Goal: Task Accomplishment & Management: Use online tool/utility

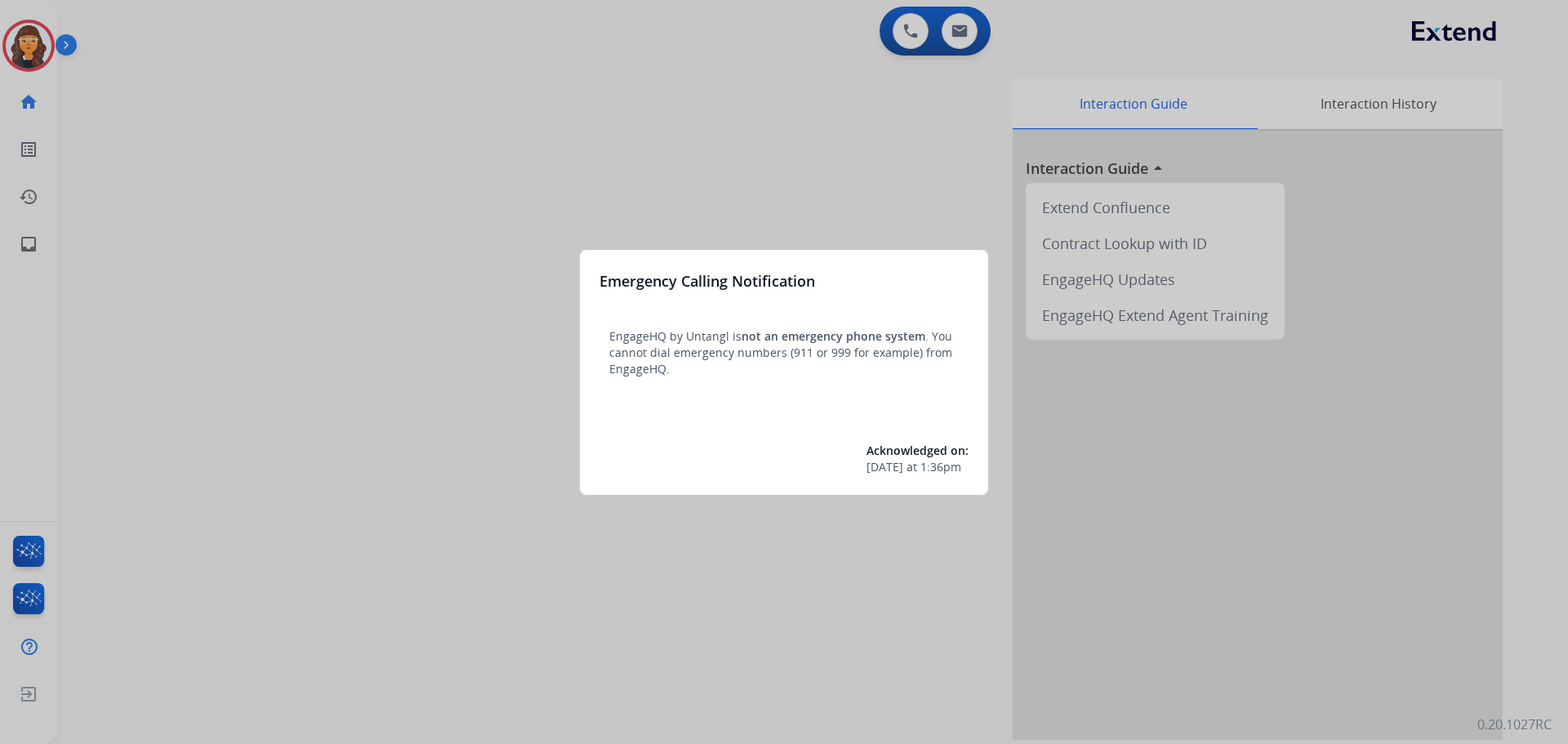
click at [181, 217] on div at bounding box center [784, 372] width 1568 height 744
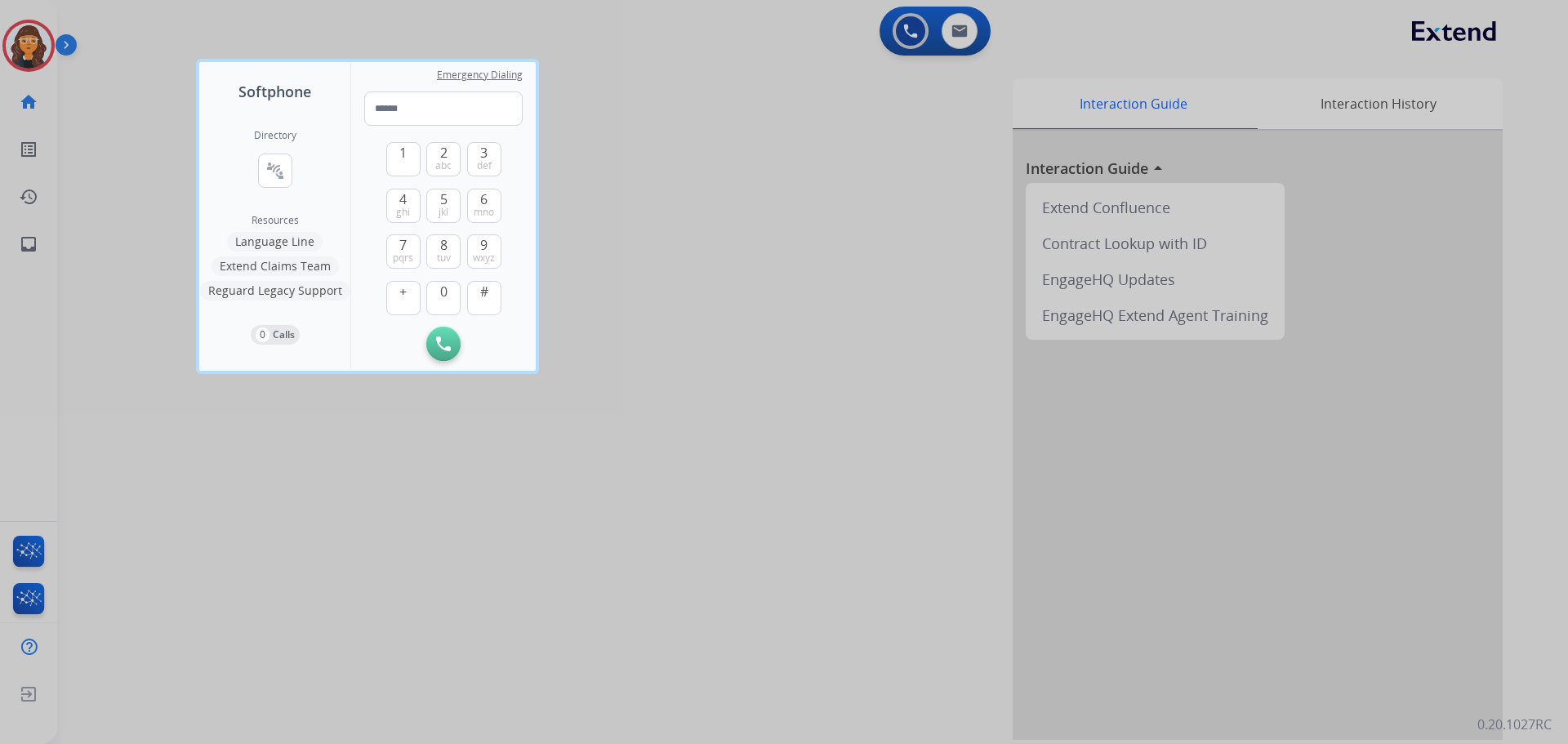
click at [144, 208] on div at bounding box center [784, 372] width 1568 height 744
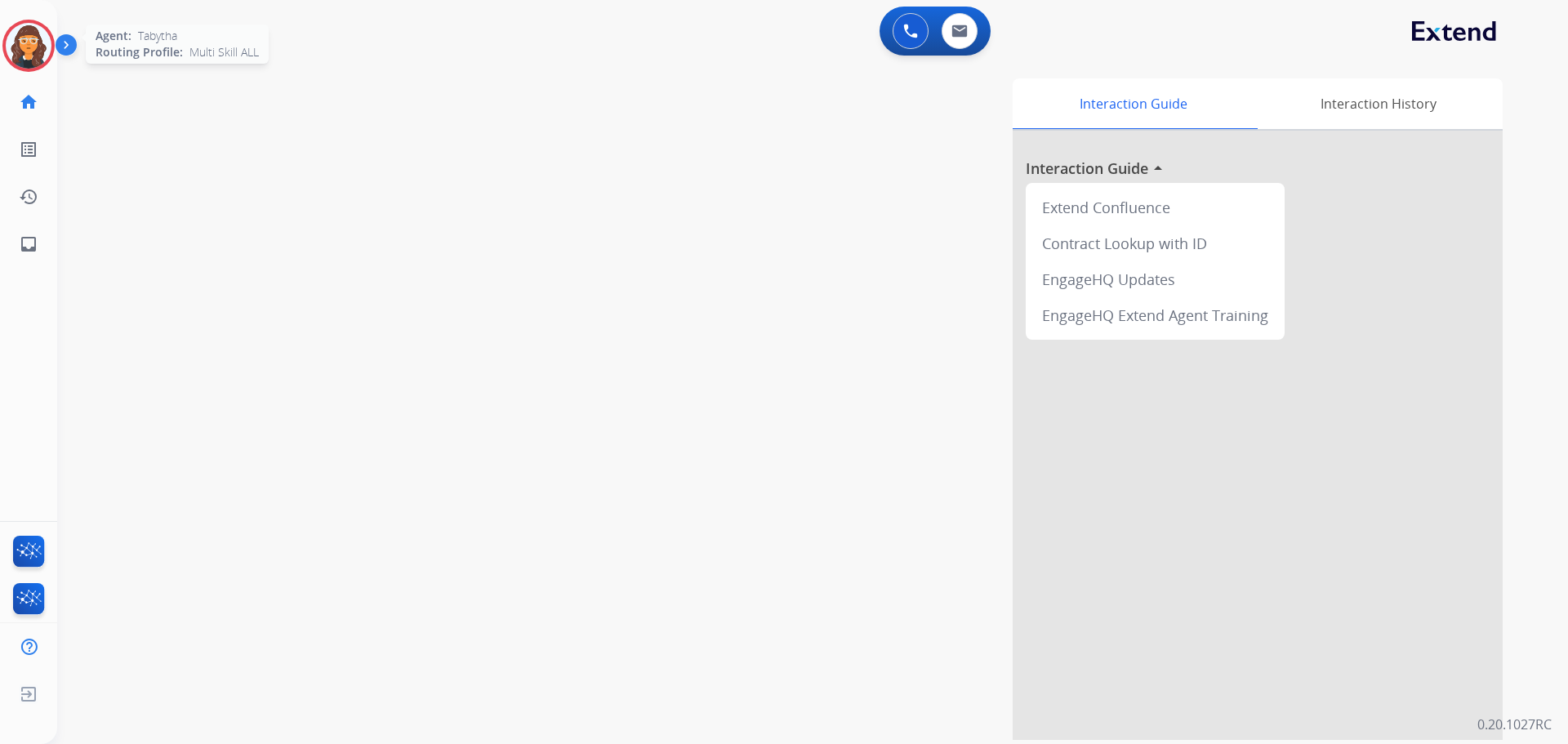
click at [31, 43] on img at bounding box center [28, 46] width 46 height 46
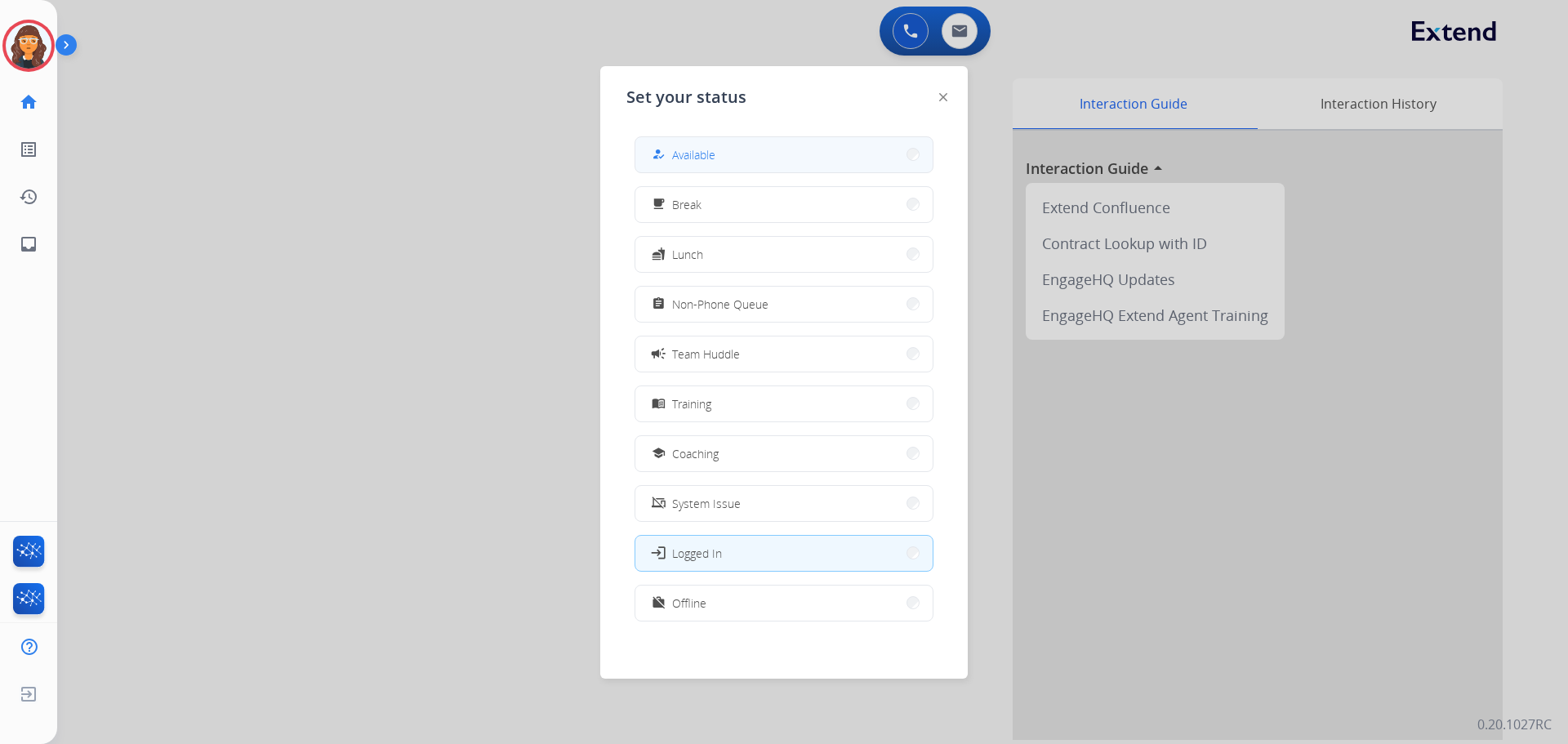
click at [699, 154] on span "Available" at bounding box center [694, 154] width 43 height 17
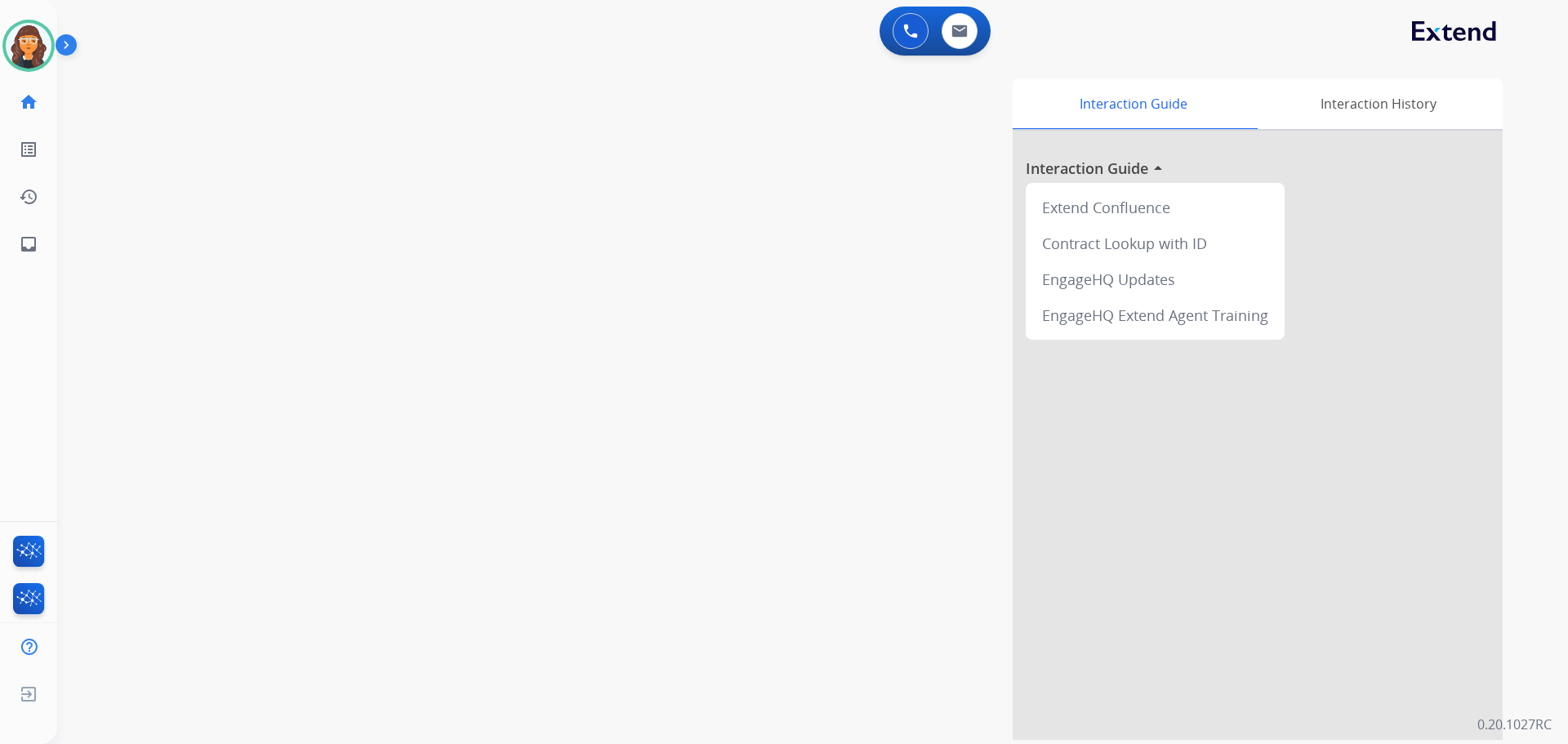
click at [107, 73] on div "swap_horiz Break voice bridge close_fullscreen Connect 3-Way Call merge_type Se…" at bounding box center [793, 399] width 1471 height 681
click at [968, 35] on button at bounding box center [959, 31] width 36 height 36
select select "**********"
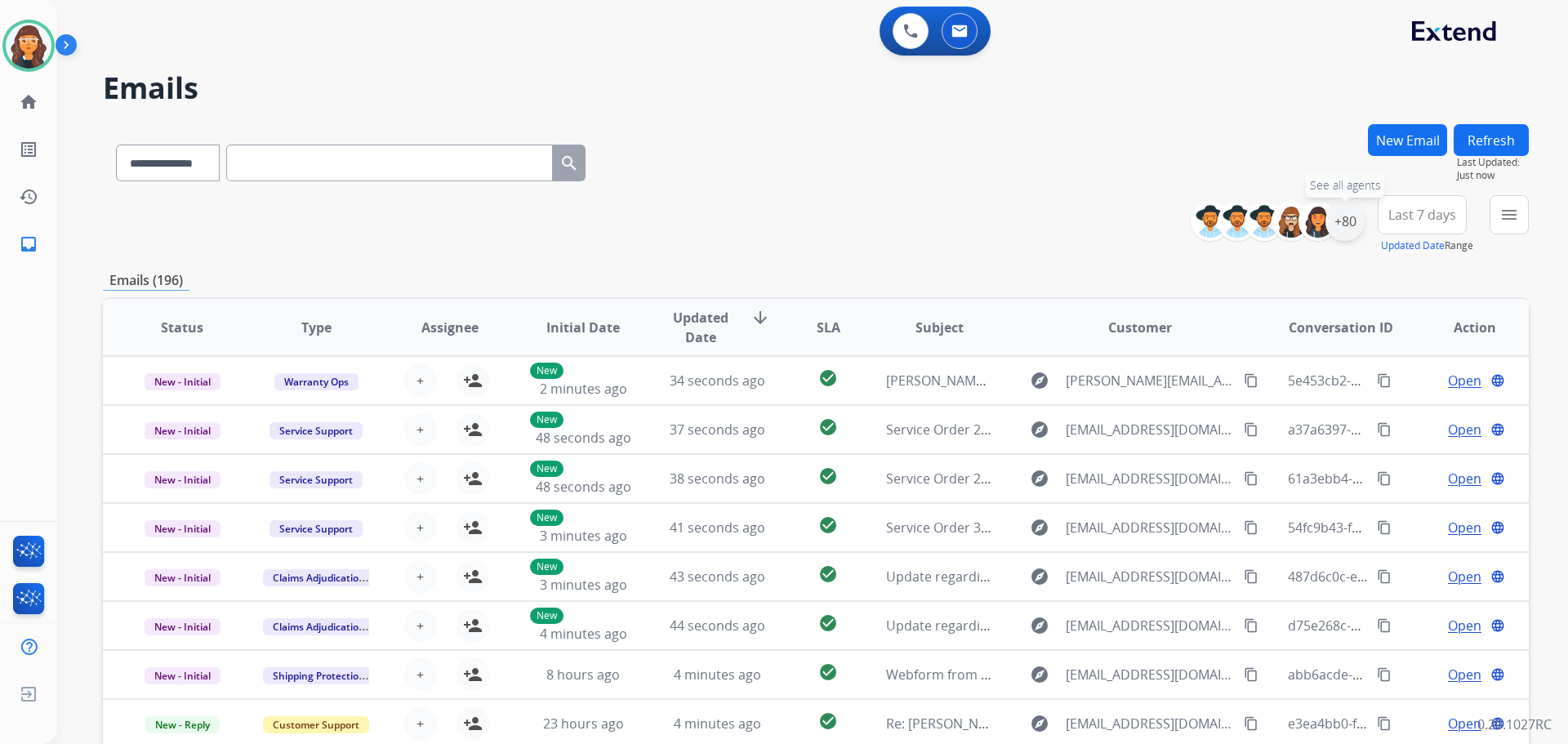
click at [1342, 226] on div "+80" at bounding box center [1345, 221] width 39 height 39
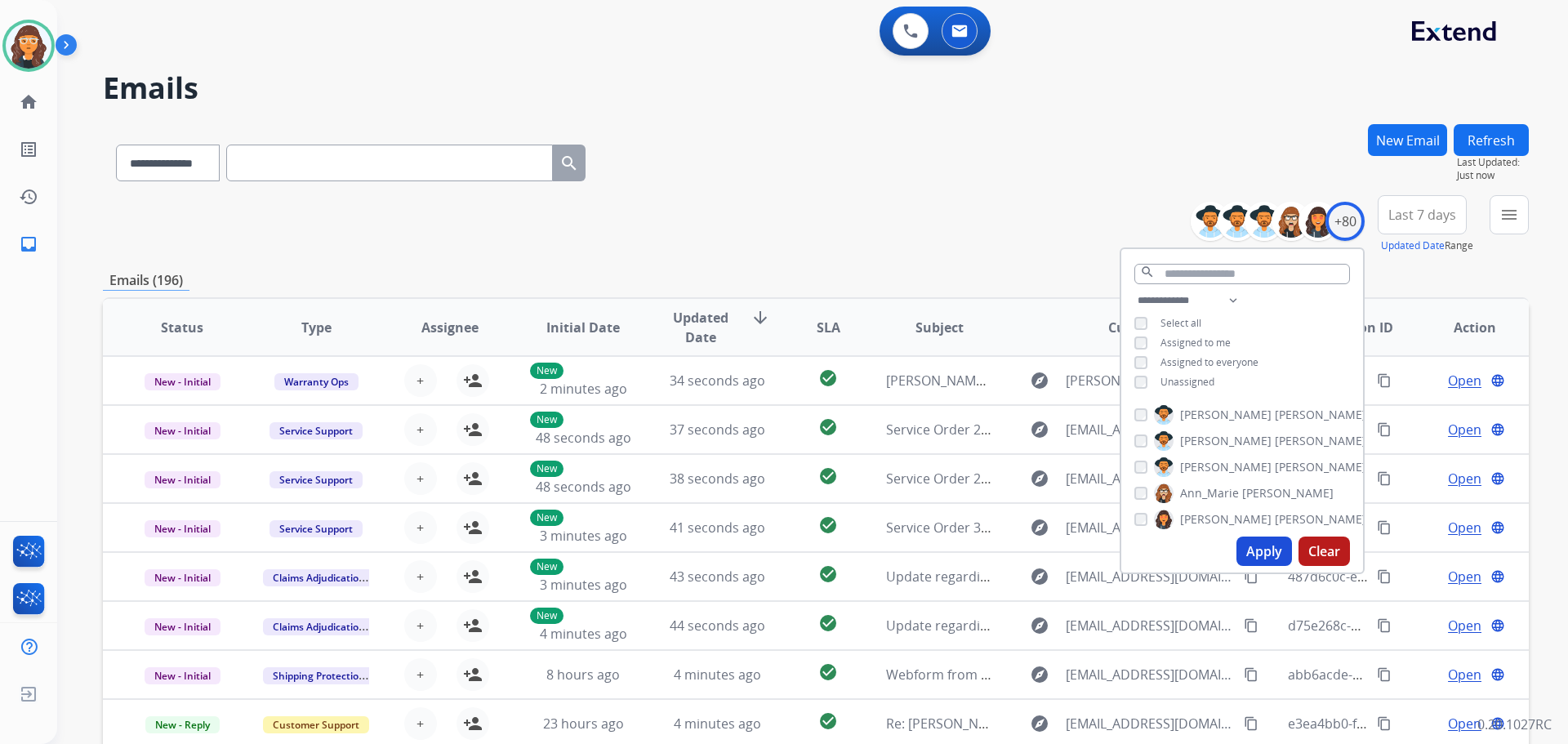
click at [1260, 546] on button "Apply" at bounding box center [1264, 551] width 56 height 29
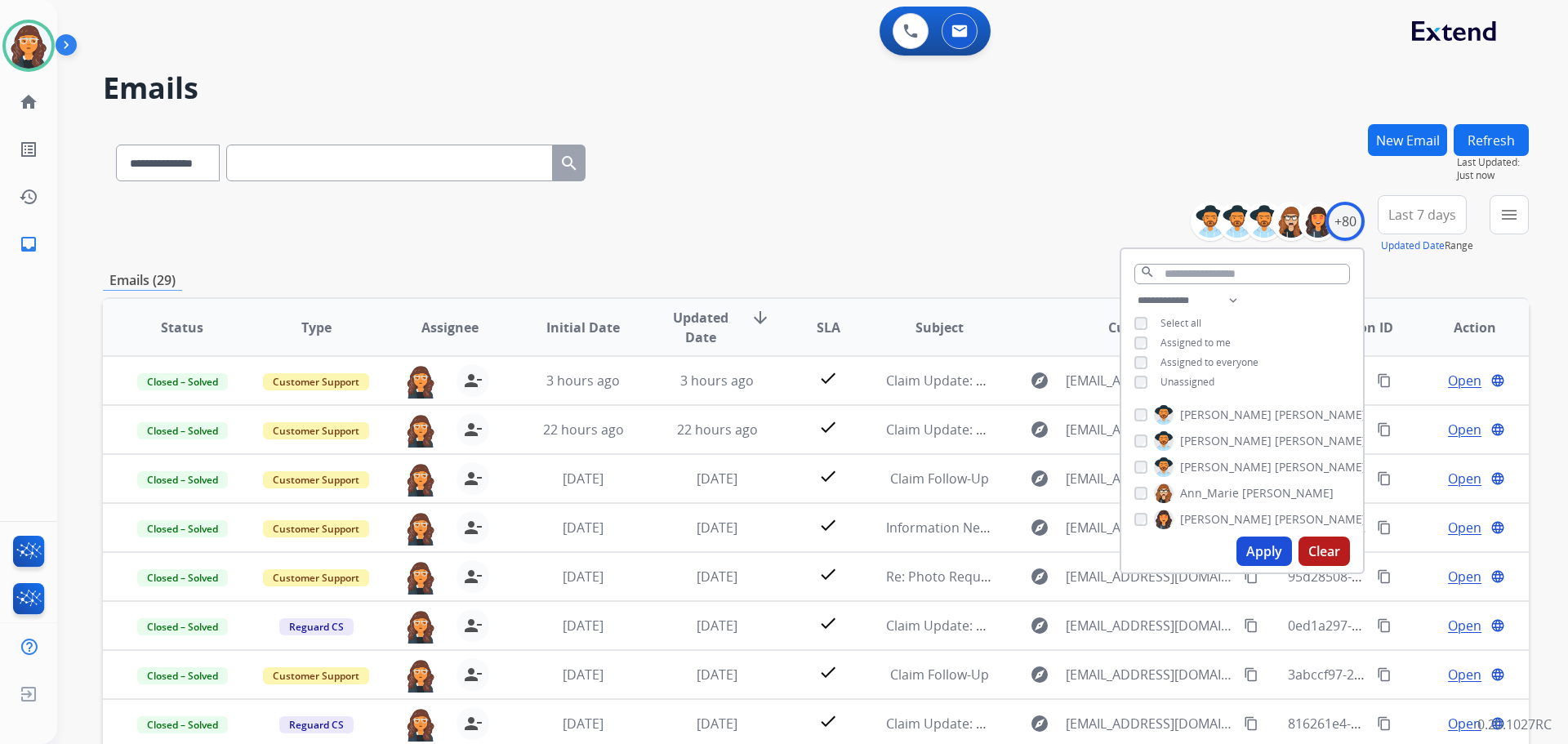
click at [834, 164] on div "**********" at bounding box center [816, 159] width 1426 height 71
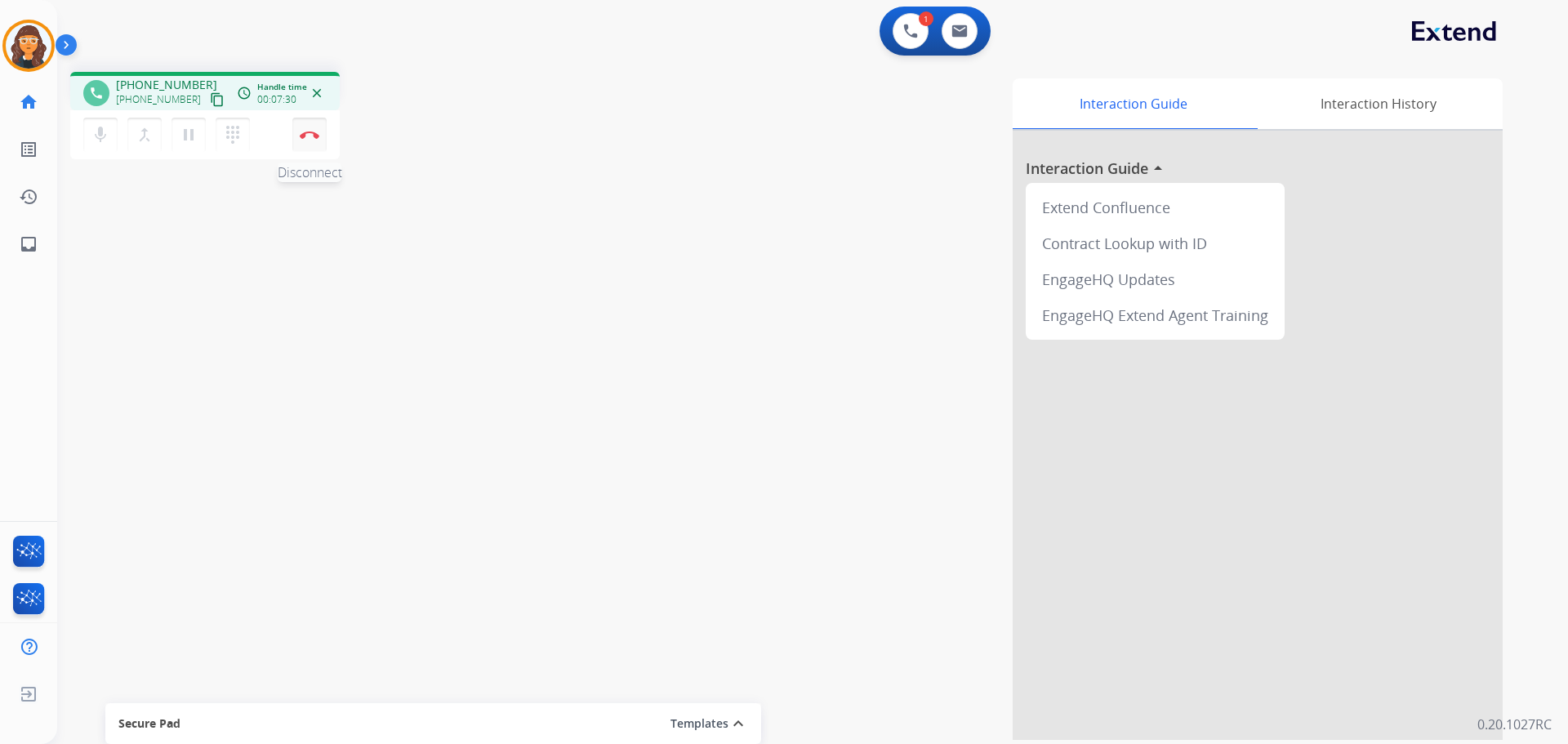
click at [310, 138] on img at bounding box center [309, 134] width 19 height 8
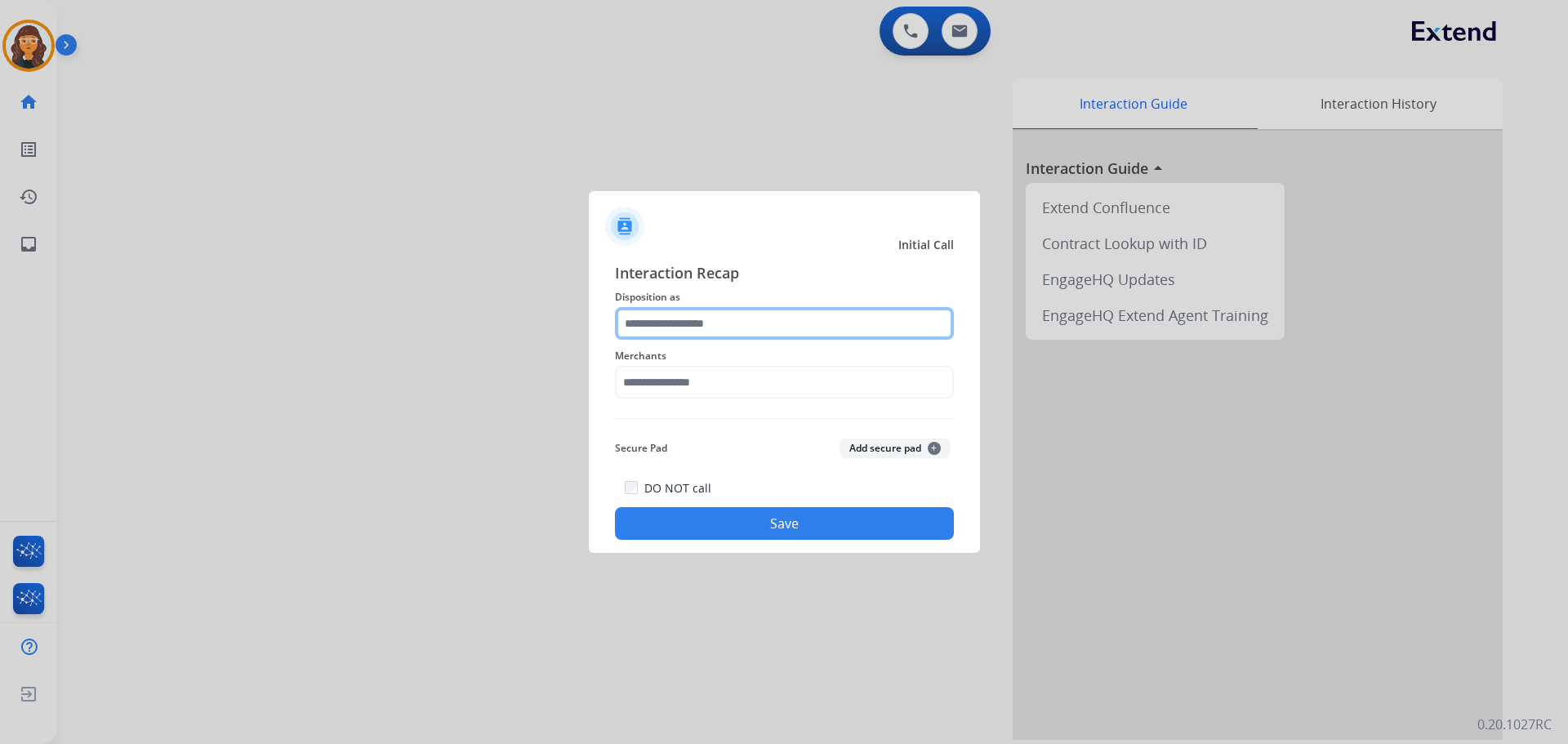
click at [677, 329] on input "text" at bounding box center [784, 323] width 339 height 33
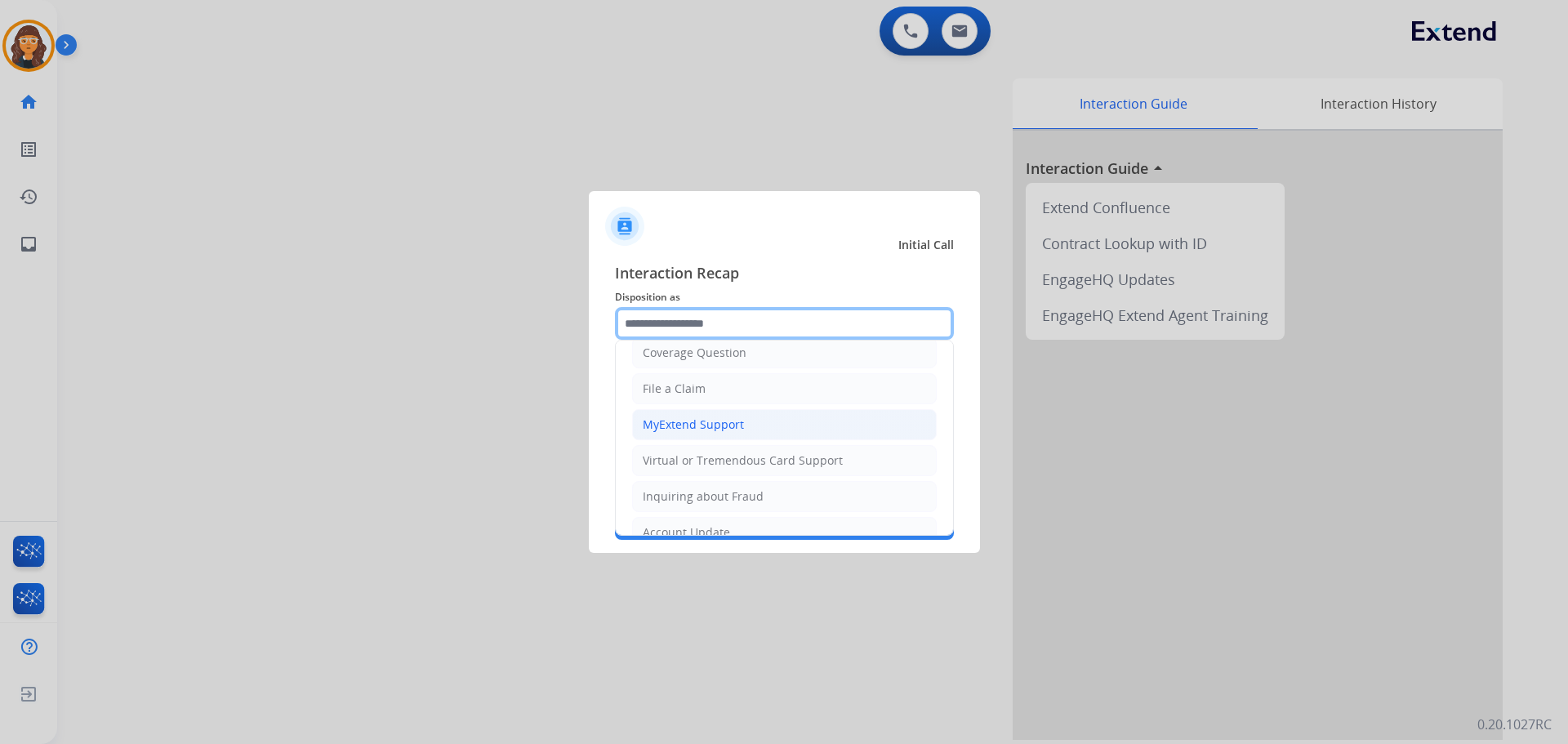
scroll to position [163, 0]
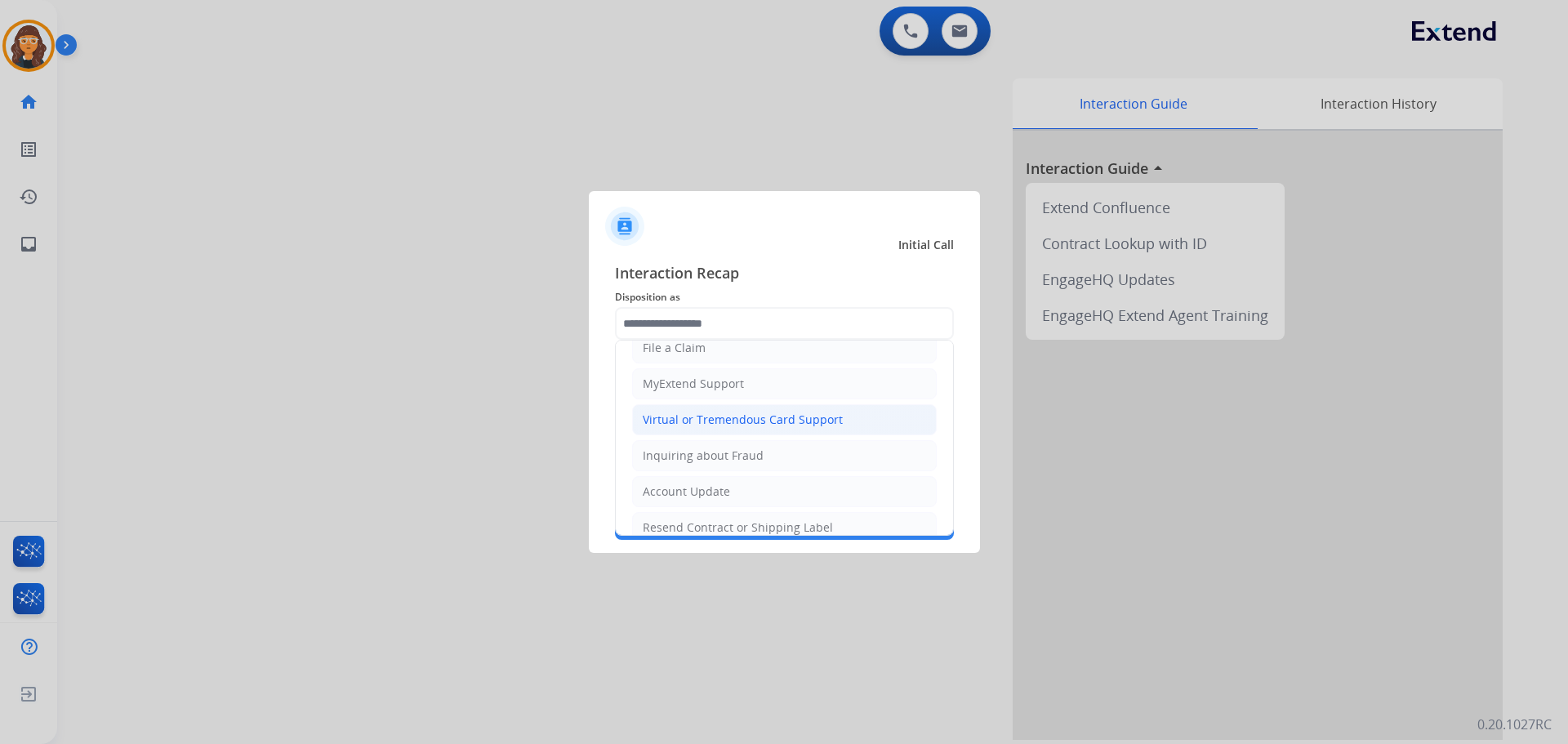
click at [697, 419] on div "Virtual or Tremendous Card Support" at bounding box center [742, 420] width 200 height 16
type input "**********"
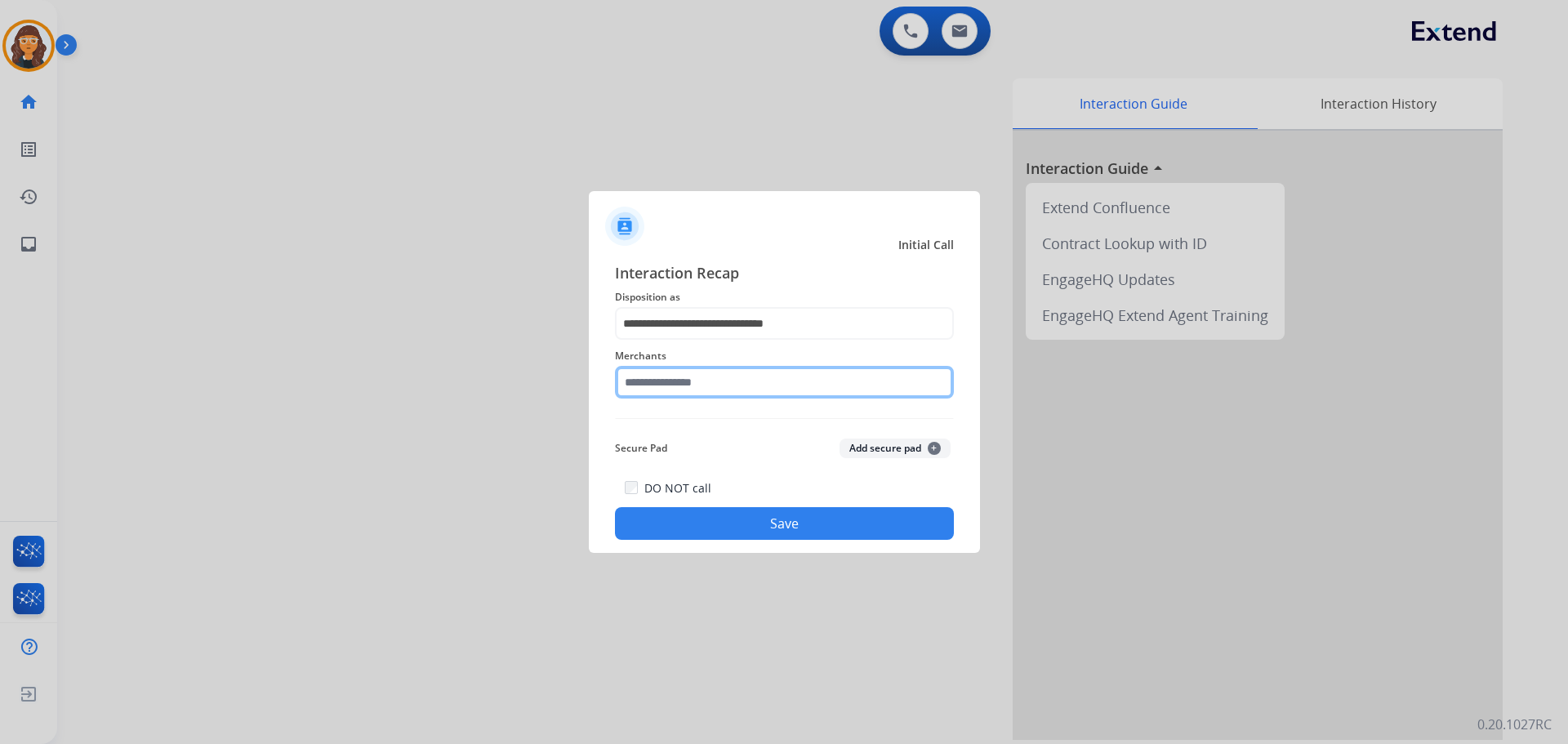
click at [644, 389] on input "text" at bounding box center [784, 382] width 339 height 33
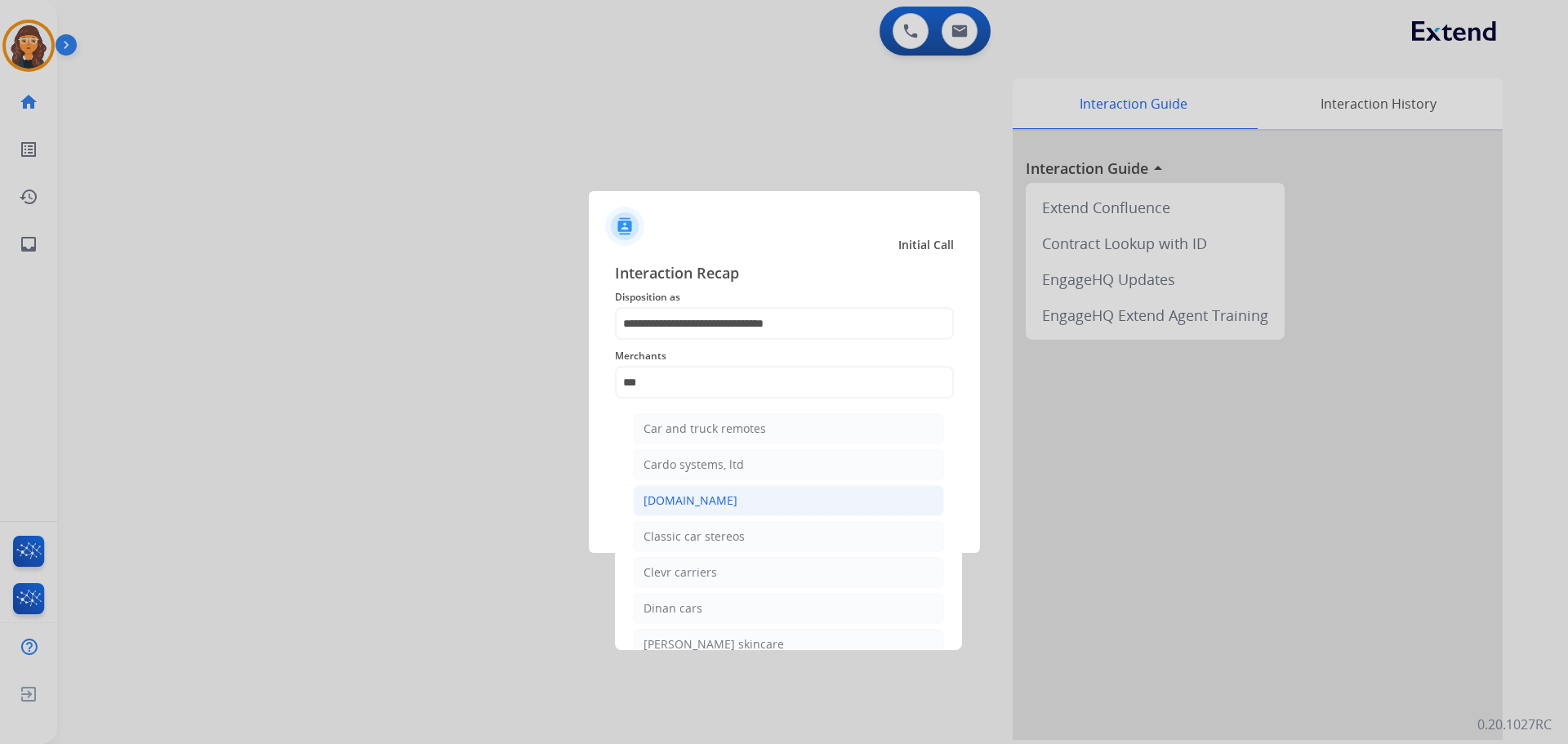
click at [680, 498] on div "[DOMAIN_NAME]" at bounding box center [690, 500] width 94 height 16
type input "**********"
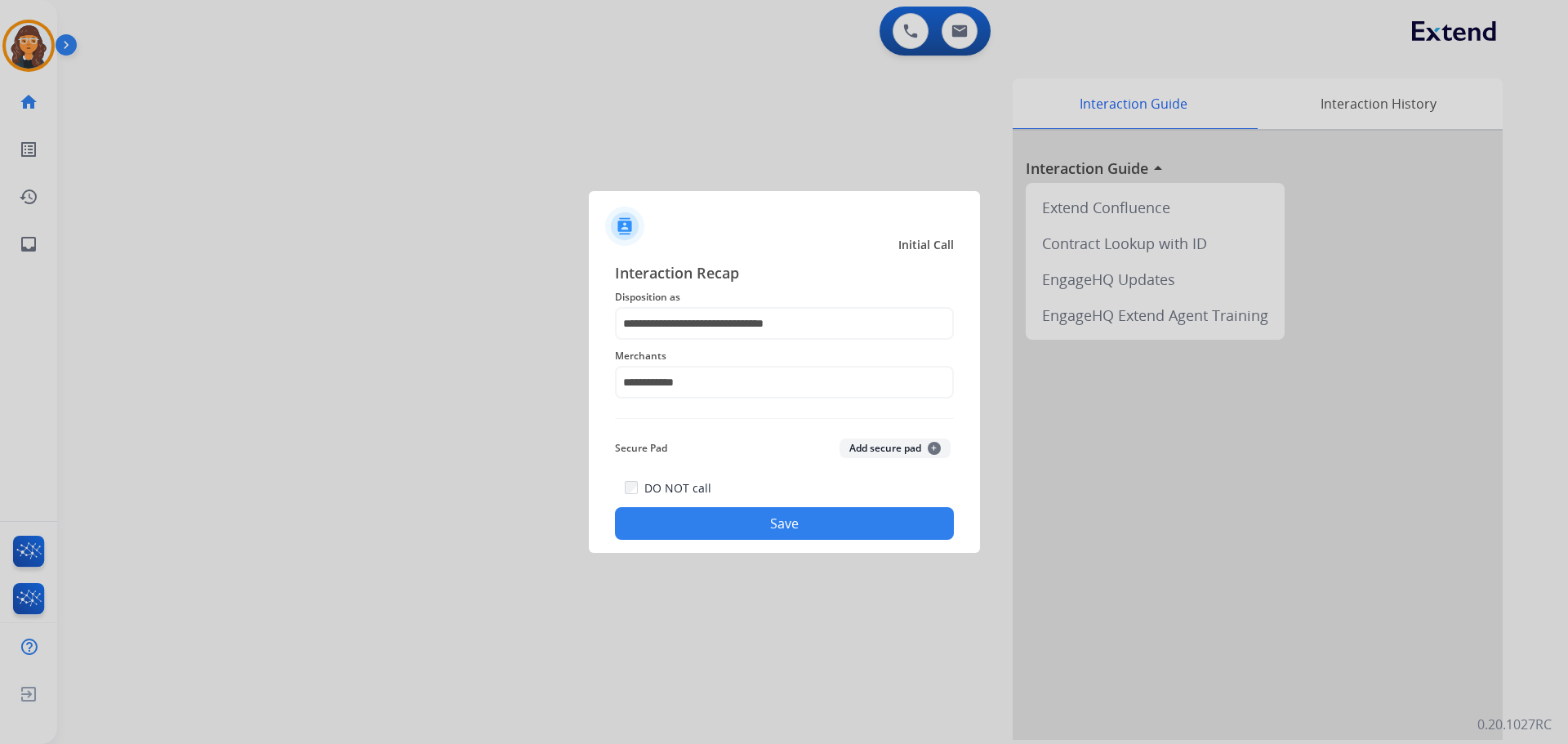
click at [707, 538] on button "Save" at bounding box center [784, 523] width 339 height 33
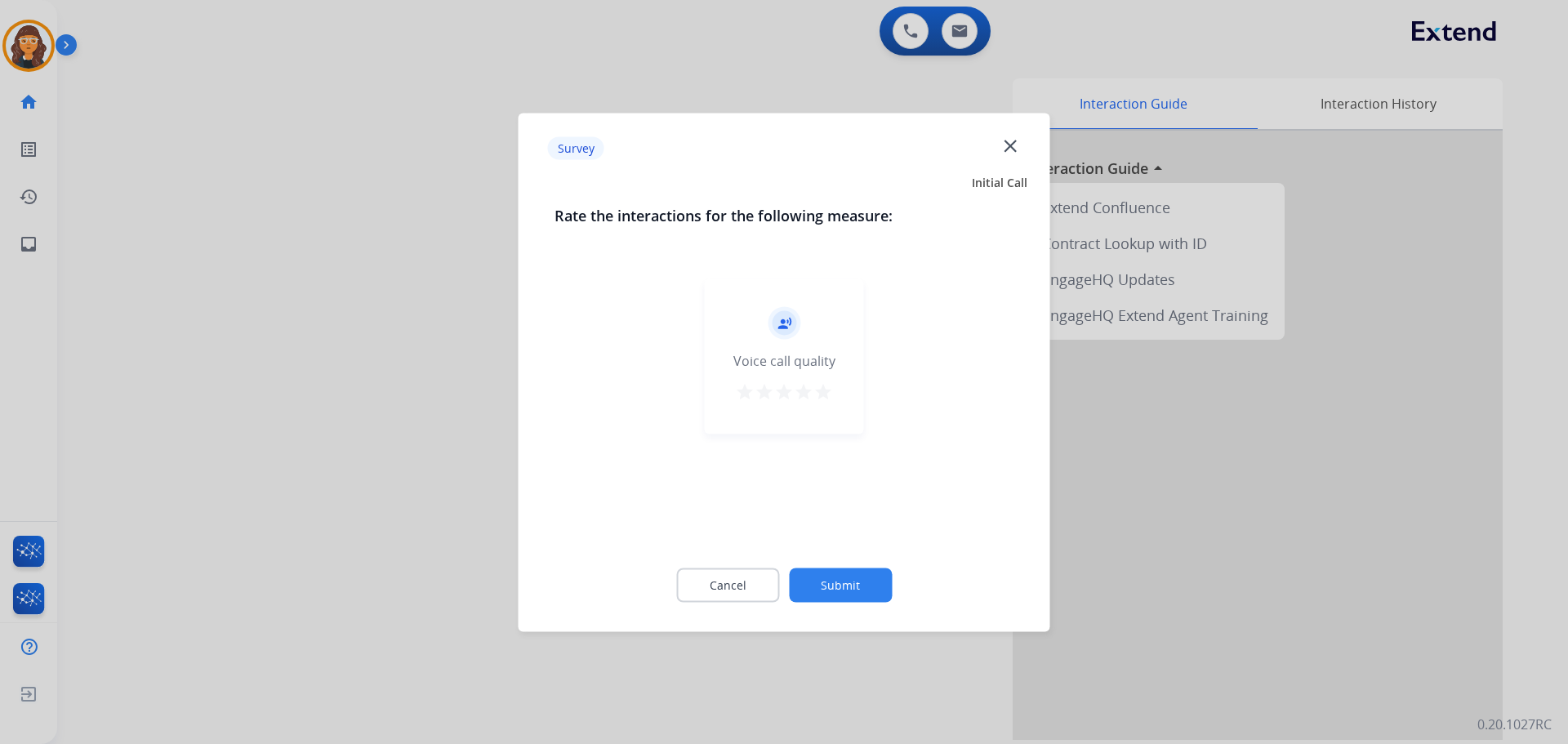
click at [826, 390] on mat-icon "star" at bounding box center [823, 391] width 19 height 19
click at [850, 583] on button "Submit" at bounding box center [841, 585] width 103 height 35
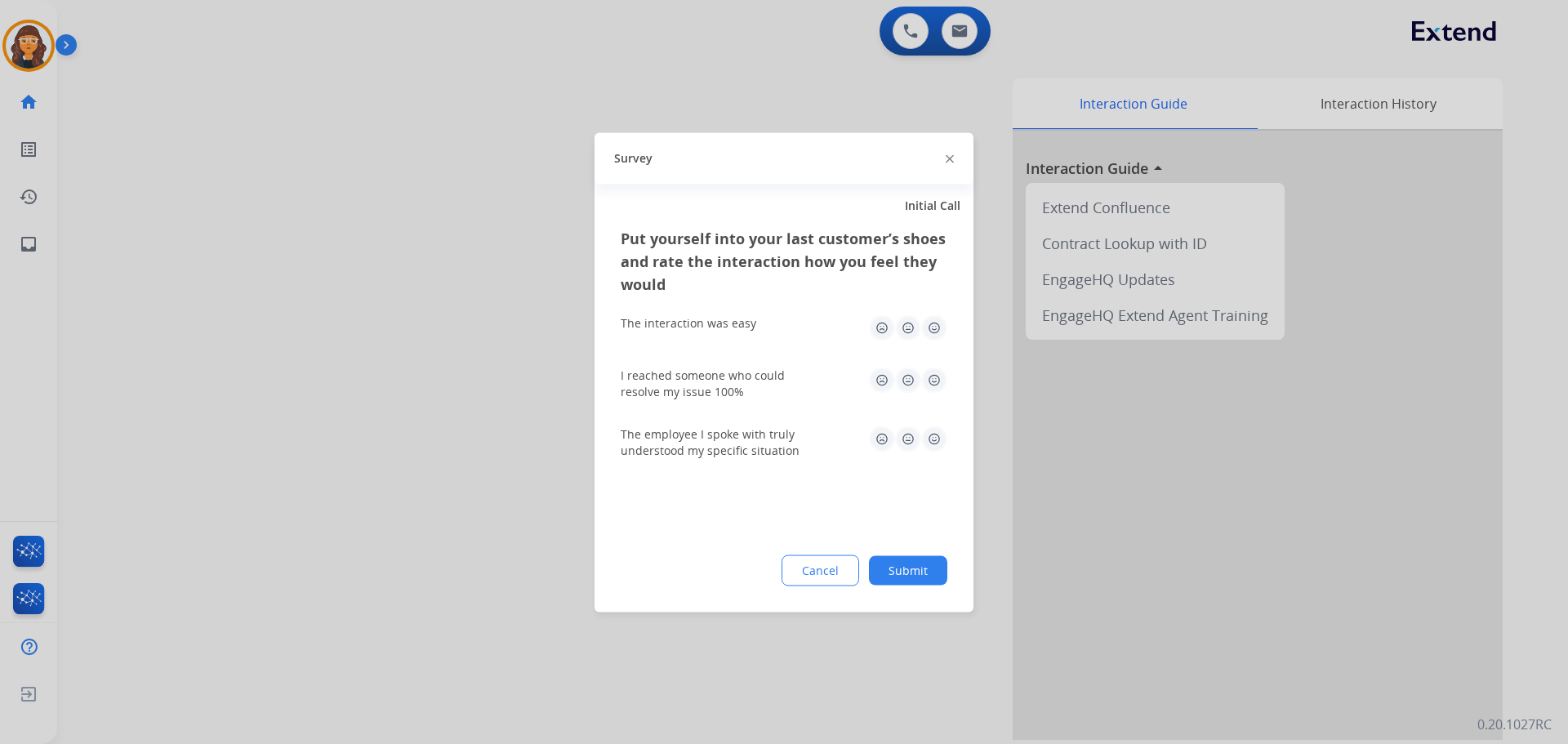
click at [936, 321] on img at bounding box center [934, 327] width 26 height 26
drag, startPoint x: 938, startPoint y: 377, endPoint x: 944, endPoint y: 396, distance: 19.9
click at [938, 376] on img at bounding box center [934, 379] width 26 height 26
click at [935, 443] on img at bounding box center [934, 438] width 26 height 26
click at [912, 569] on button "Submit" at bounding box center [908, 570] width 78 height 29
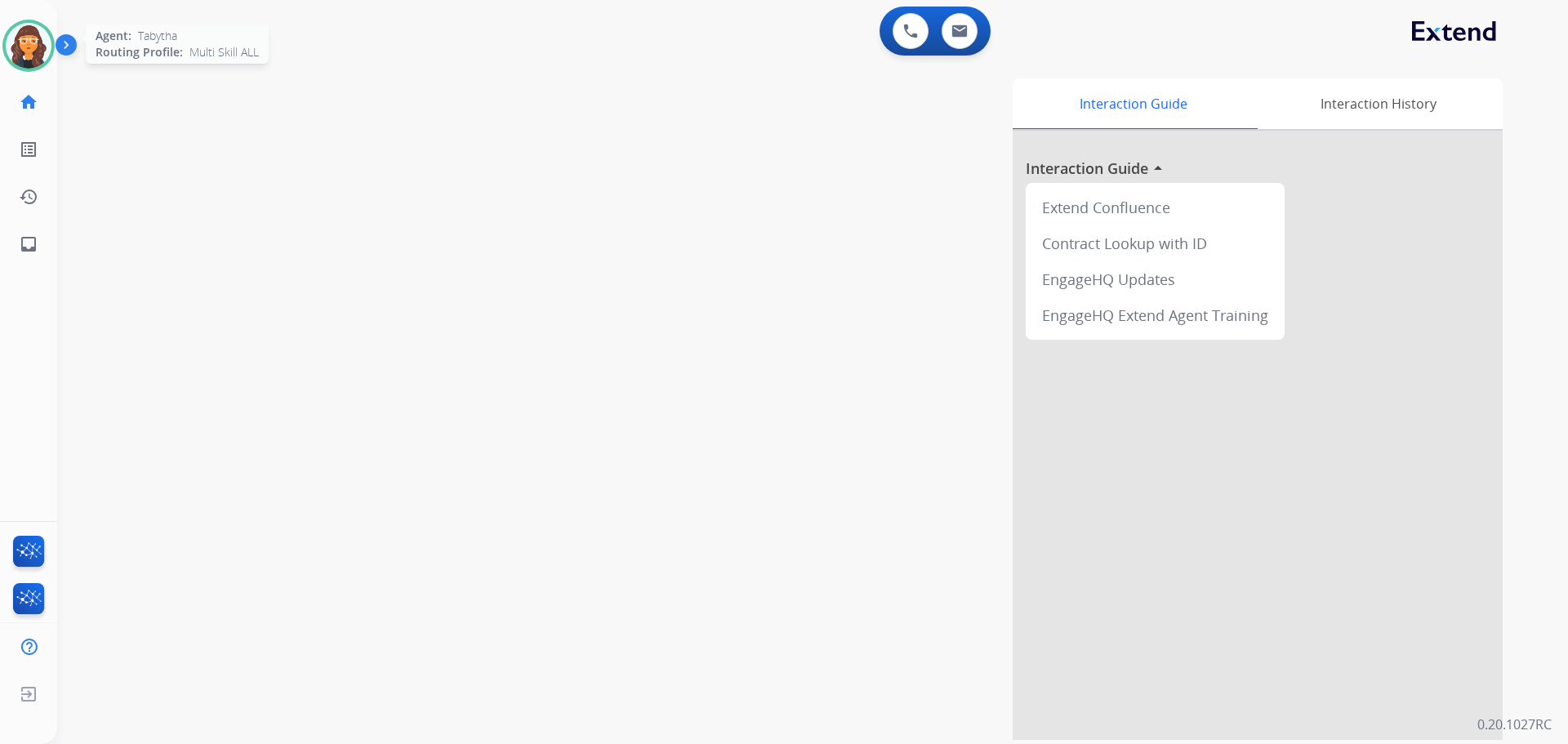
drag, startPoint x: 33, startPoint y: 56, endPoint x: 54, endPoint y: 58, distance: 21.1
click at [33, 56] on img at bounding box center [28, 46] width 46 height 46
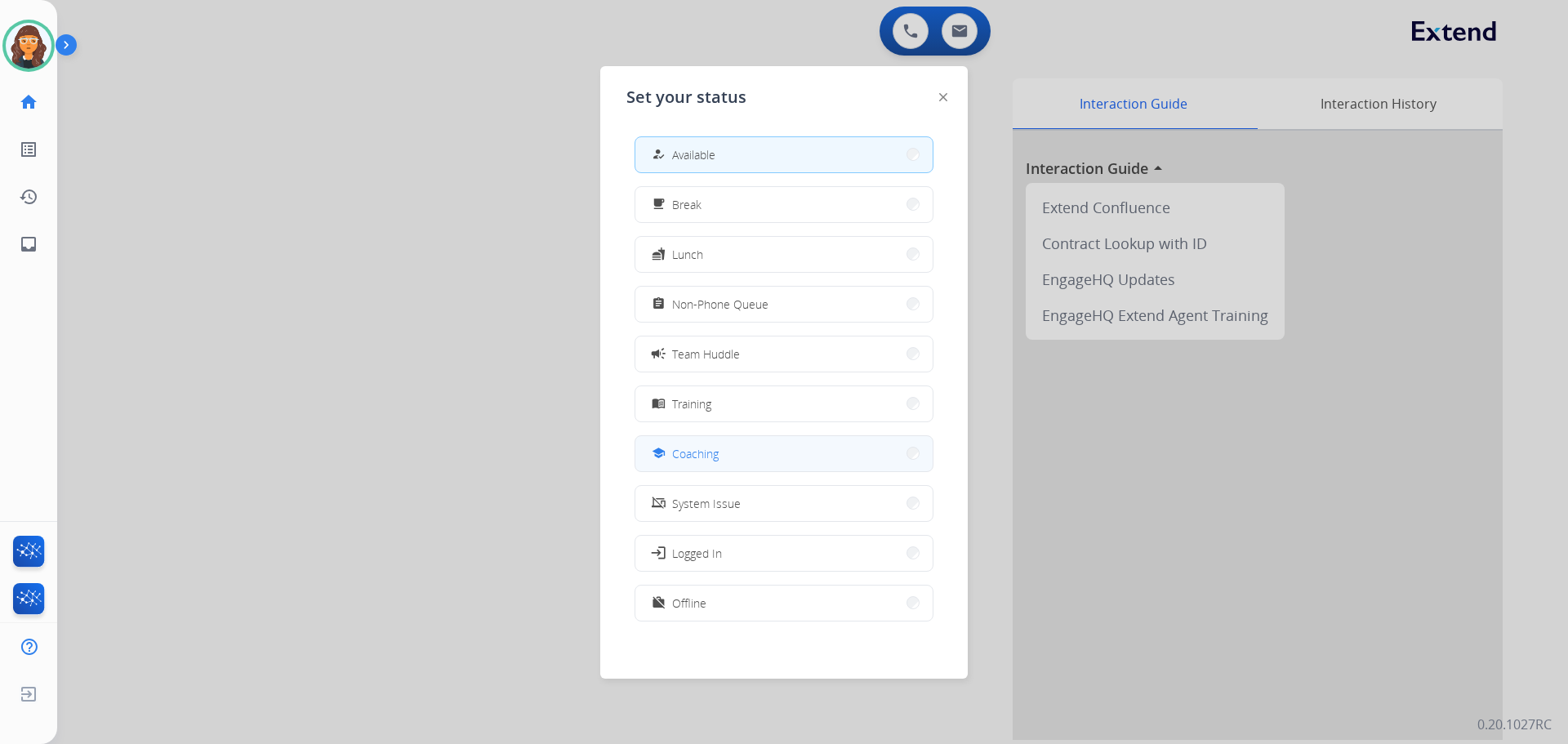
click at [702, 458] on span "Coaching" at bounding box center [695, 453] width 47 height 17
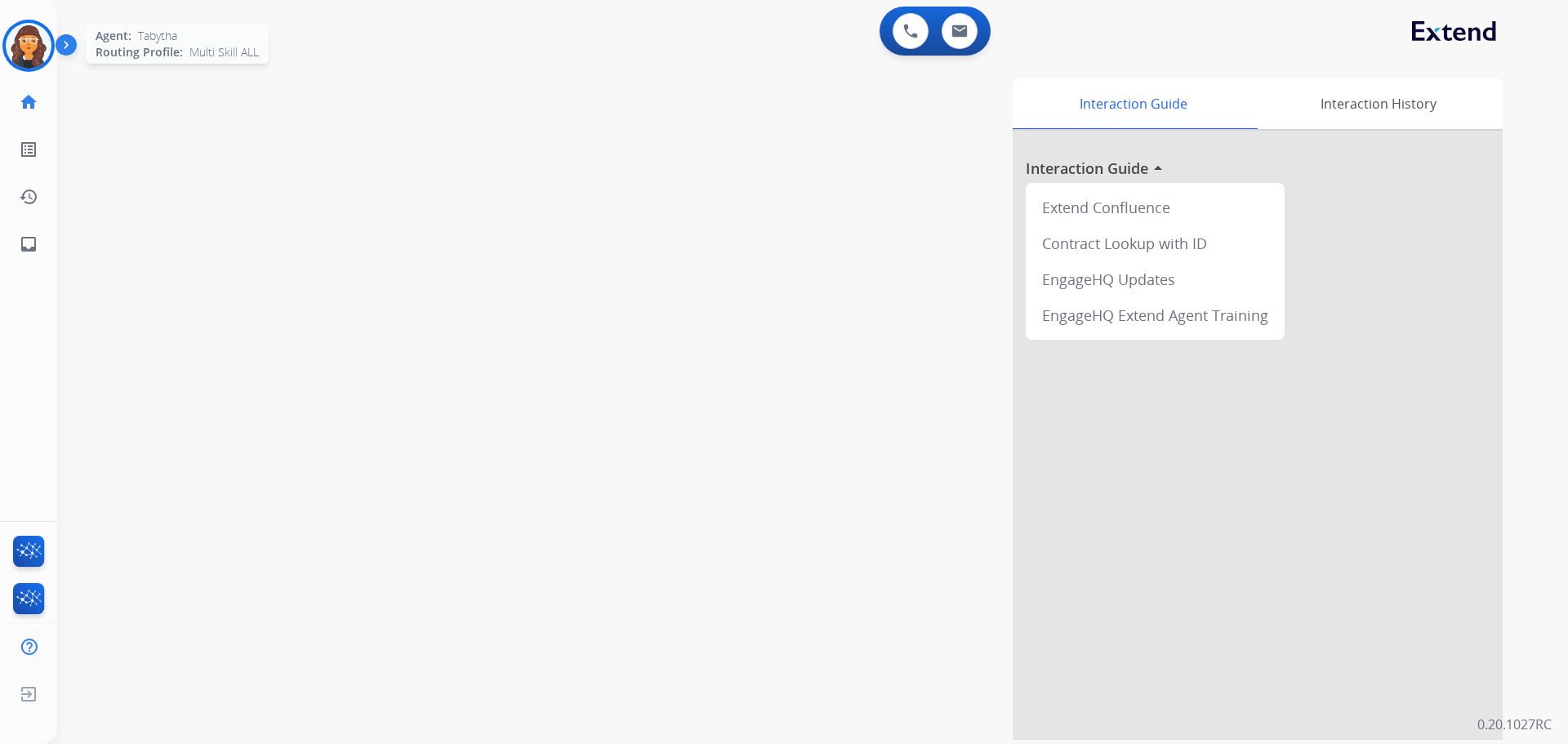
click at [10, 40] on img at bounding box center [28, 46] width 46 height 46
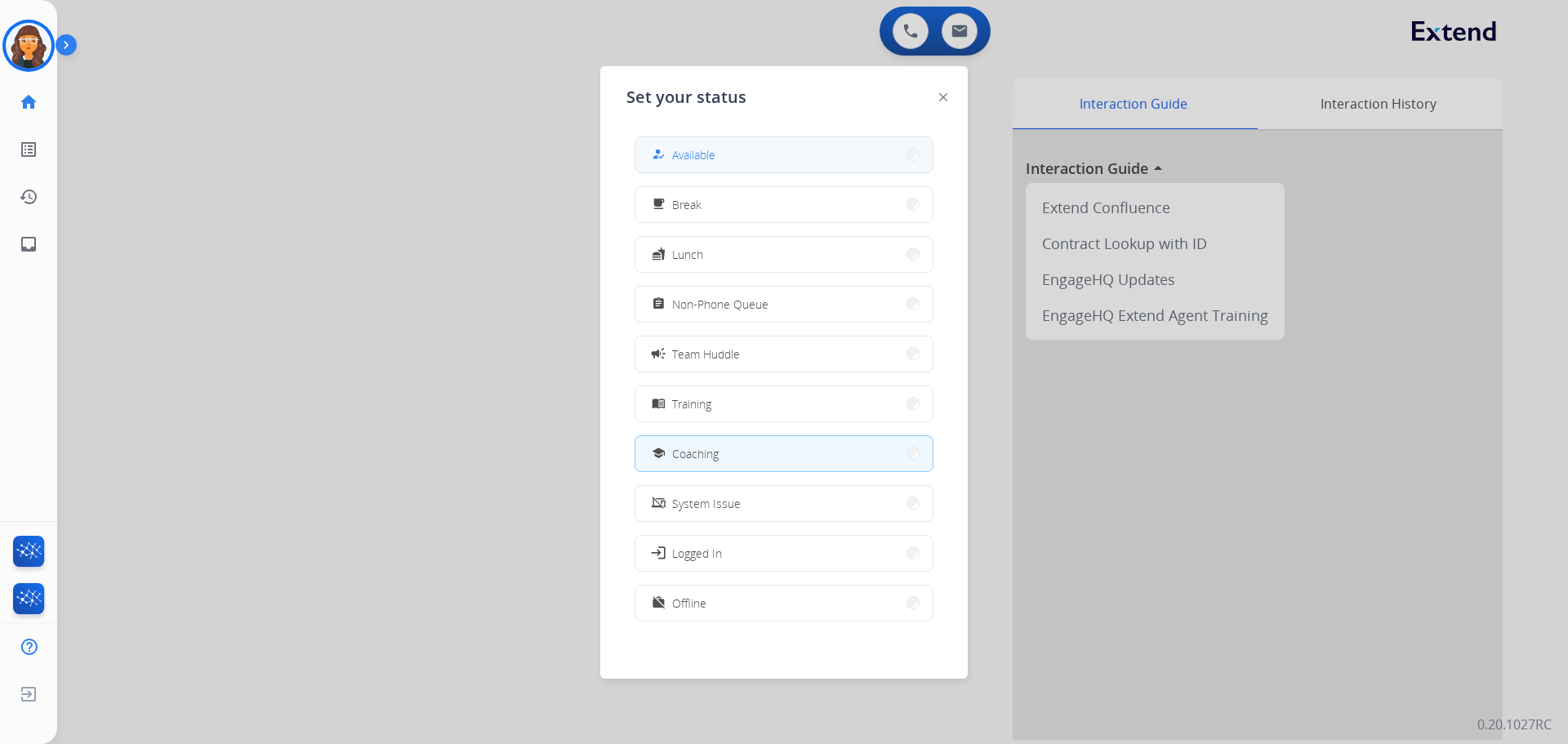
click at [732, 150] on button "how_to_reg Available" at bounding box center [784, 155] width 298 height 35
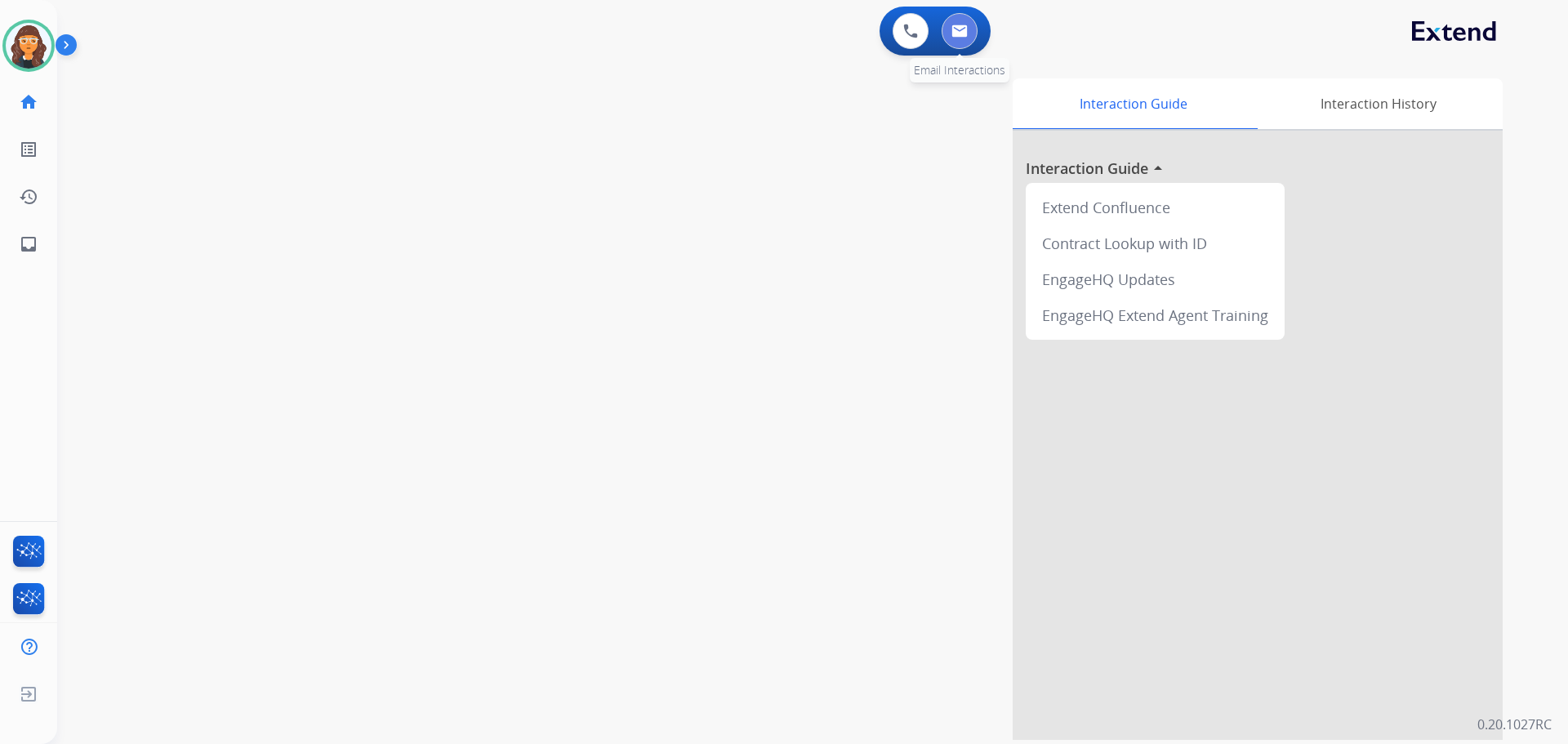
click at [942, 36] on button at bounding box center [959, 31] width 36 height 36
select select "**********"
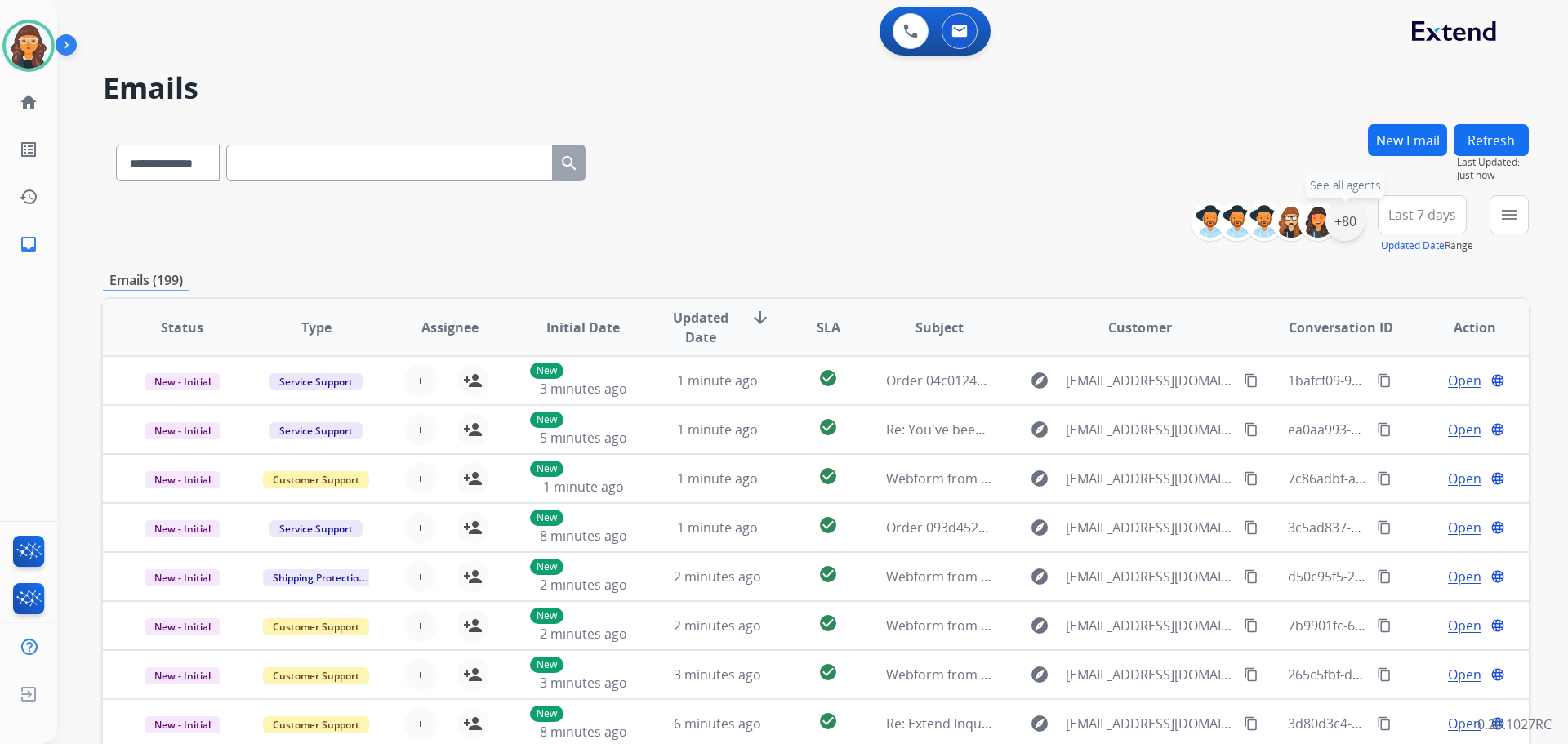
click at [1348, 225] on div "+80" at bounding box center [1345, 221] width 39 height 39
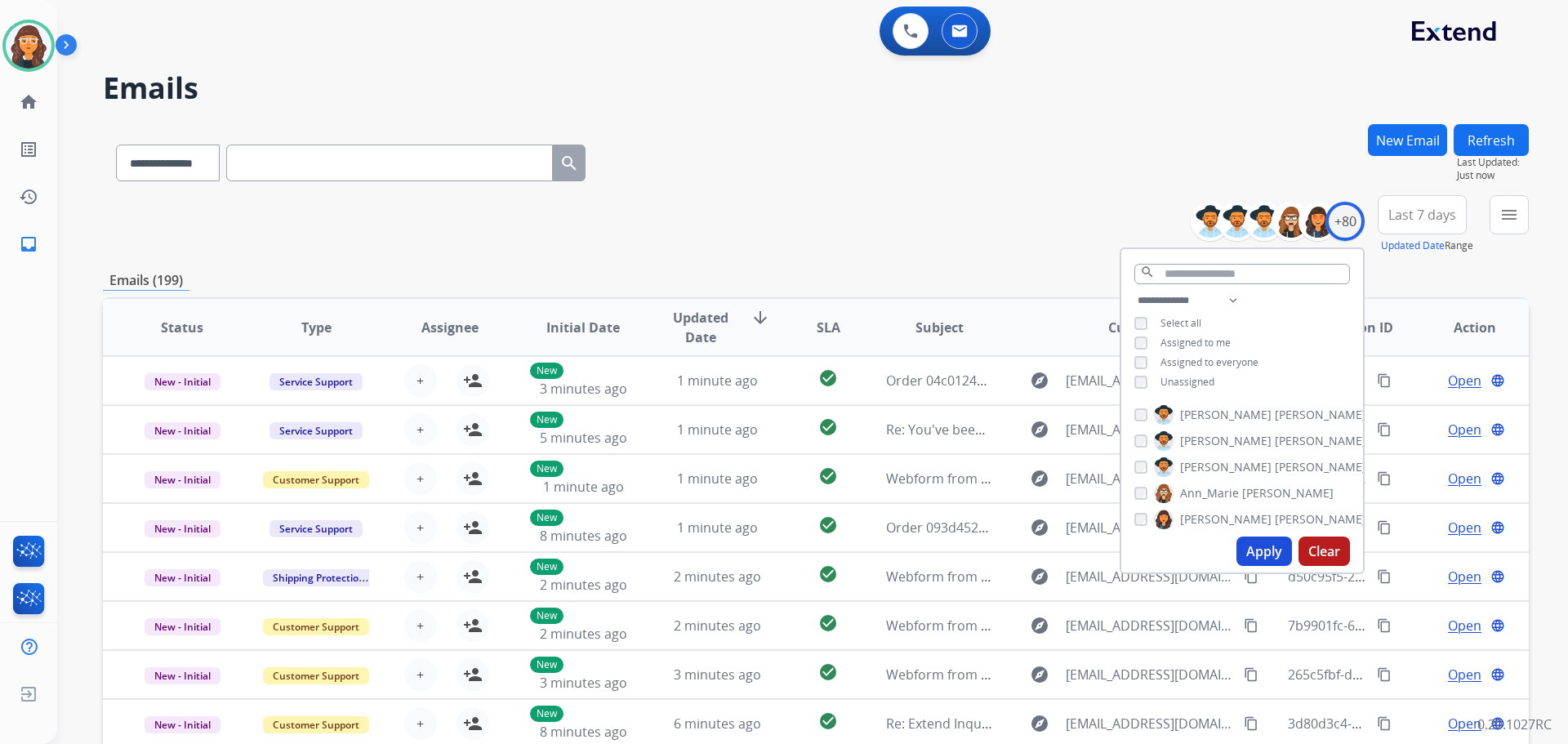
click at [1250, 554] on button "Apply" at bounding box center [1264, 551] width 56 height 29
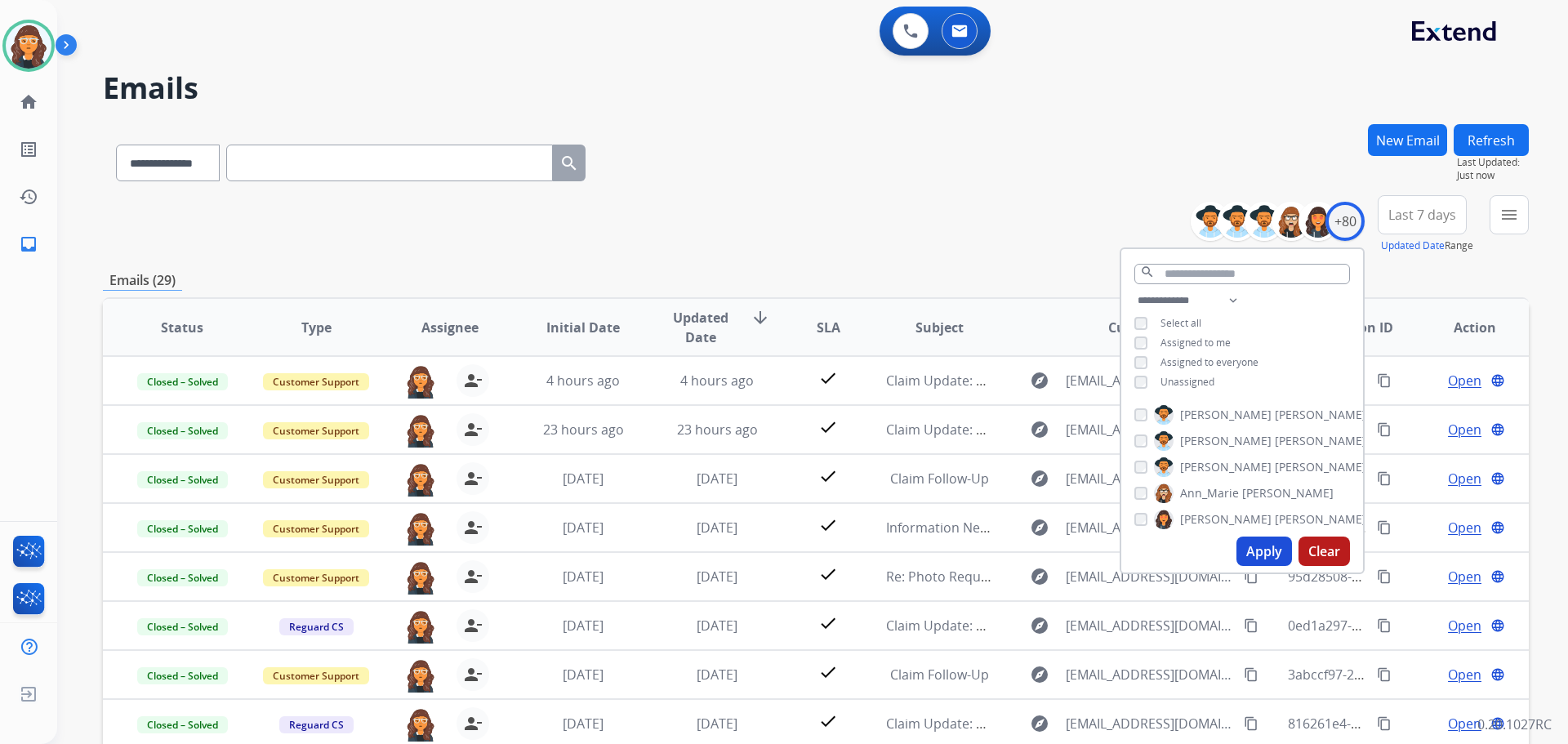
click at [842, 204] on div "**********" at bounding box center [816, 224] width 1426 height 58
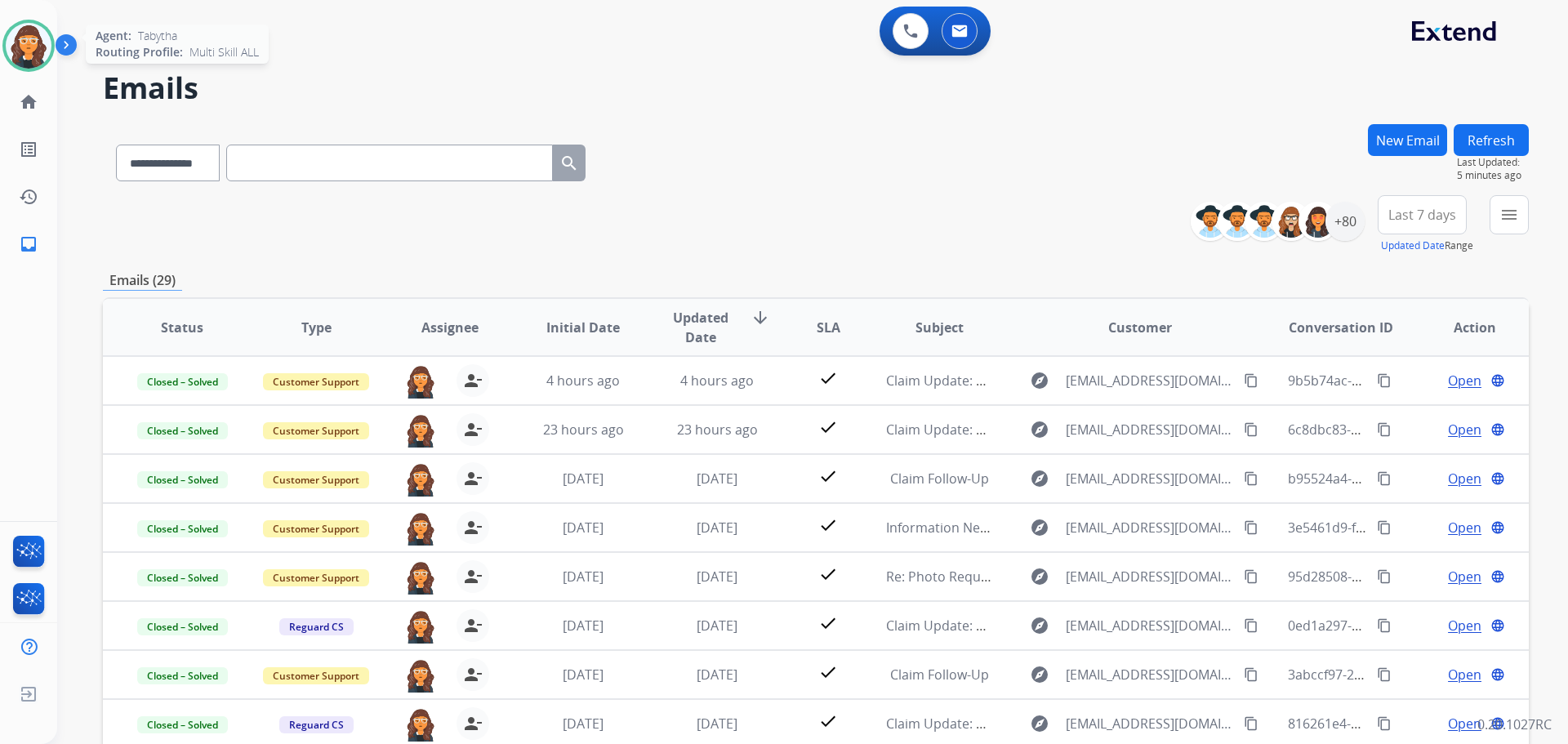
click at [15, 42] on img at bounding box center [28, 46] width 46 height 46
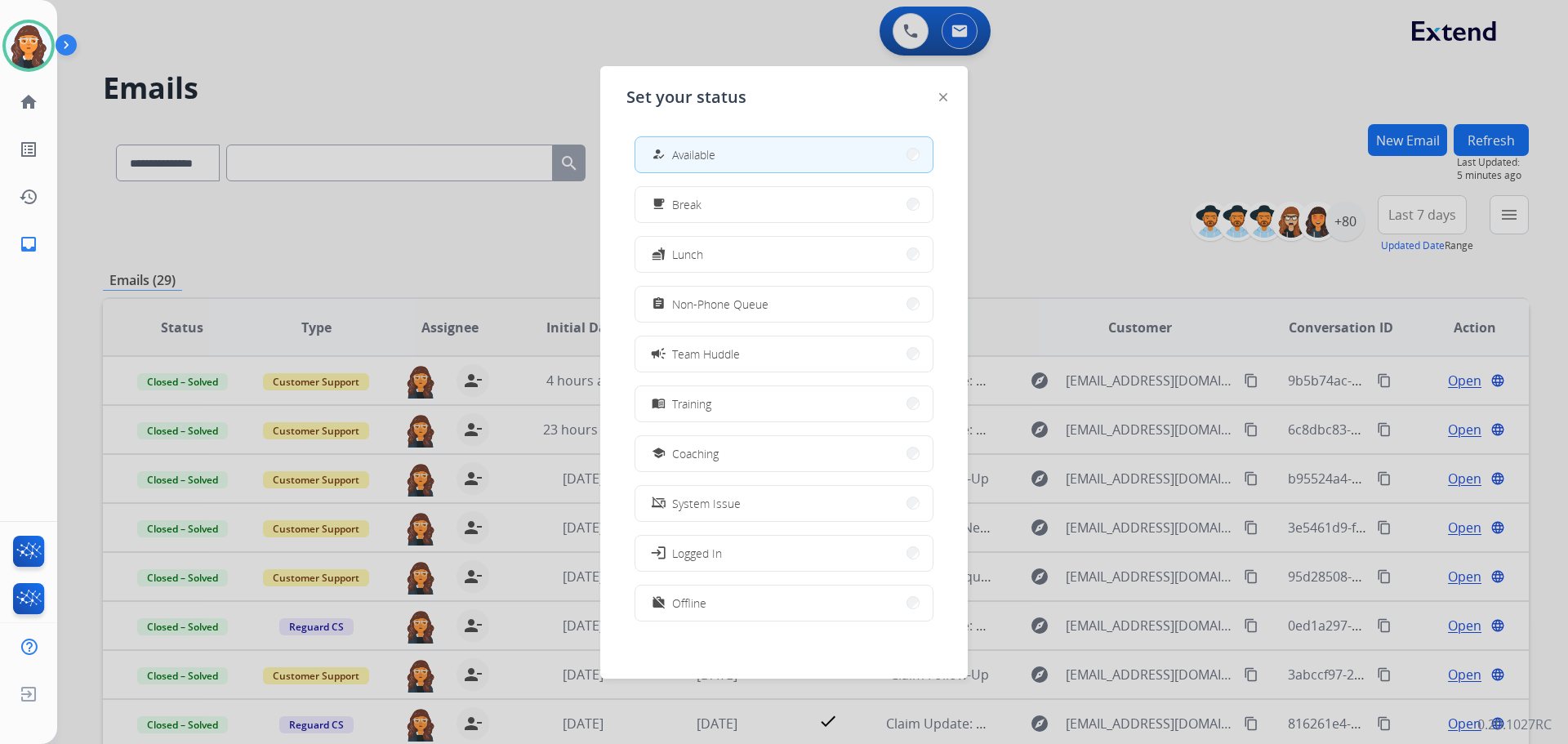
click at [436, 35] on div at bounding box center [784, 372] width 1568 height 744
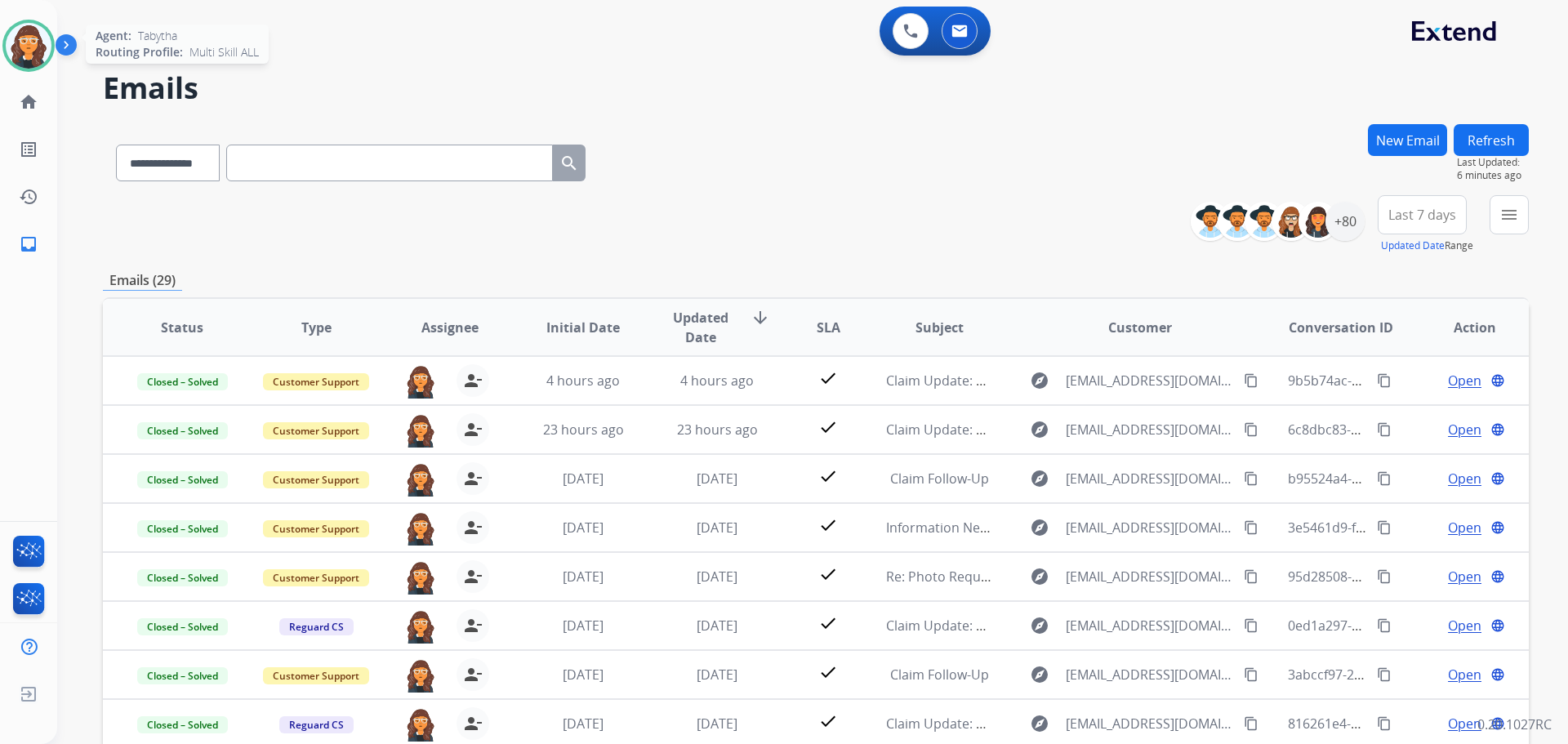
click at [23, 50] on img at bounding box center [28, 46] width 46 height 46
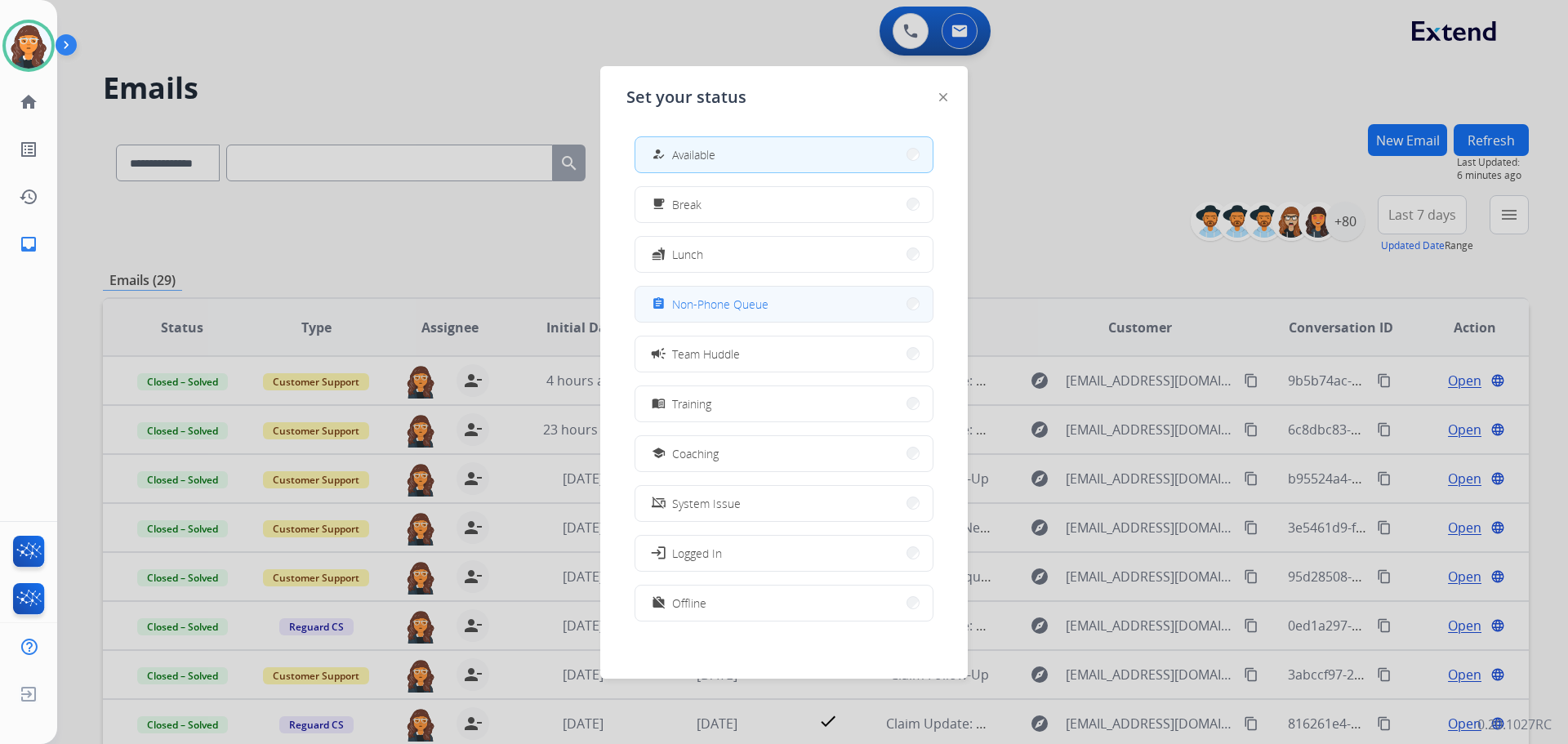
click at [784, 306] on button "assignment Non-Phone Queue" at bounding box center [784, 305] width 298 height 35
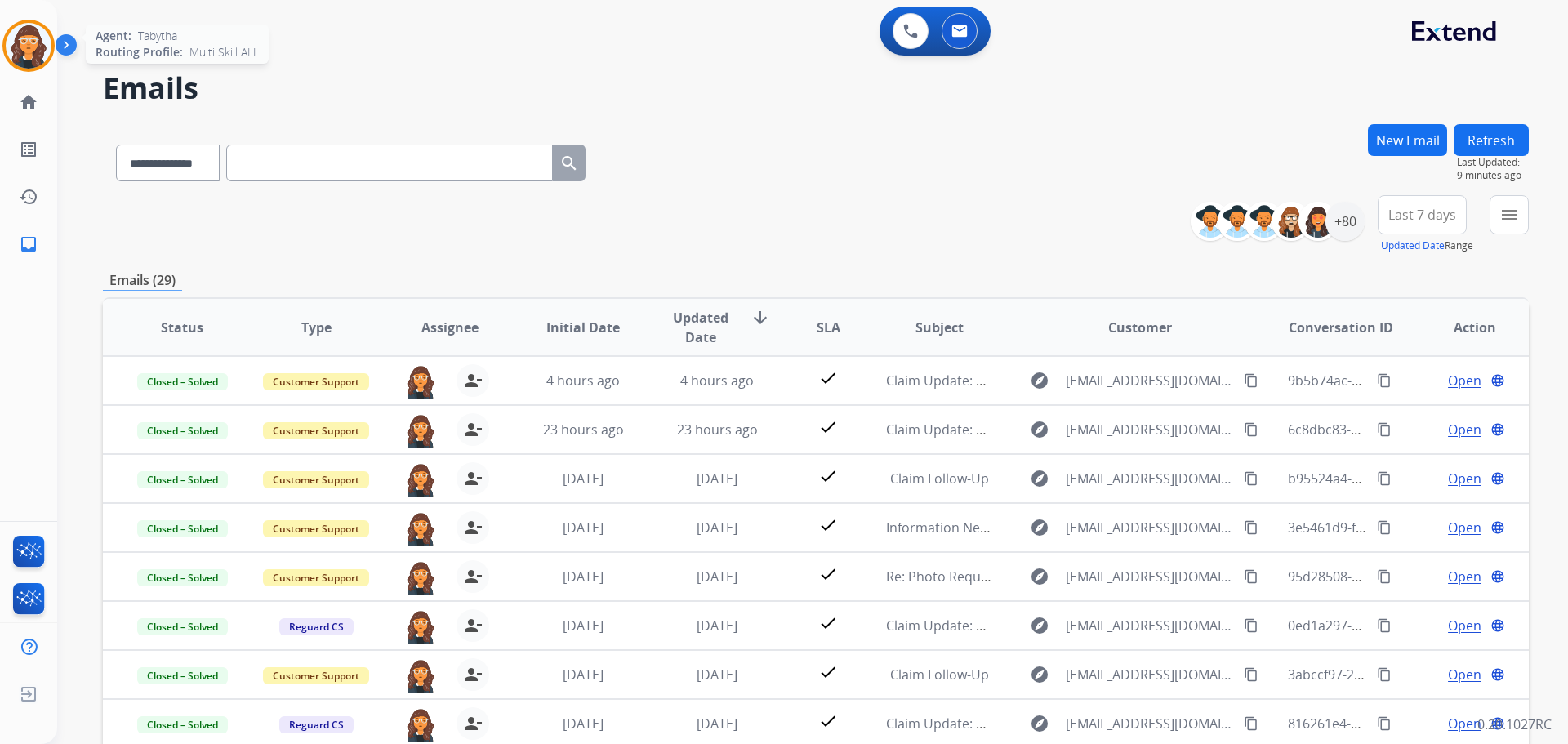
click at [36, 47] on img at bounding box center [28, 46] width 46 height 46
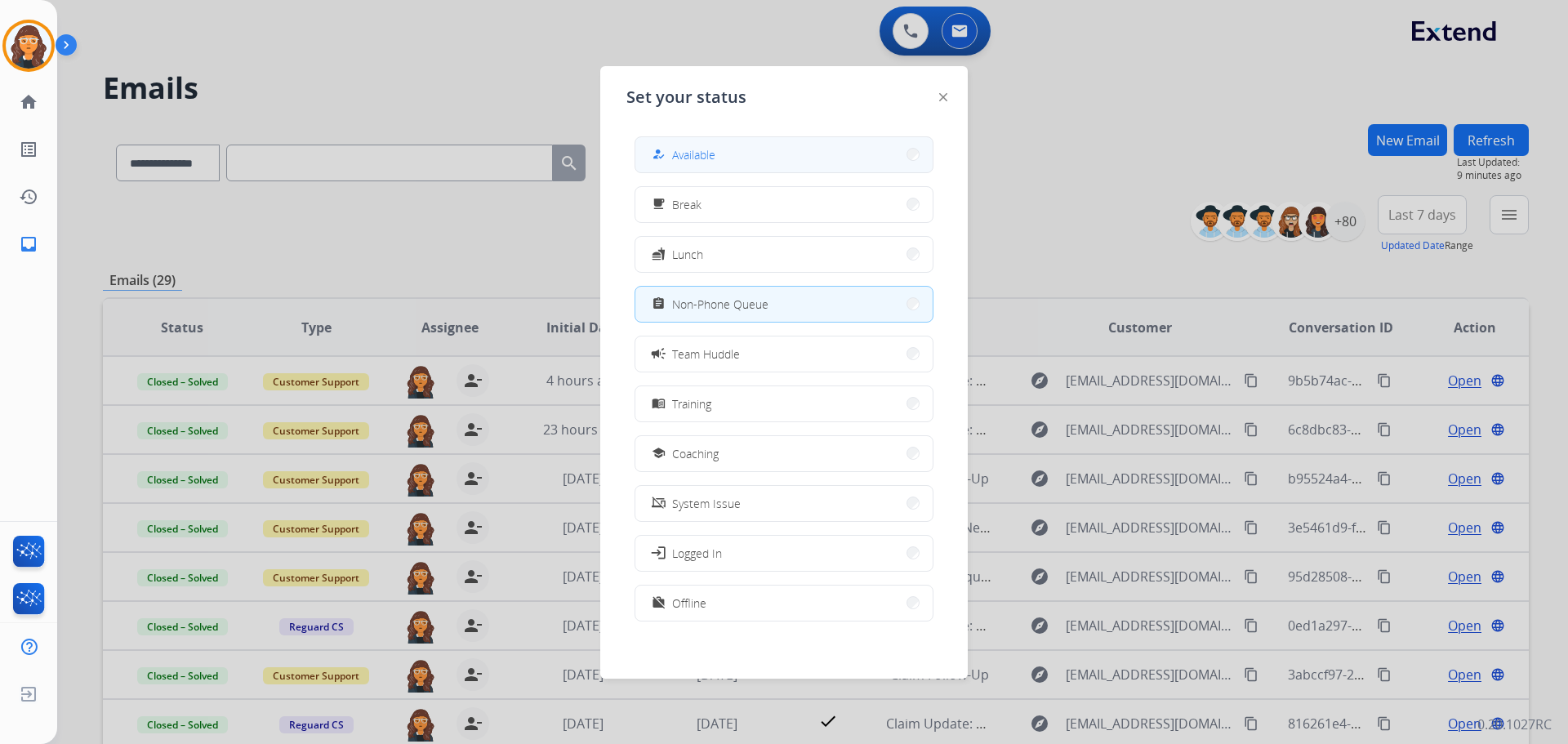
click at [678, 147] on span "Available" at bounding box center [694, 154] width 43 height 17
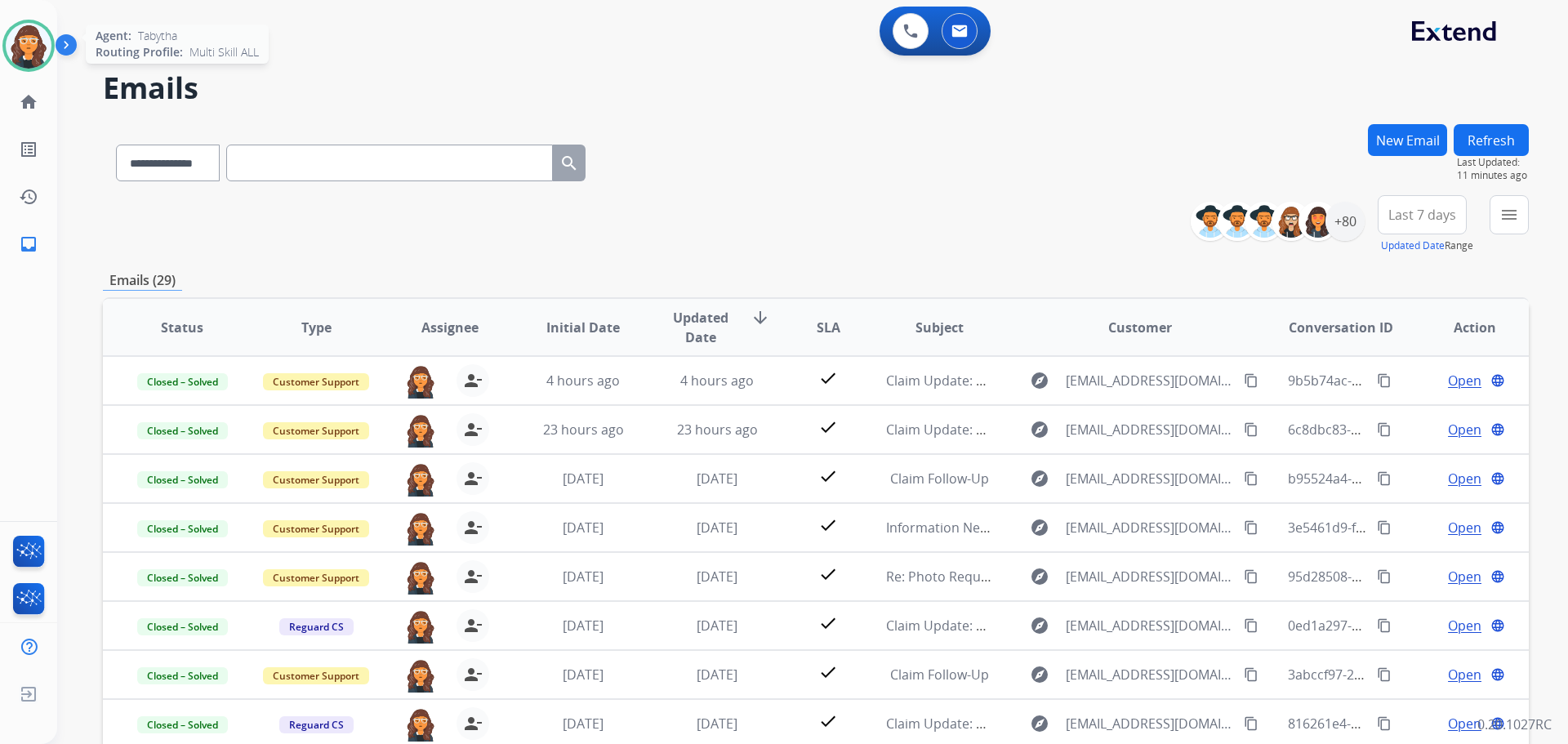
click at [14, 42] on img at bounding box center [28, 46] width 46 height 46
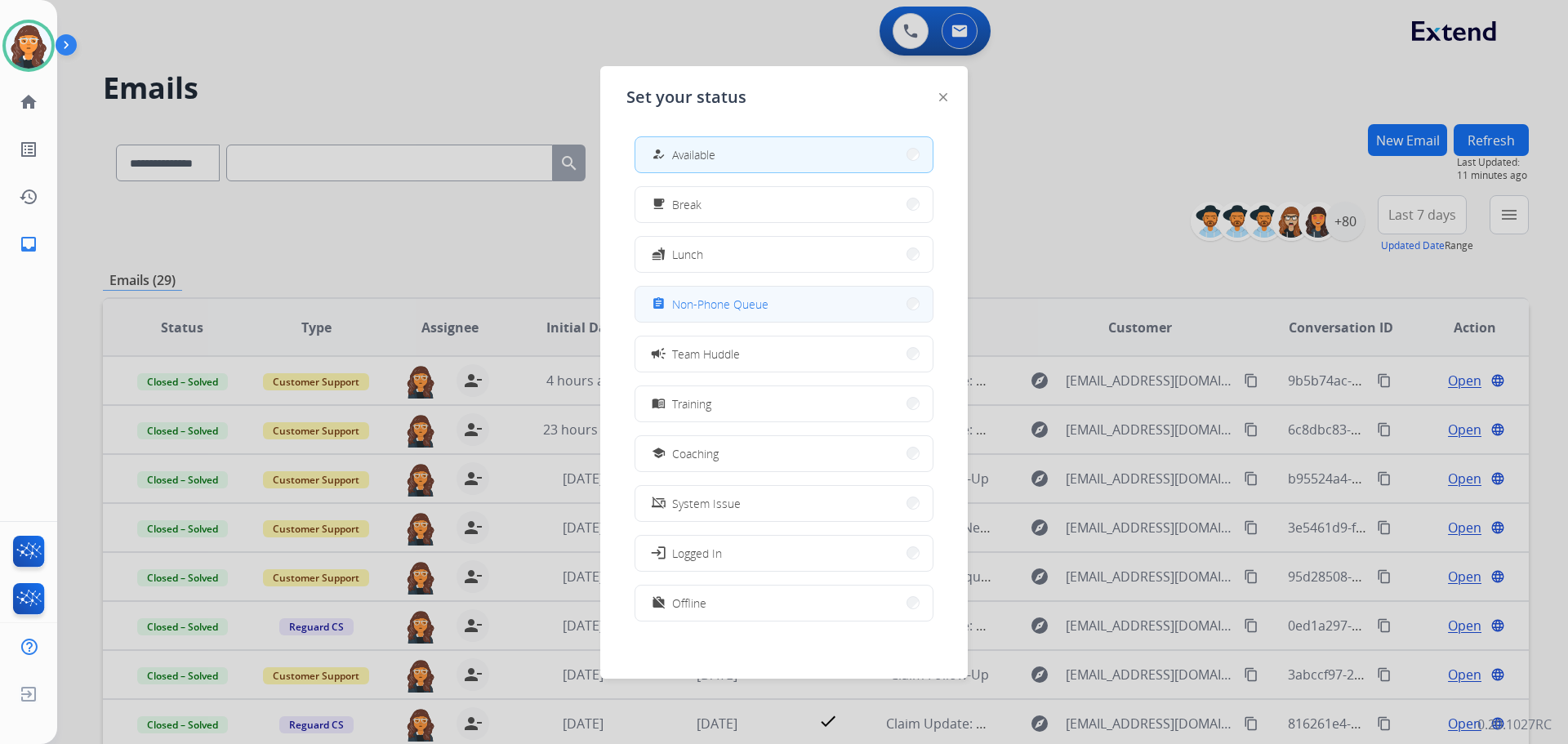
click at [764, 302] on span "Non-Phone Queue" at bounding box center [720, 304] width 97 height 17
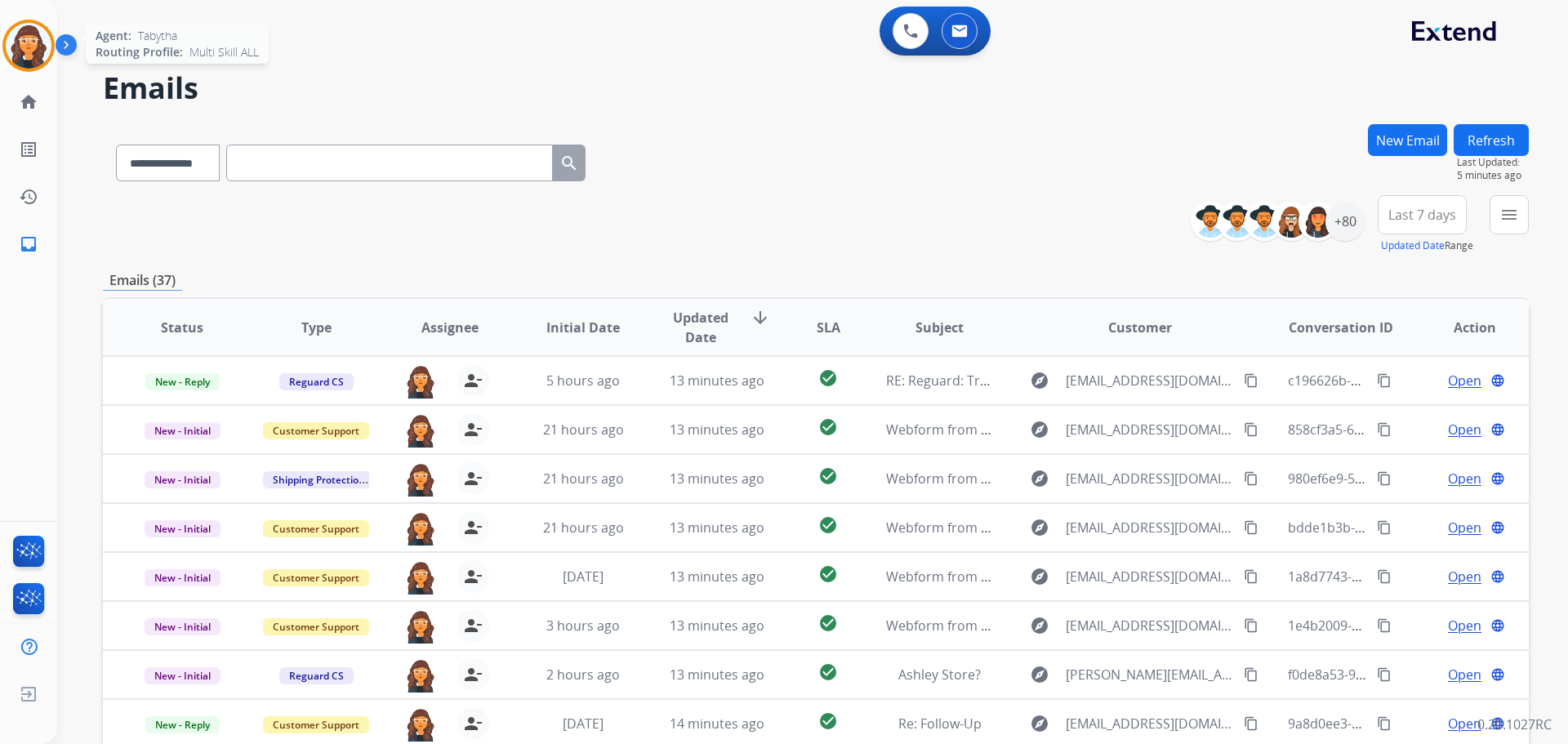
click at [39, 47] on img at bounding box center [28, 46] width 46 height 46
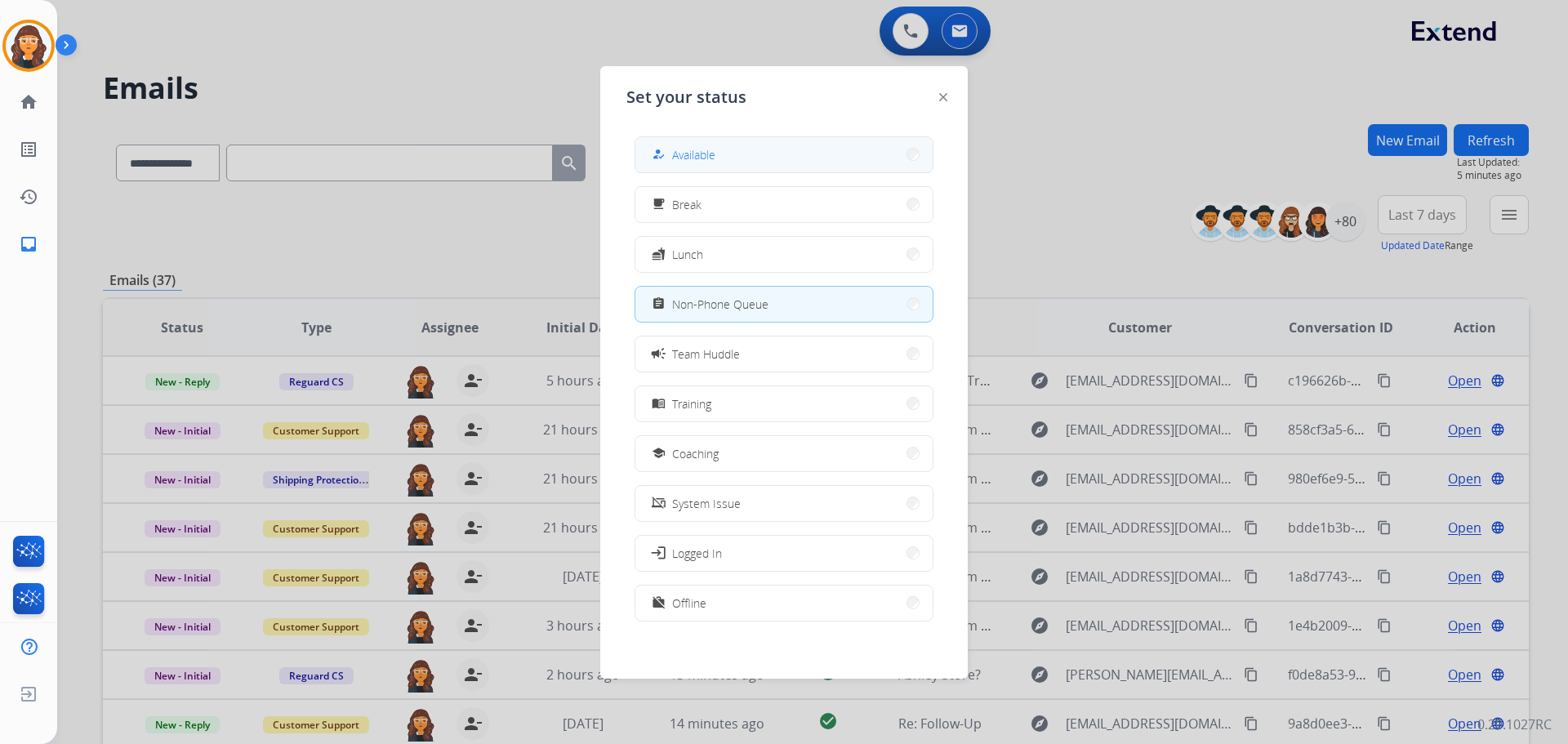
click at [660, 151] on mat-icon "how_to_reg" at bounding box center [659, 155] width 14 height 14
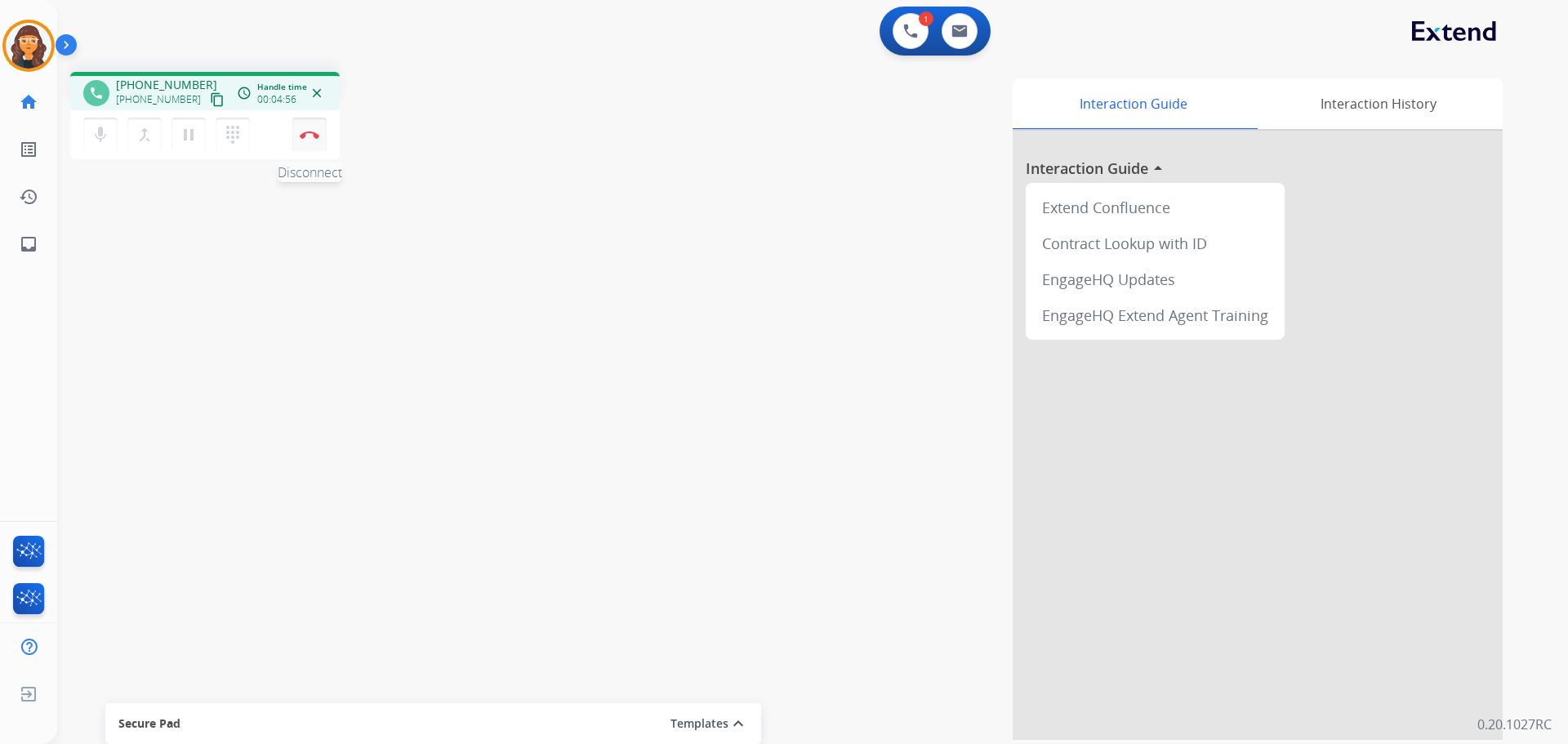
click at [310, 128] on button "Disconnect" at bounding box center [309, 135] width 35 height 35
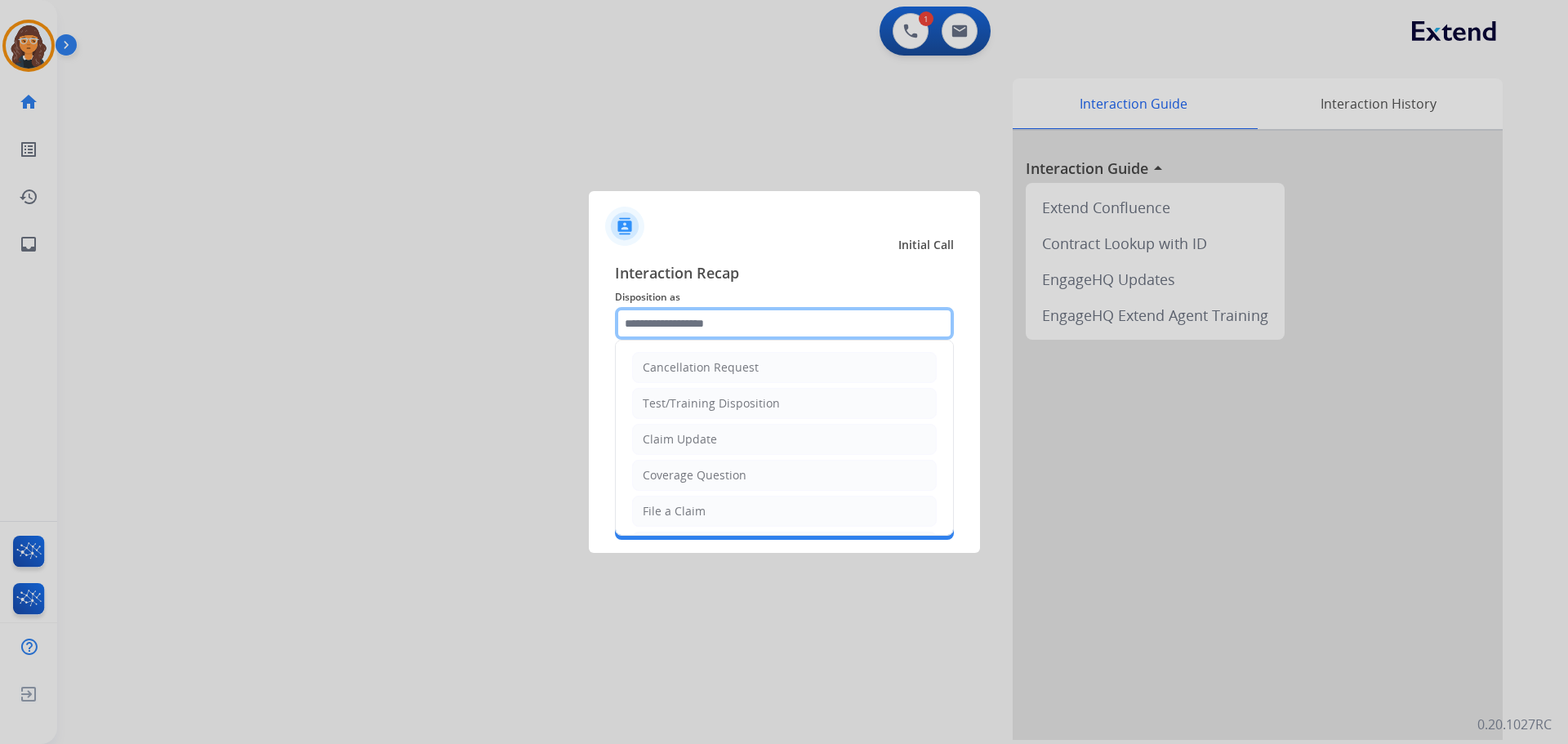
click at [704, 314] on input "text" at bounding box center [784, 323] width 339 height 33
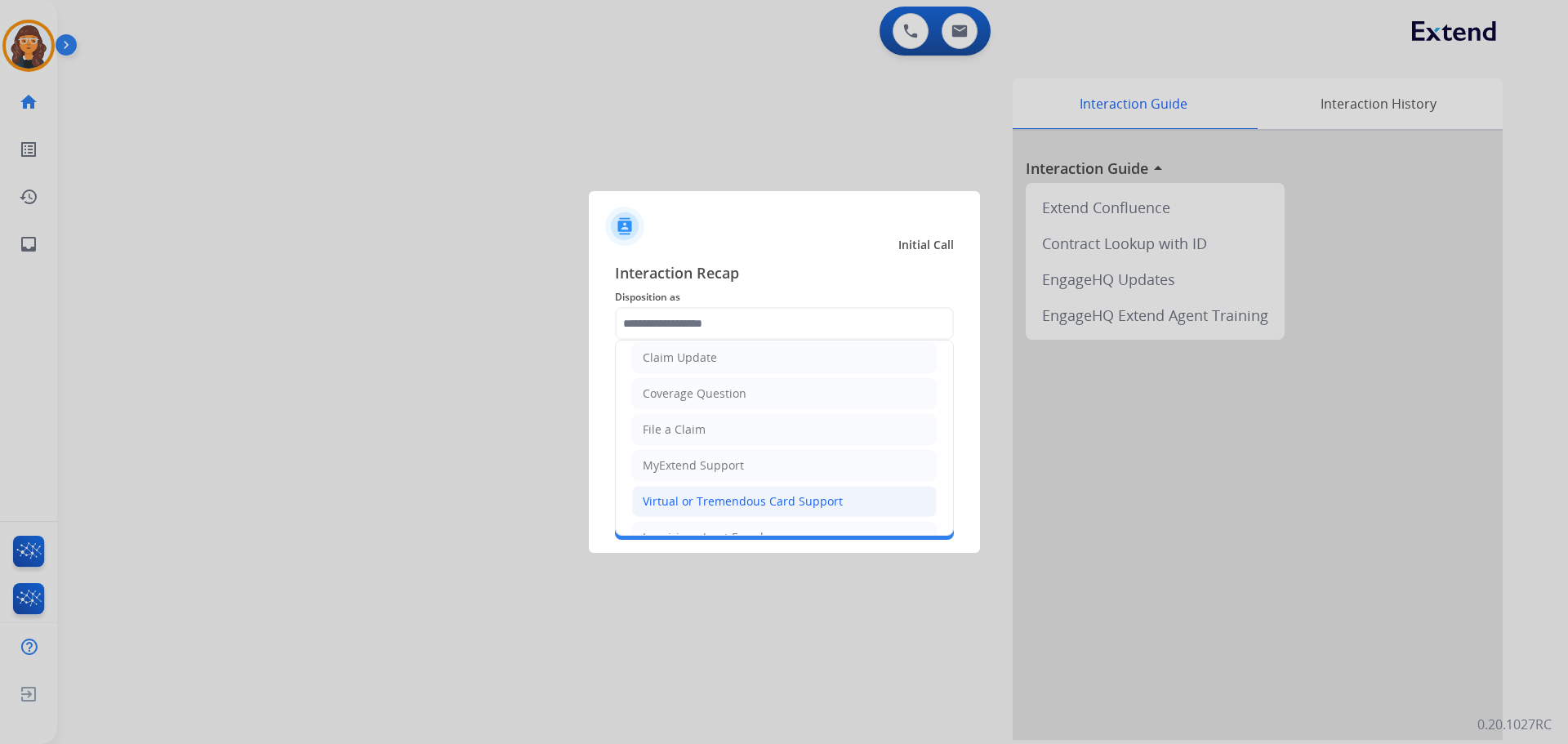
drag, startPoint x: 714, startPoint y: 496, endPoint x: 699, endPoint y: 480, distance: 21.9
click at [714, 496] on div "Virtual or Tremendous Card Support" at bounding box center [742, 501] width 200 height 16
type input "**********"
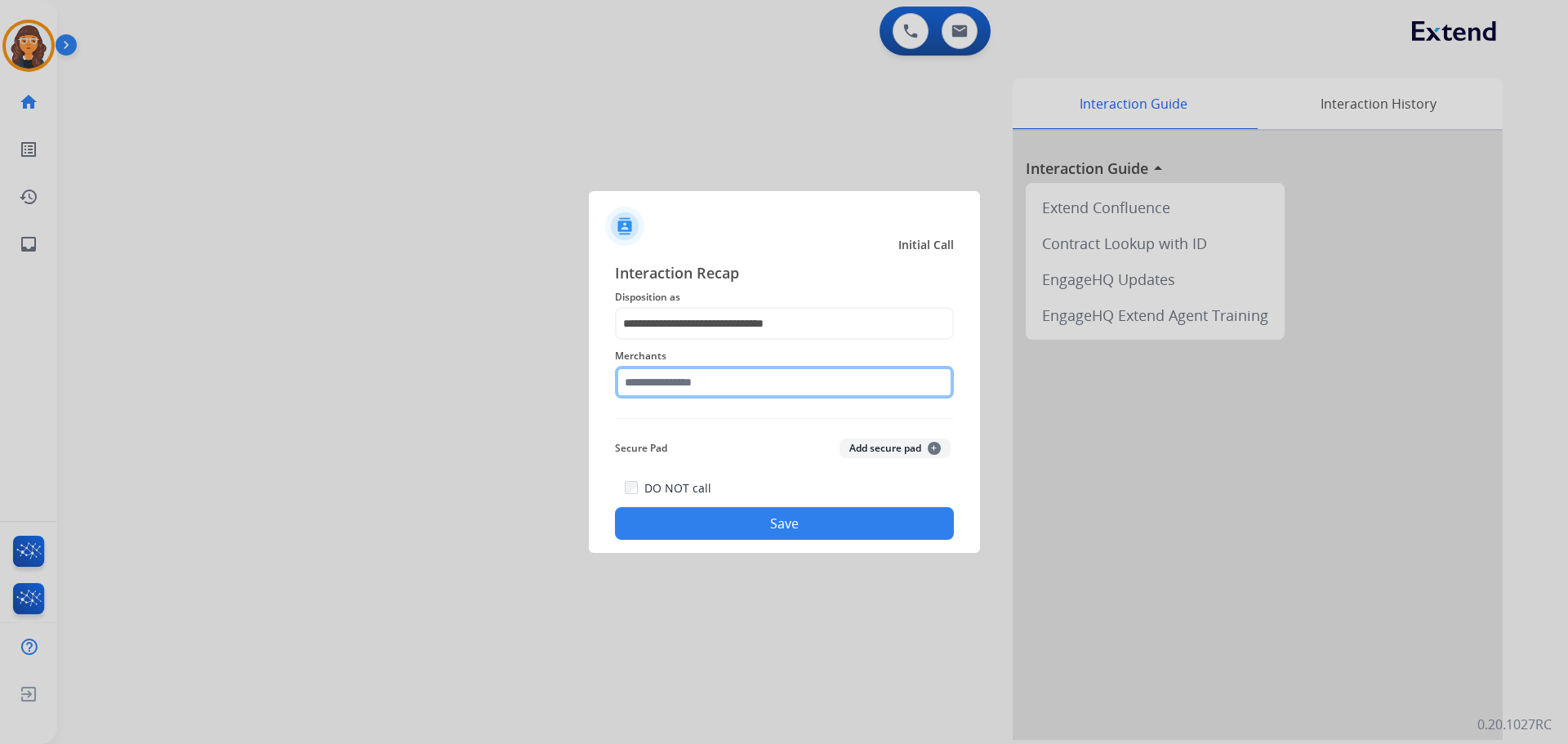
click at [654, 381] on input "text" at bounding box center [784, 382] width 339 height 33
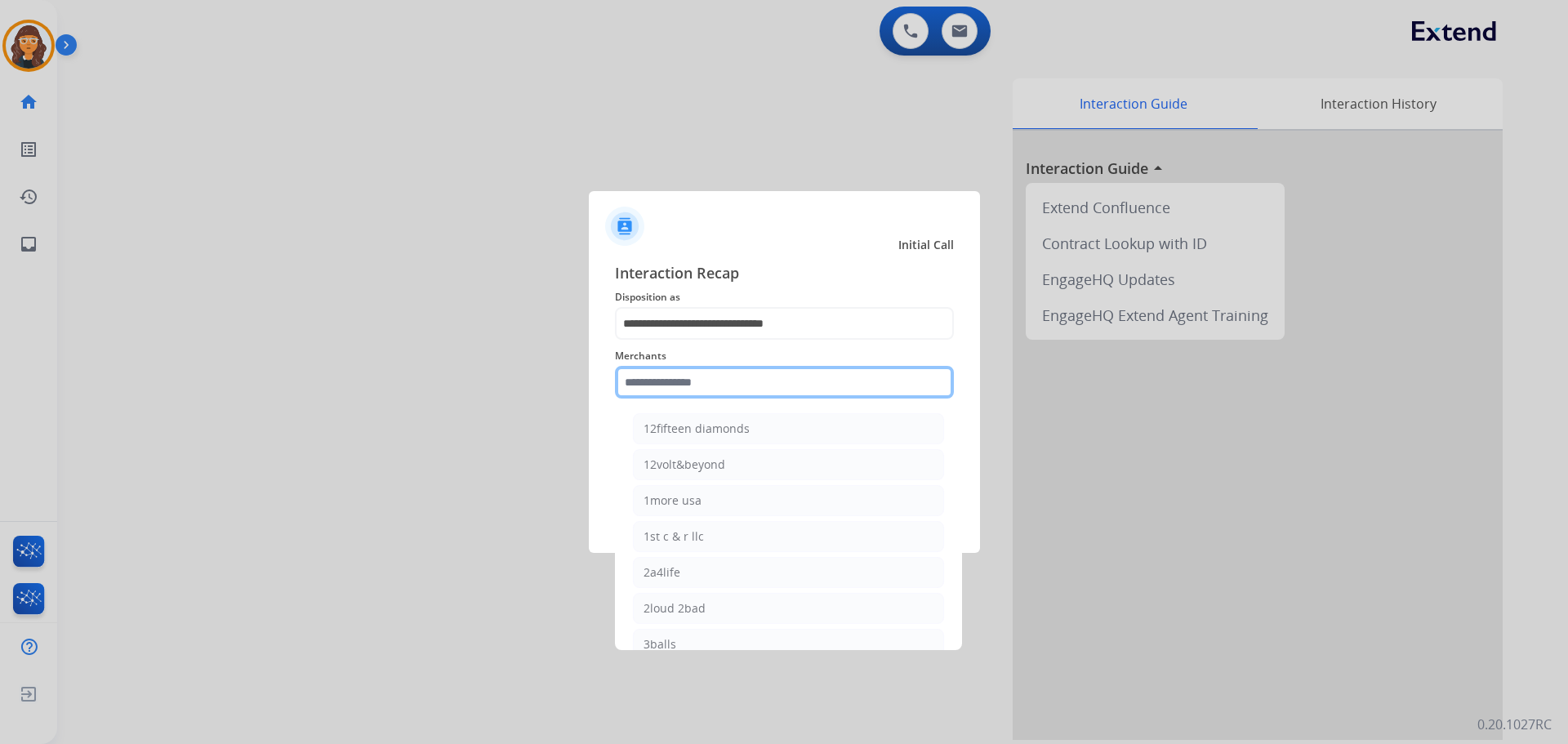
click at [673, 384] on input "text" at bounding box center [784, 382] width 339 height 33
type input "*"
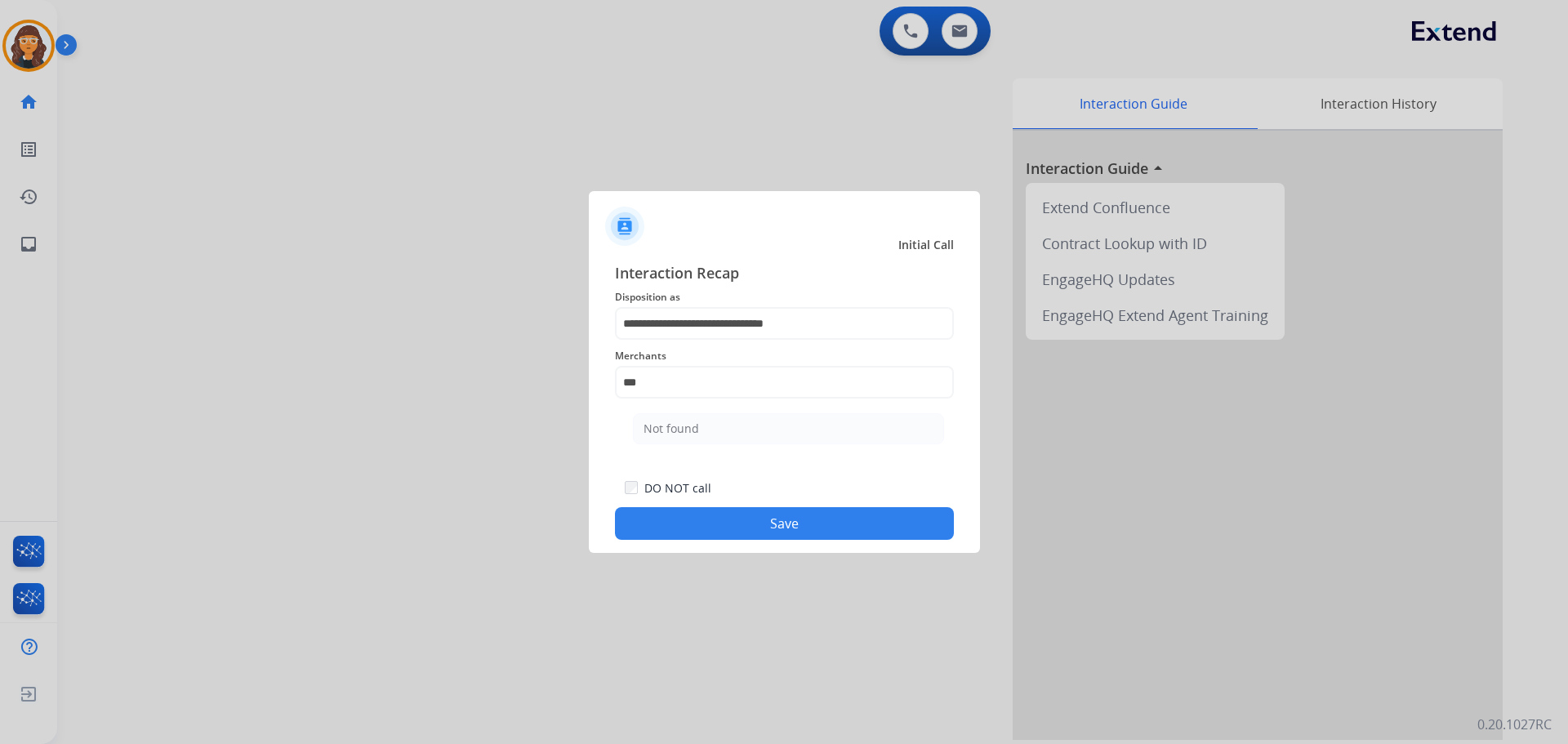
click at [657, 423] on div "Not found" at bounding box center [671, 429] width 56 height 16
type input "*********"
click at [671, 520] on button "Save" at bounding box center [784, 523] width 339 height 33
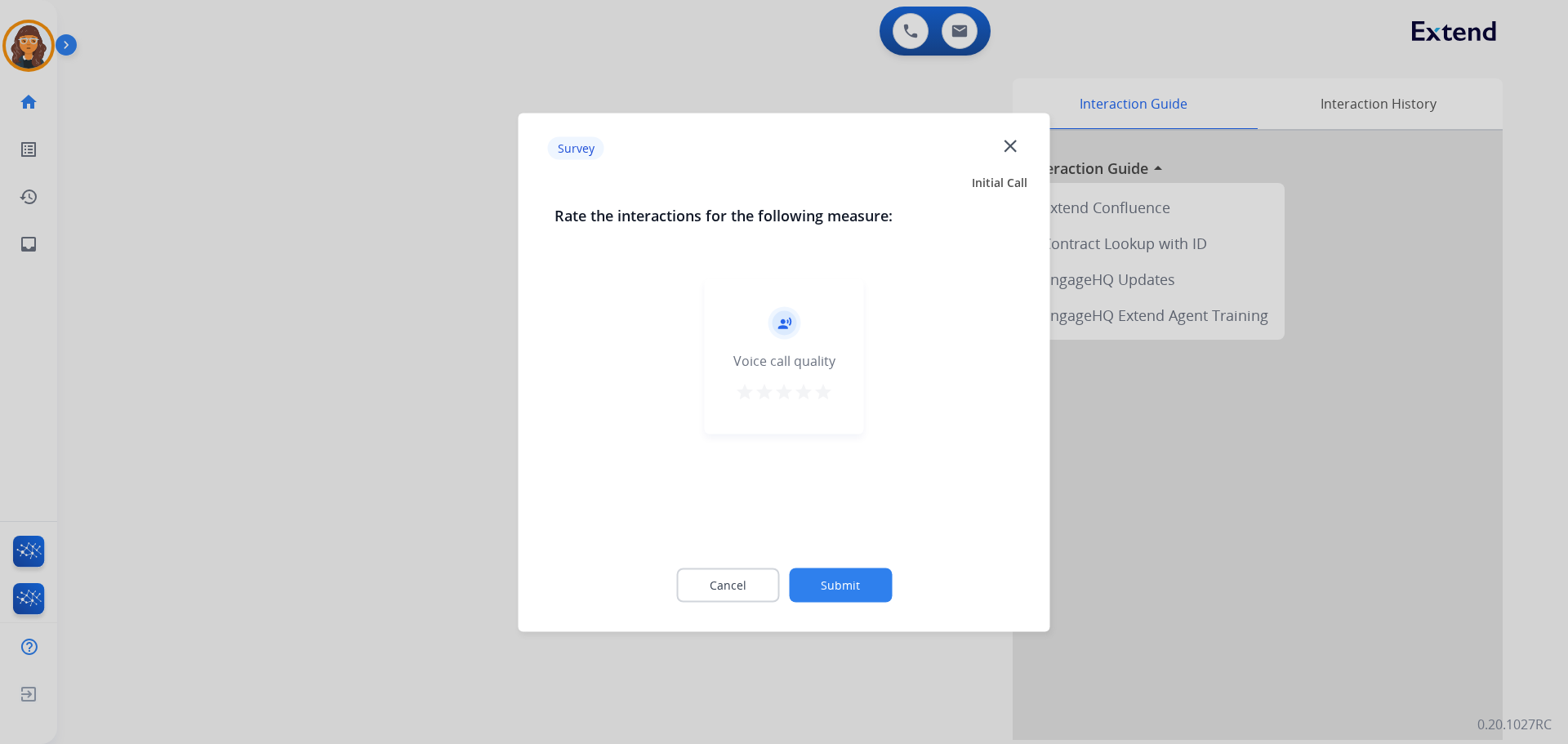
click at [818, 393] on mat-icon "star" at bounding box center [823, 391] width 19 height 19
click at [826, 585] on button "Submit" at bounding box center [841, 585] width 103 height 35
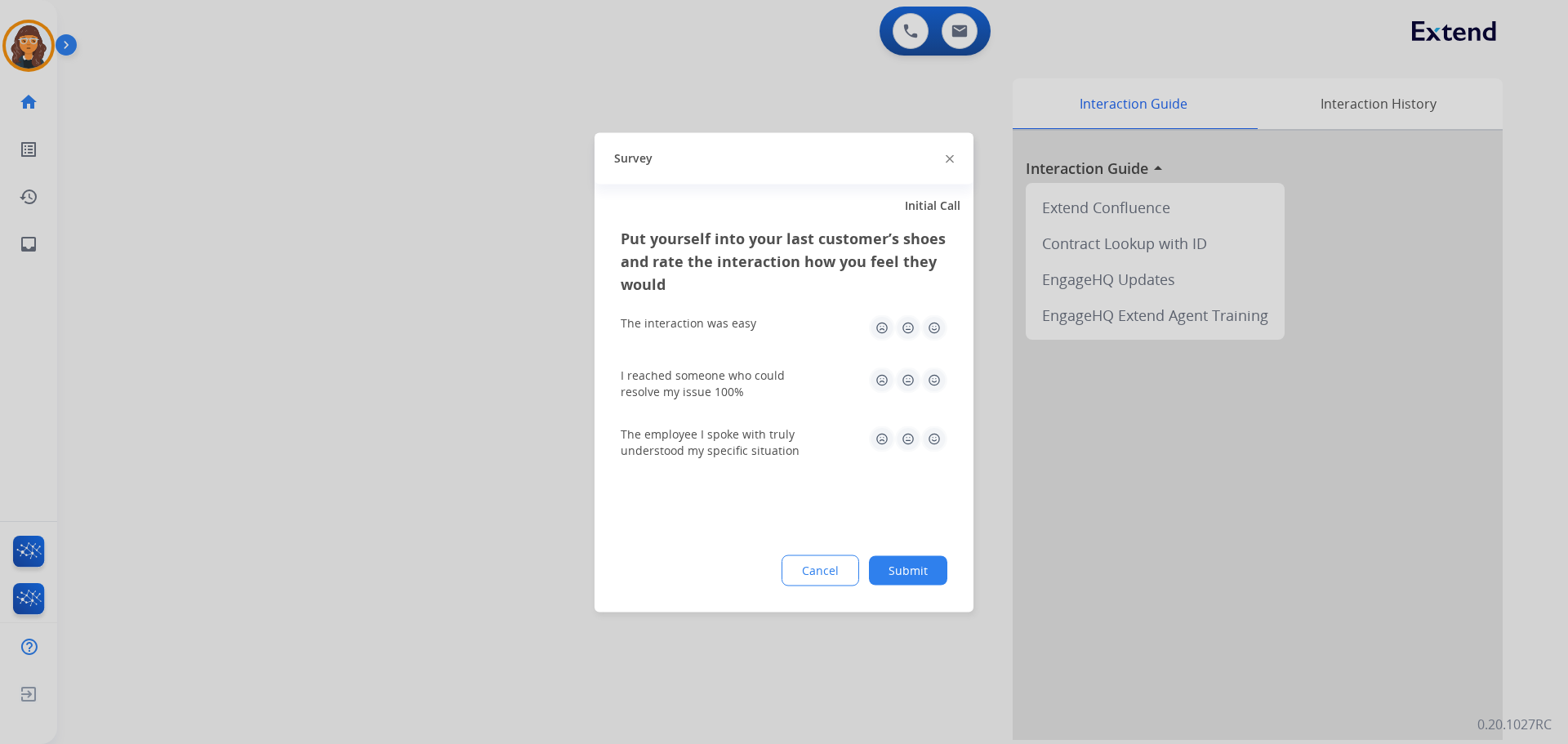
click at [939, 329] on img at bounding box center [934, 327] width 26 height 26
click at [943, 382] on img at bounding box center [934, 379] width 26 height 26
click at [925, 446] on img at bounding box center [934, 438] width 26 height 26
click at [920, 567] on button "Submit" at bounding box center [908, 570] width 78 height 29
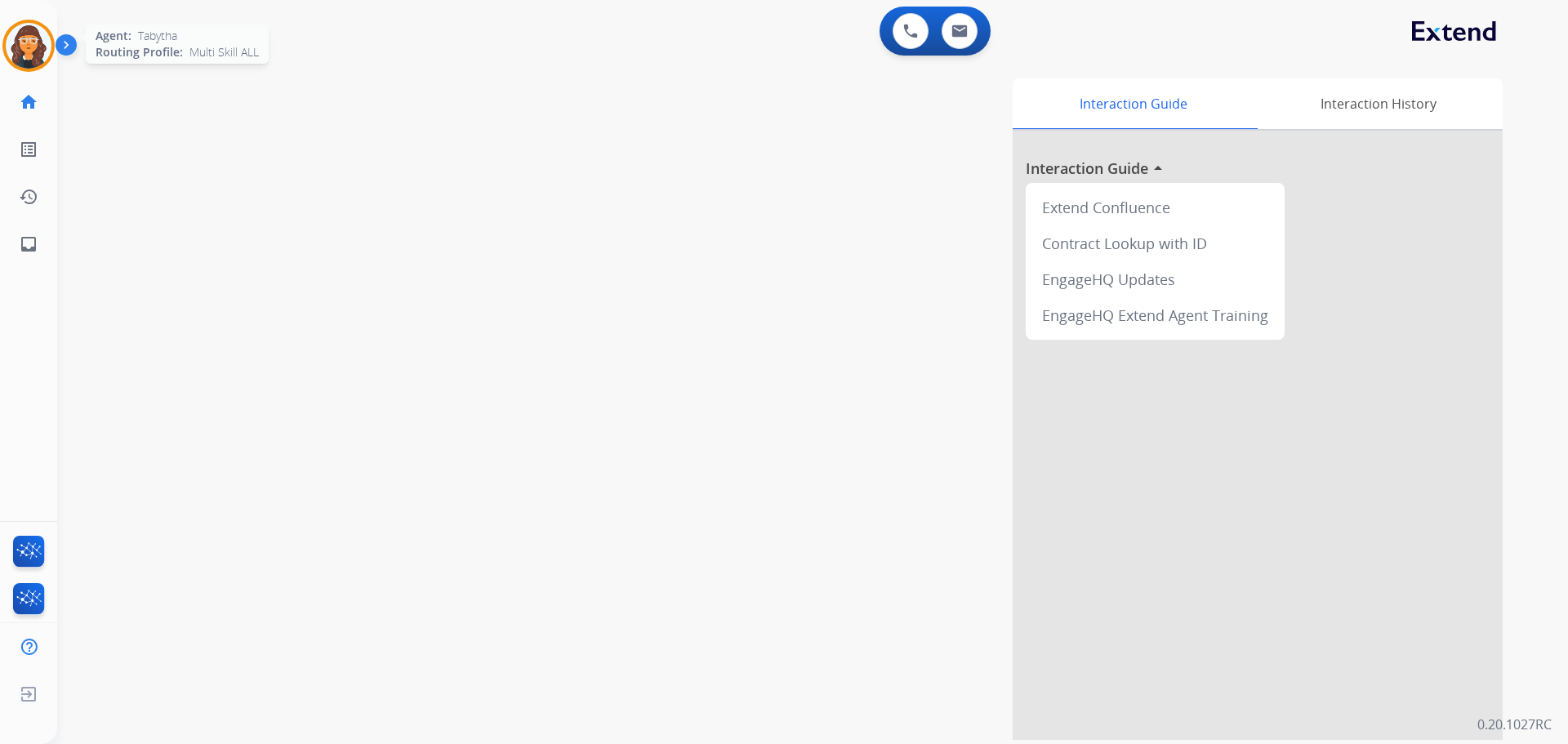
click at [38, 59] on img at bounding box center [28, 46] width 46 height 46
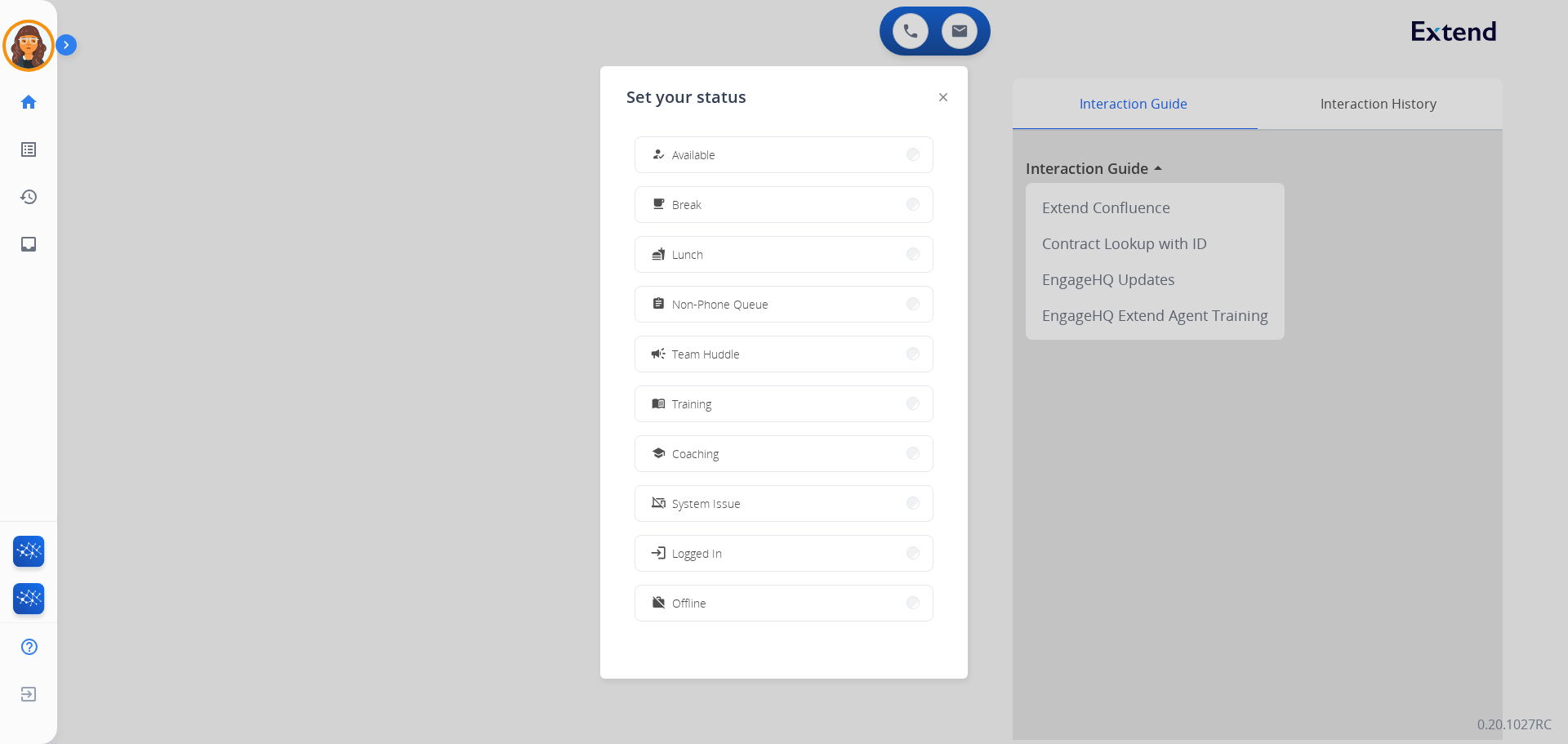
click at [682, 314] on button "assignment Non-Phone Queue" at bounding box center [784, 305] width 298 height 35
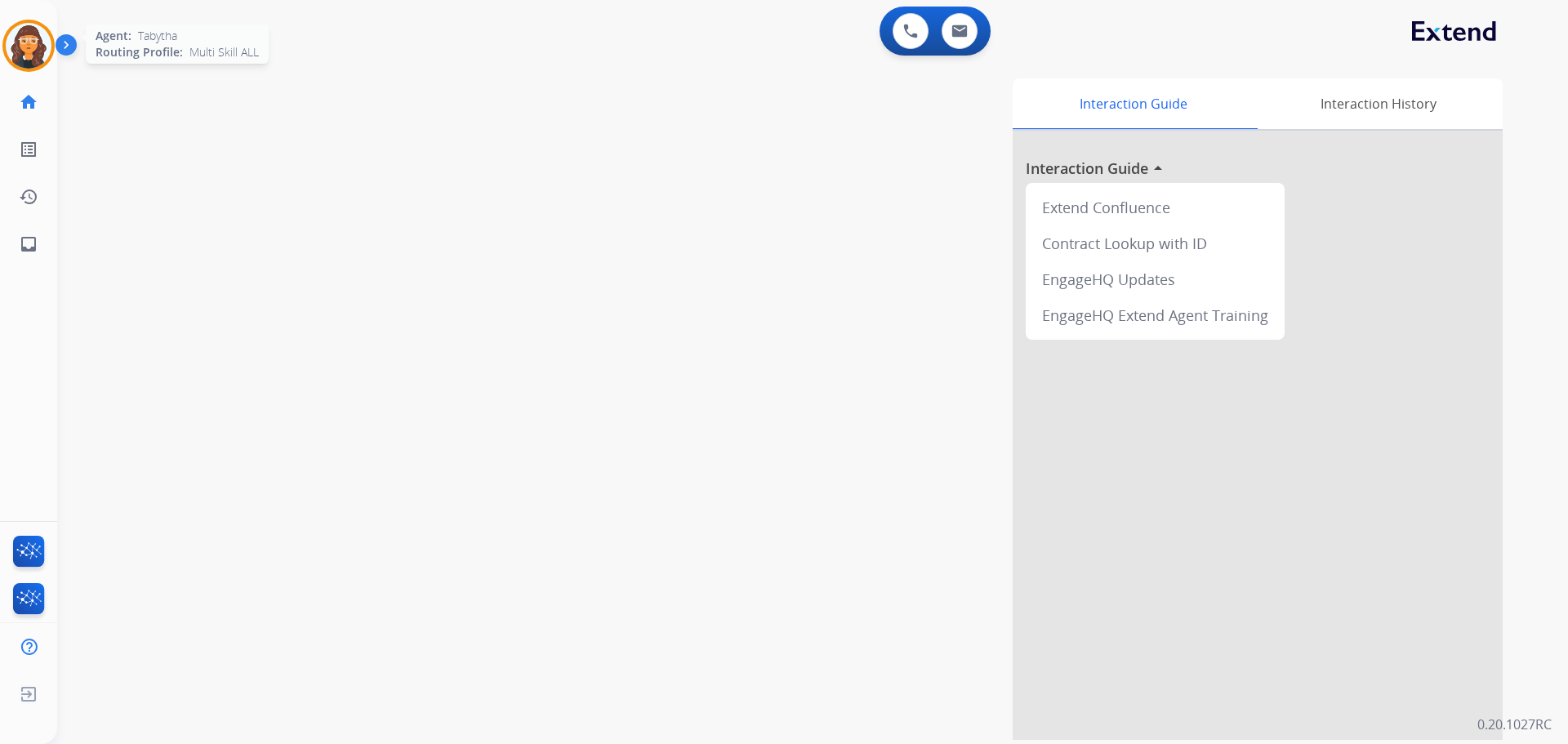
click at [12, 44] on img at bounding box center [28, 46] width 46 height 46
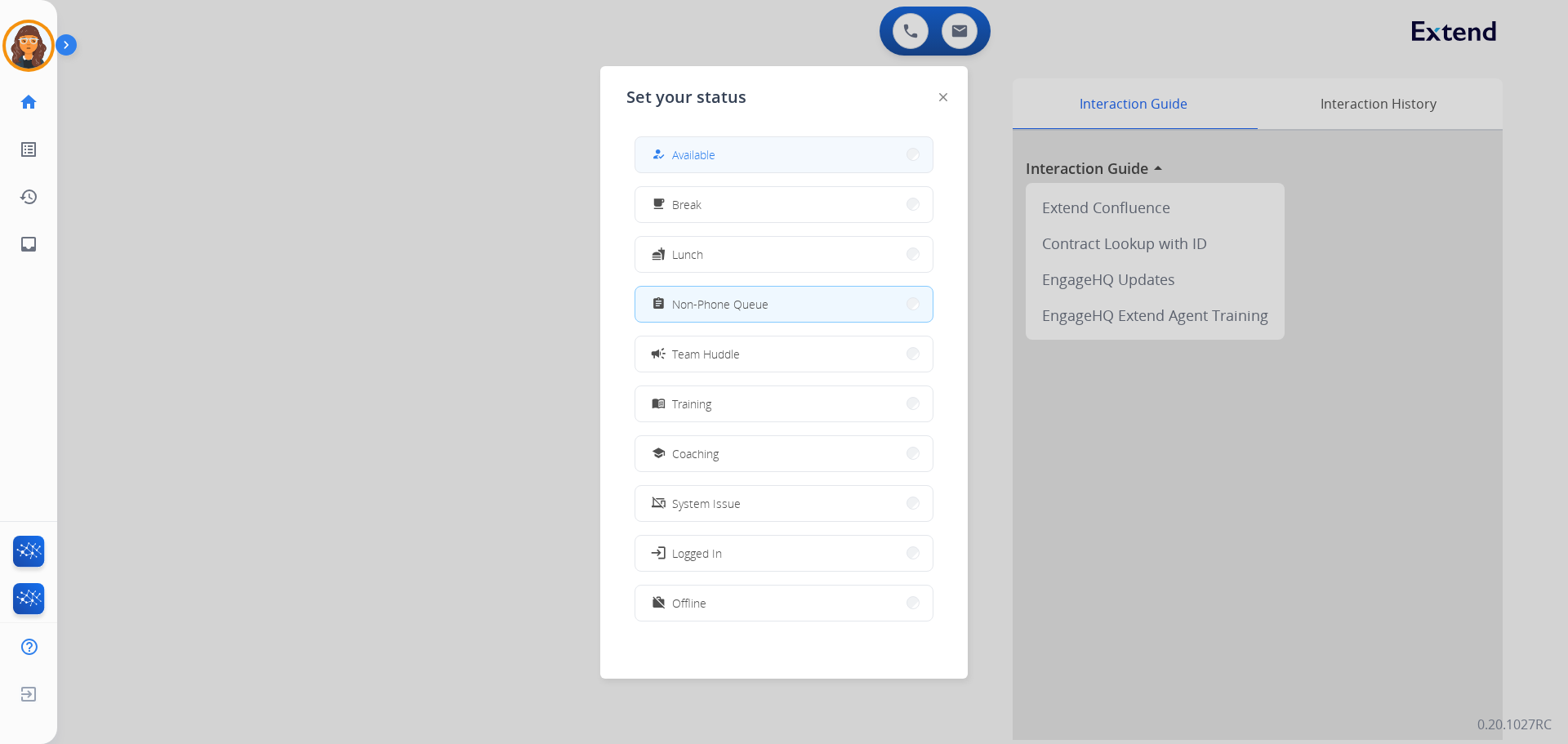
click at [734, 156] on button "how_to_reg Available" at bounding box center [784, 155] width 298 height 35
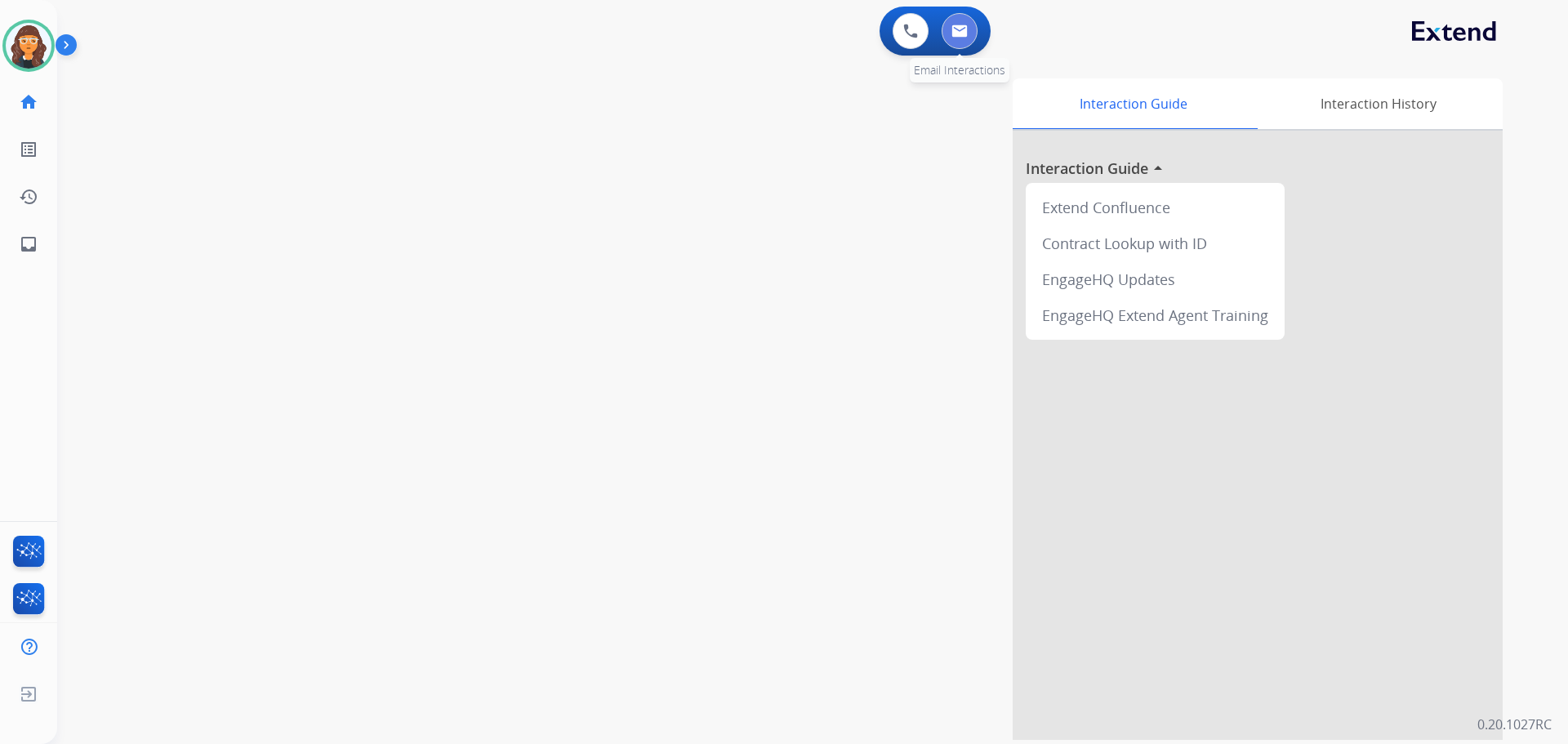
click at [957, 40] on button at bounding box center [959, 31] width 36 height 36
select select "**********"
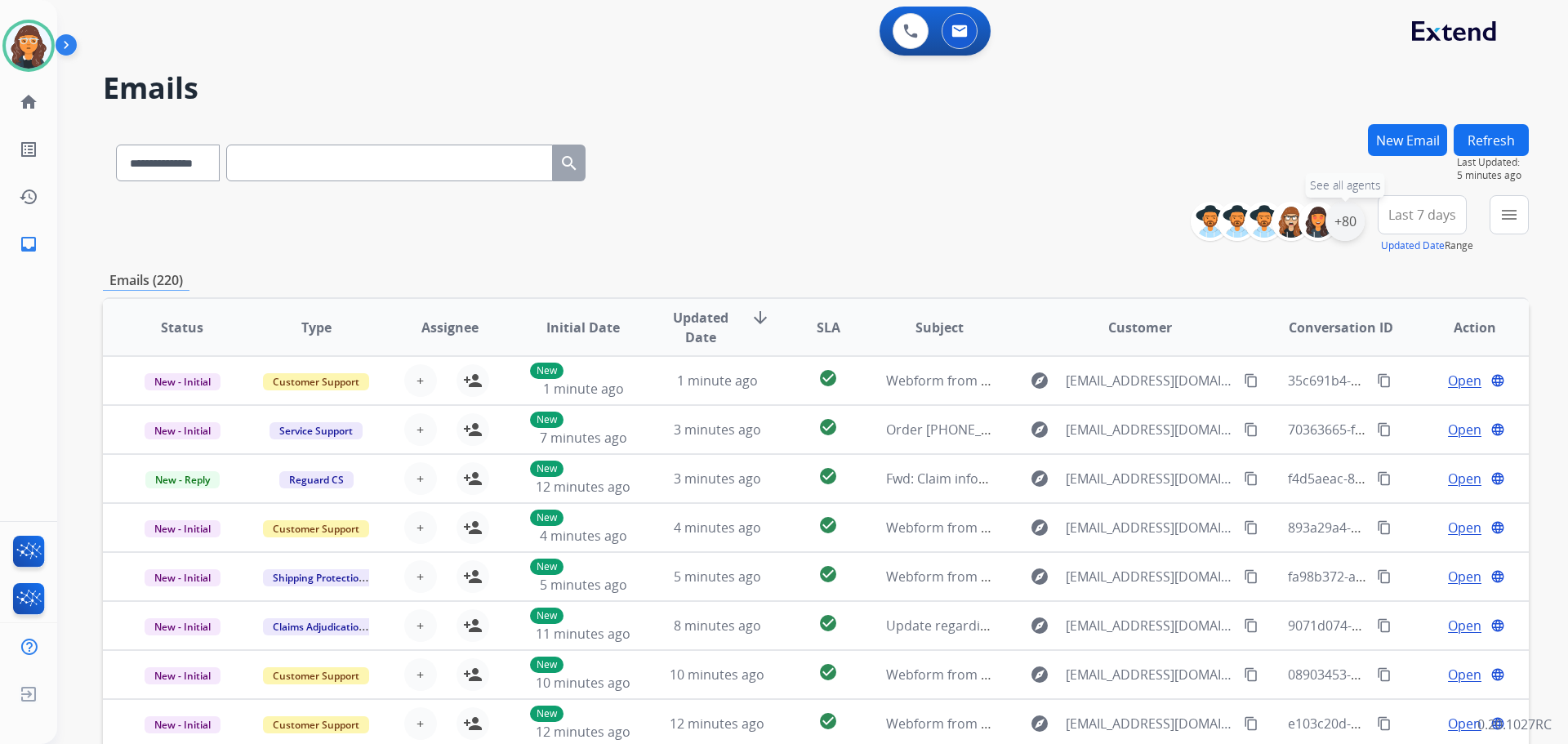
click at [1331, 223] on div "+80" at bounding box center [1345, 221] width 39 height 39
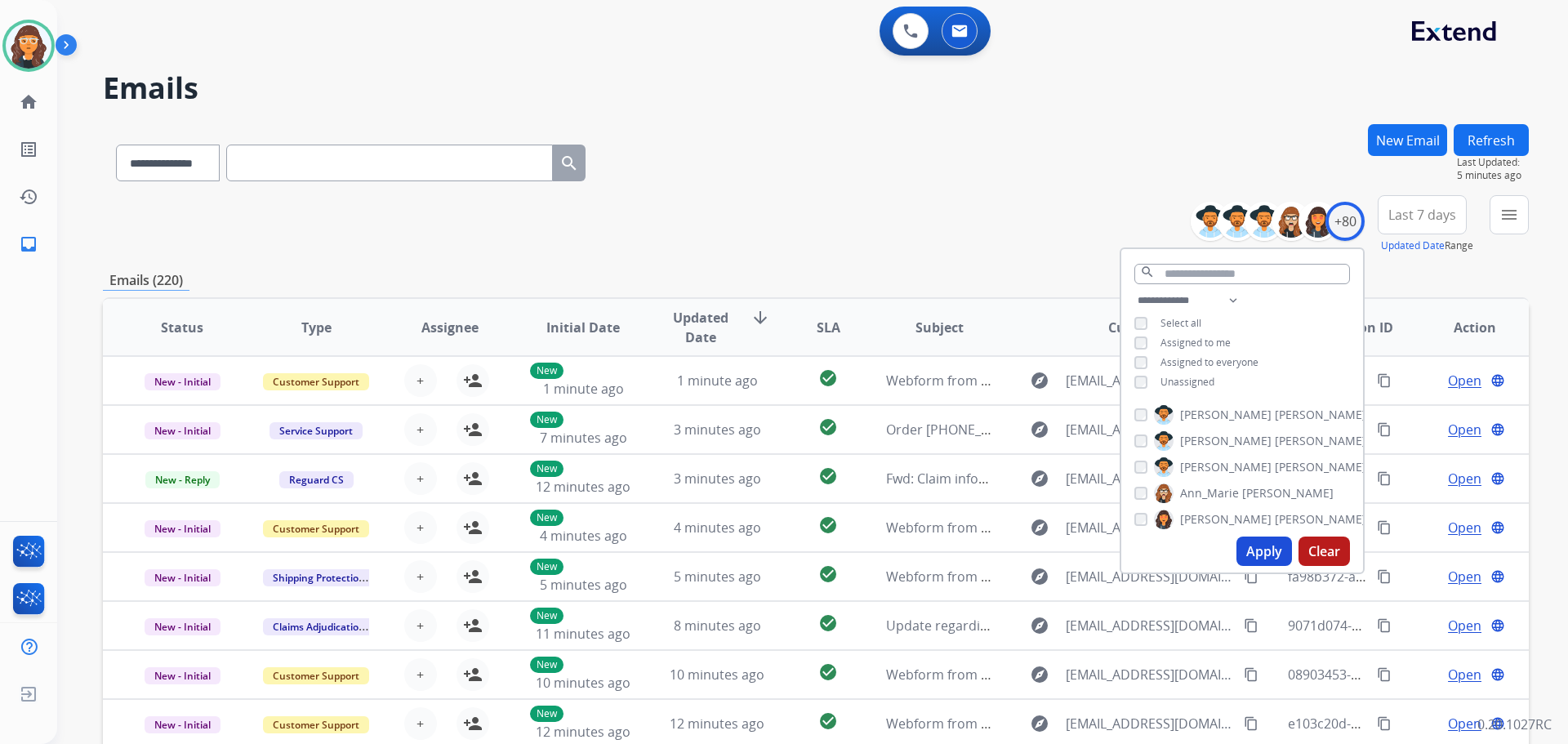
click at [1269, 544] on button "Apply" at bounding box center [1264, 551] width 56 height 29
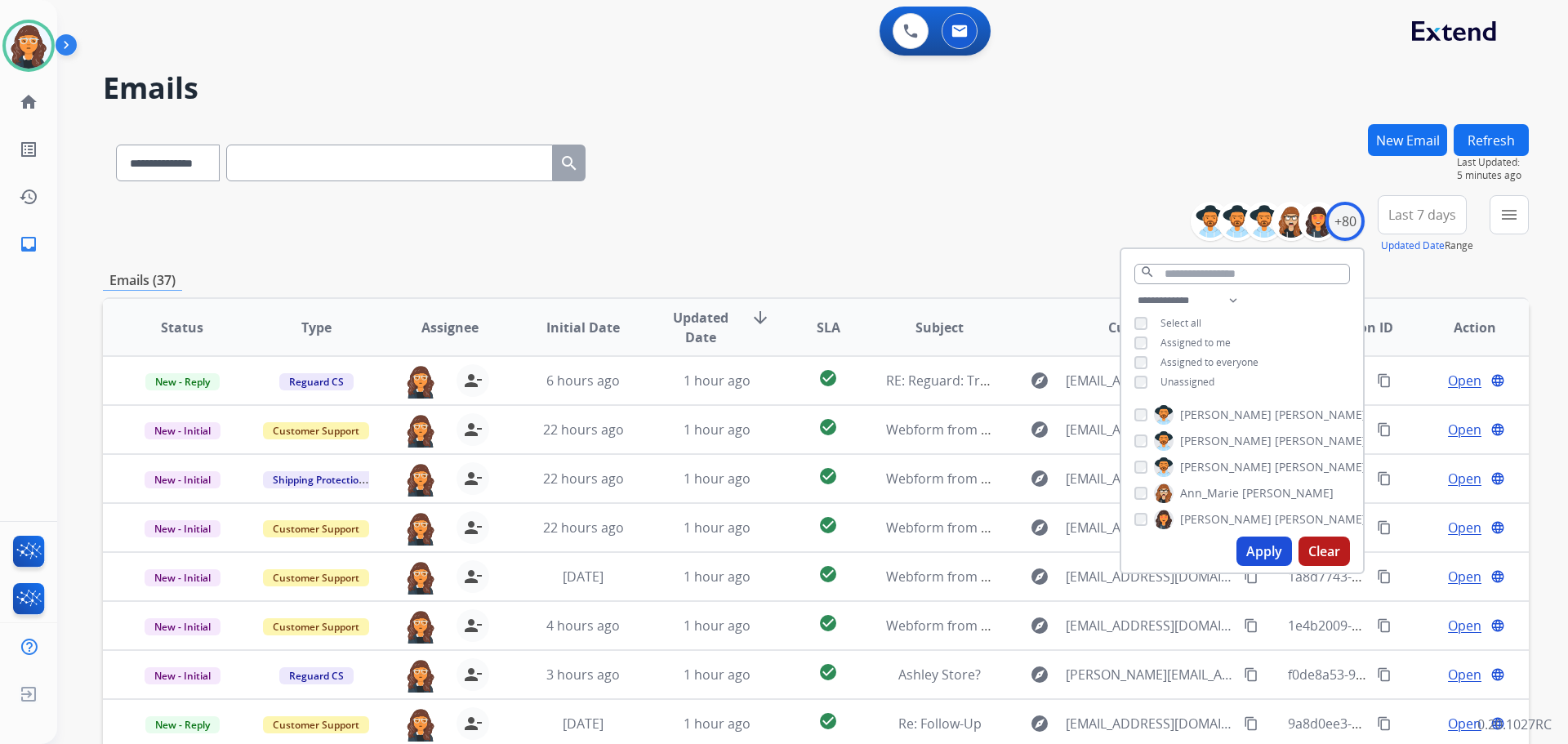
drag, startPoint x: 788, startPoint y: 191, endPoint x: 784, endPoint y: 171, distance: 20.4
click at [787, 190] on div "**********" at bounding box center [816, 526] width 1426 height 805
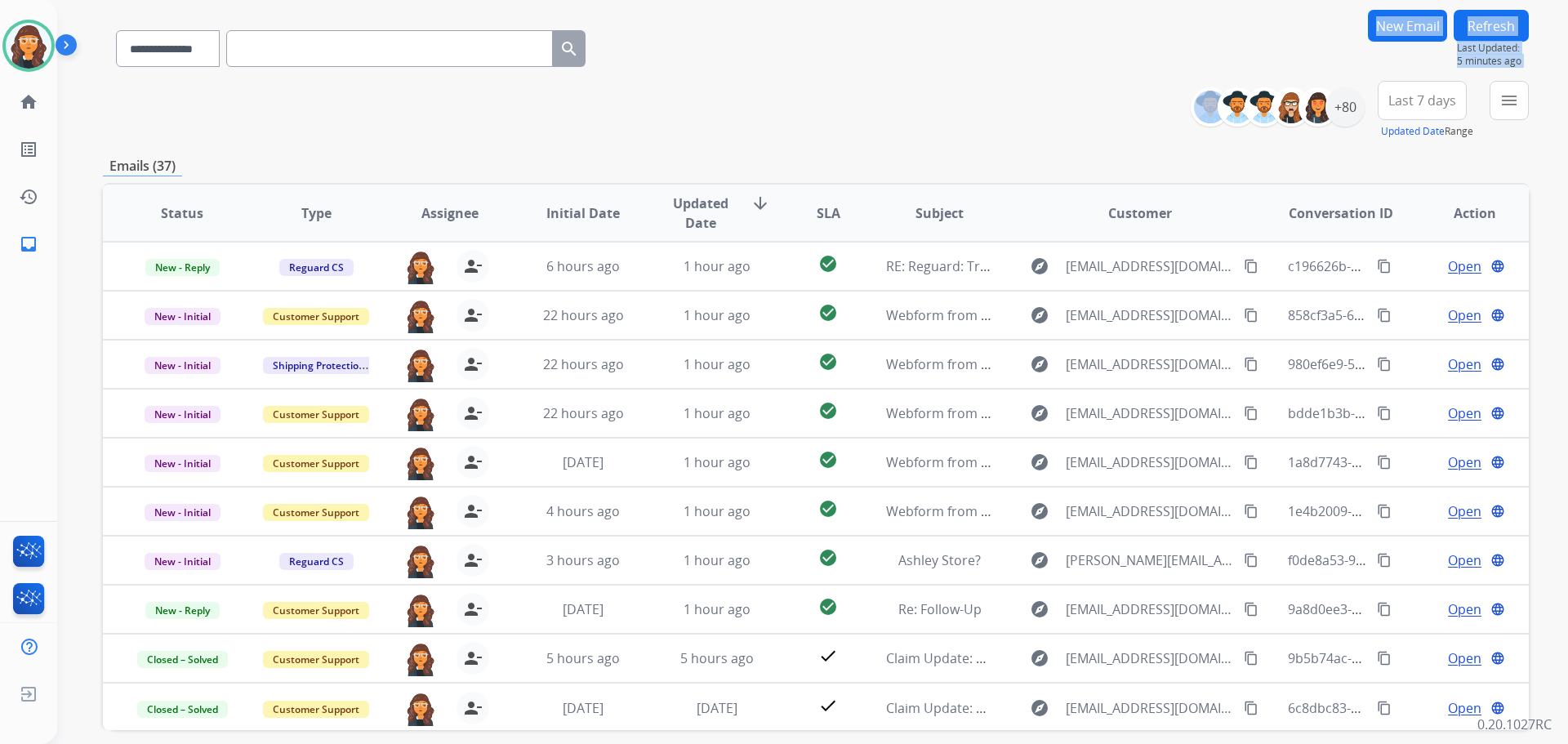
scroll to position [185, 0]
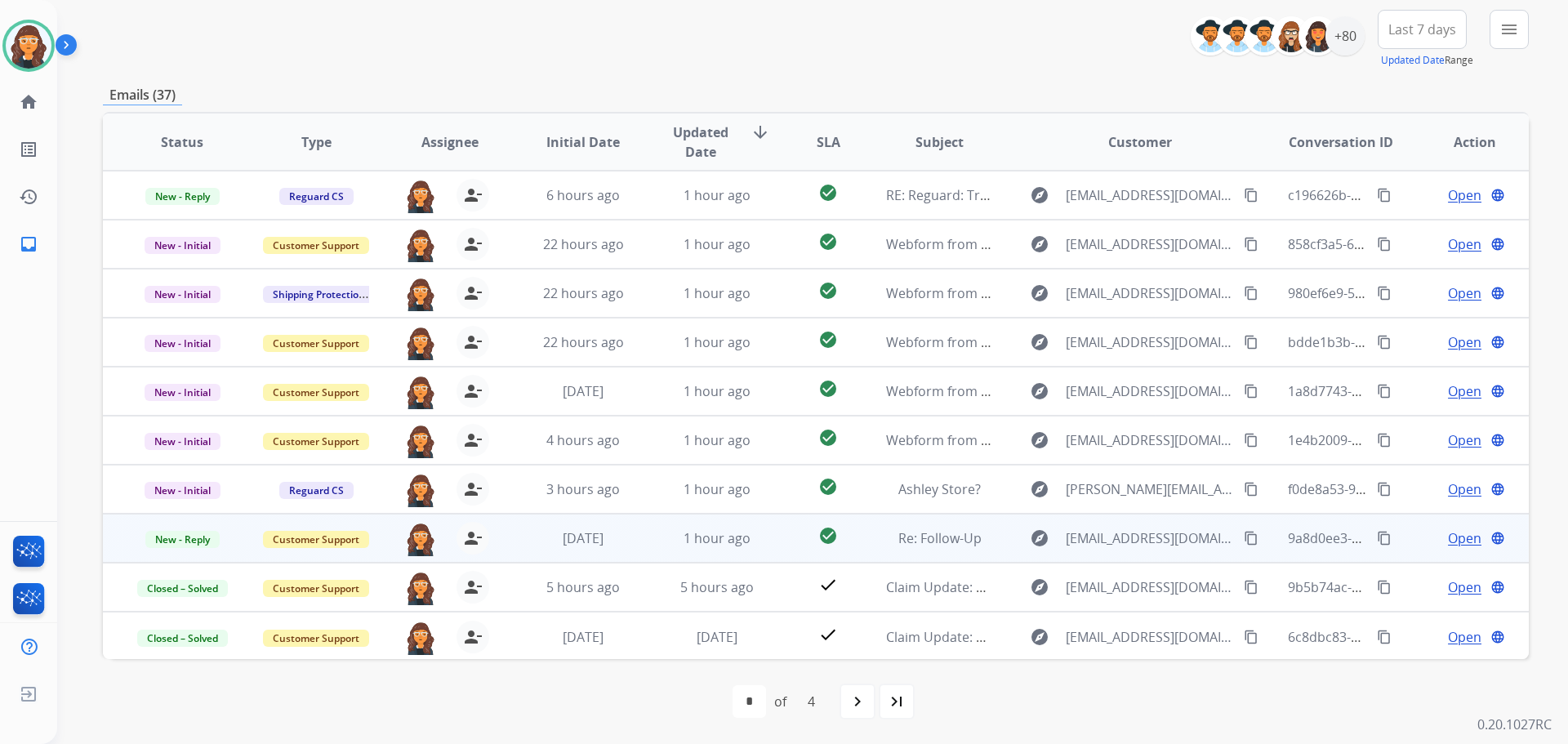
click at [1451, 531] on span "Open" at bounding box center [1464, 538] width 34 height 19
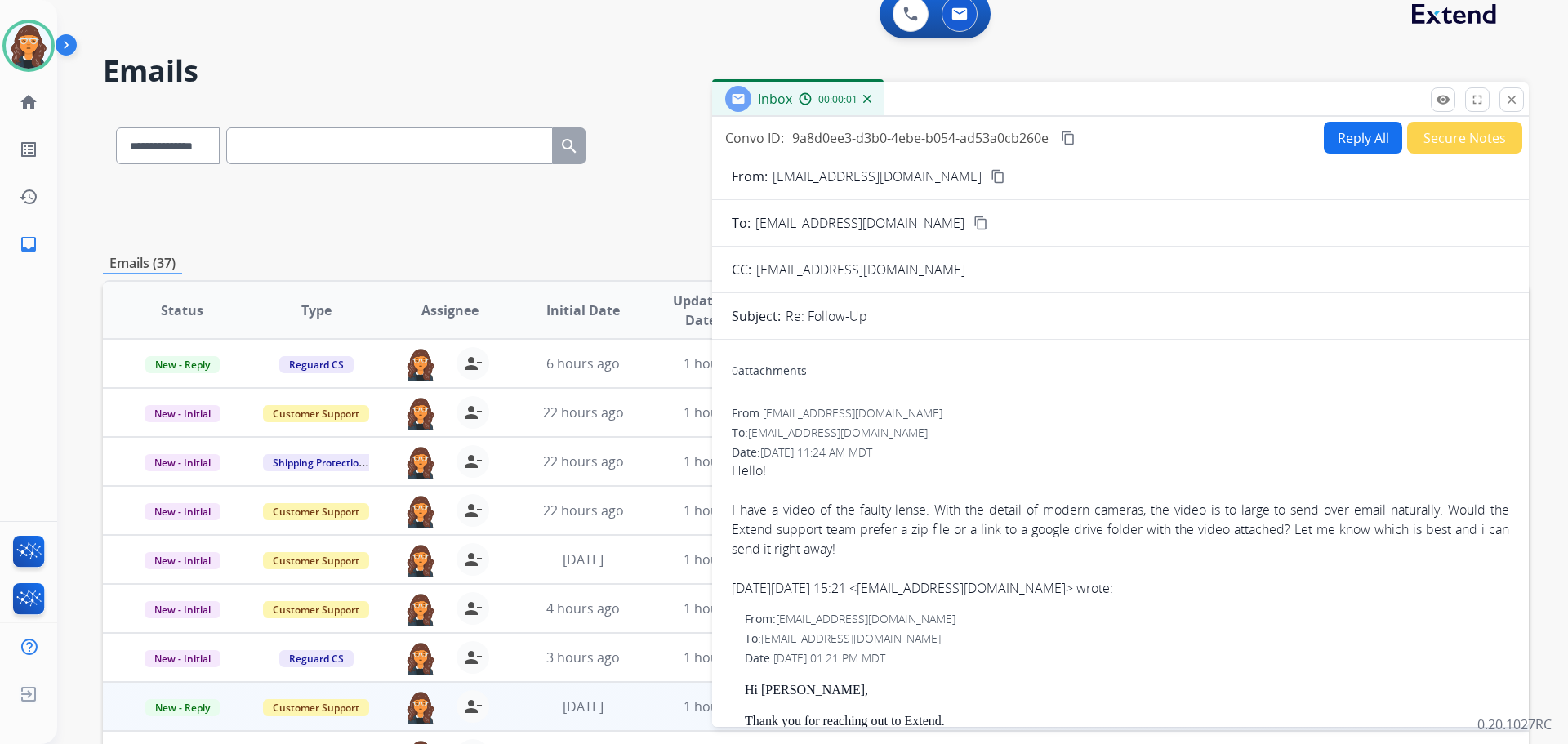
scroll to position [0, 0]
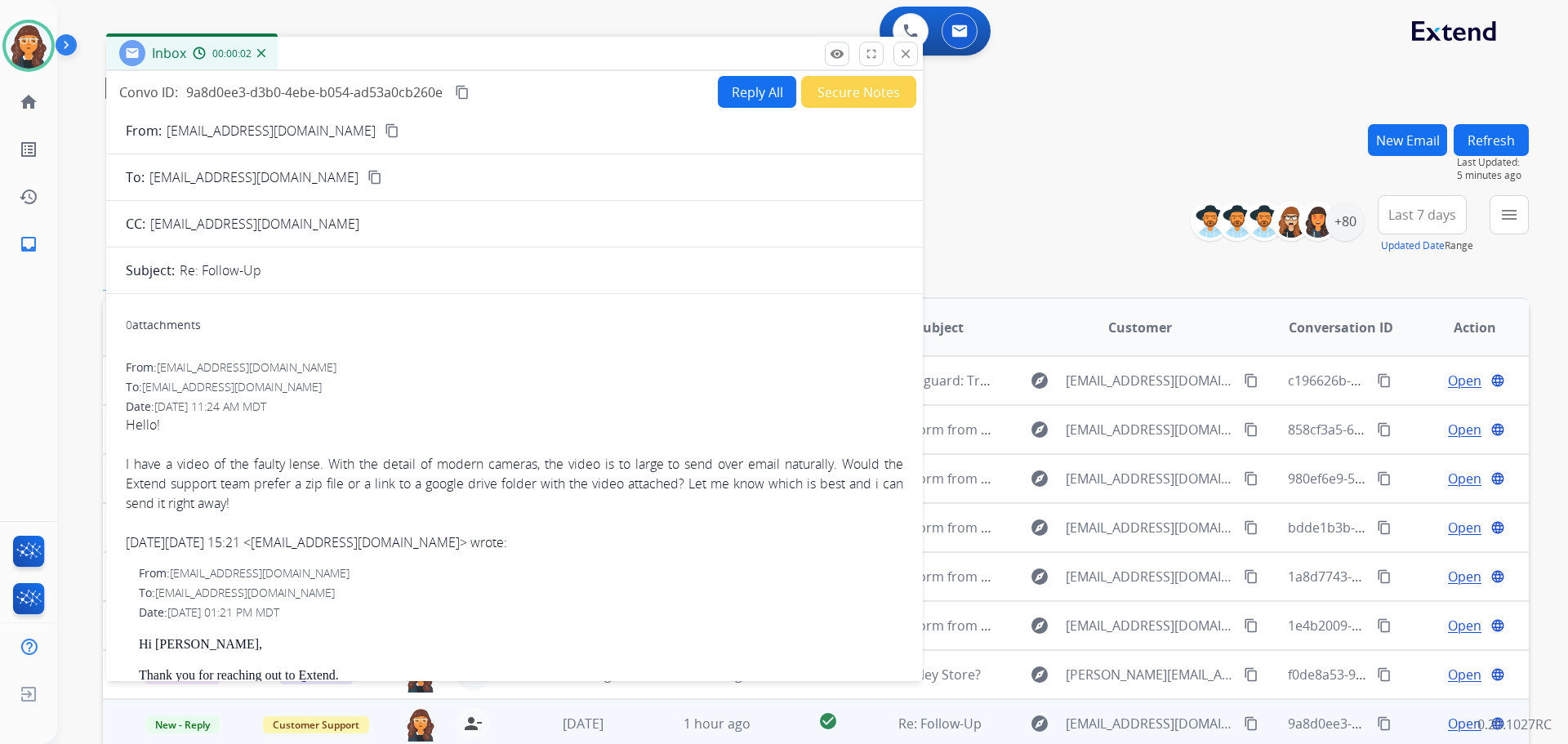
drag, startPoint x: 1026, startPoint y: 120, endPoint x: 433, endPoint y: 47, distance: 597.5
click at [433, 47] on div "Inbox 00:00:02" at bounding box center [515, 53] width 817 height 35
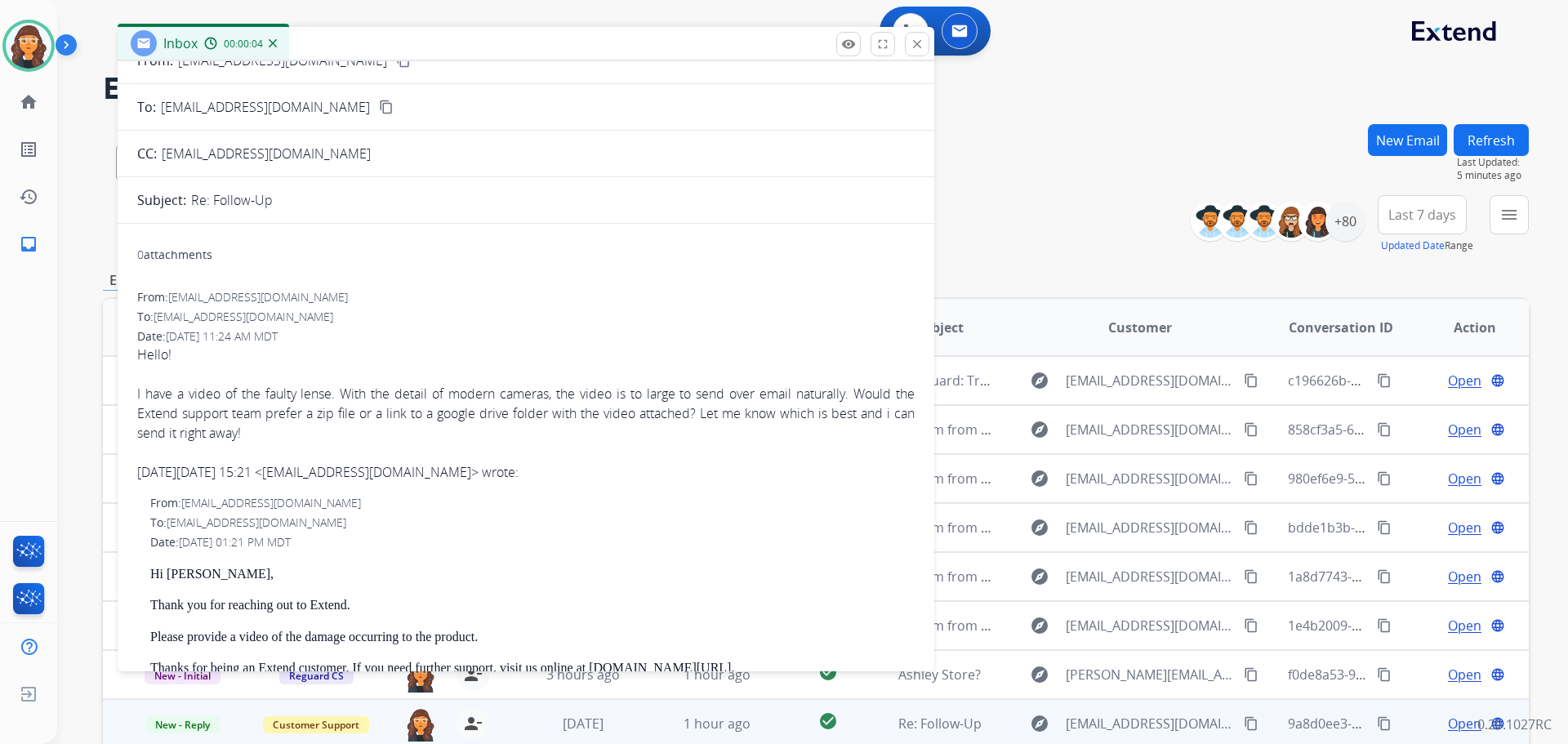
scroll to position [163, 0]
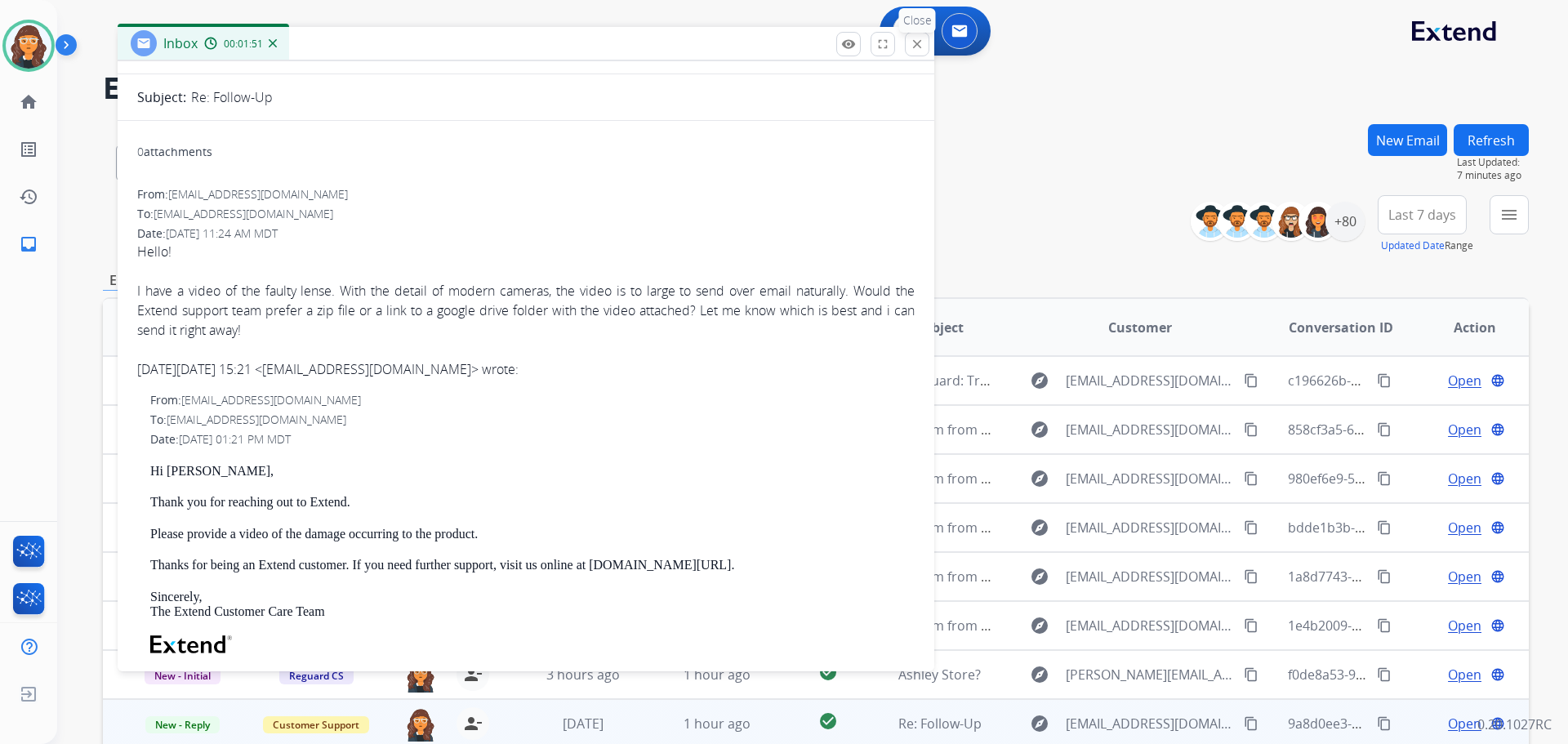
click at [921, 43] on mat-icon "close" at bounding box center [917, 43] width 15 height 15
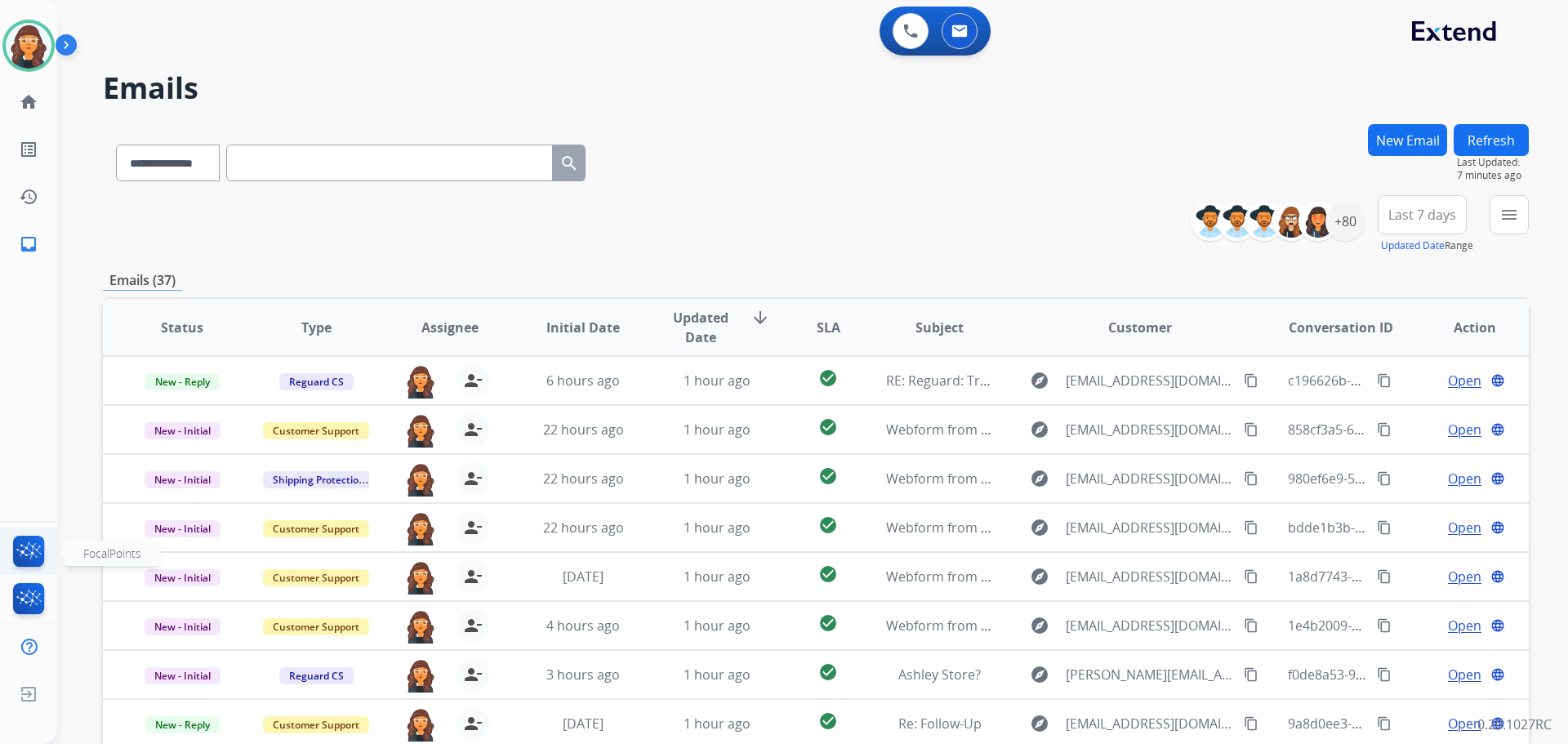
click at [43, 546] on img at bounding box center [28, 554] width 38 height 37
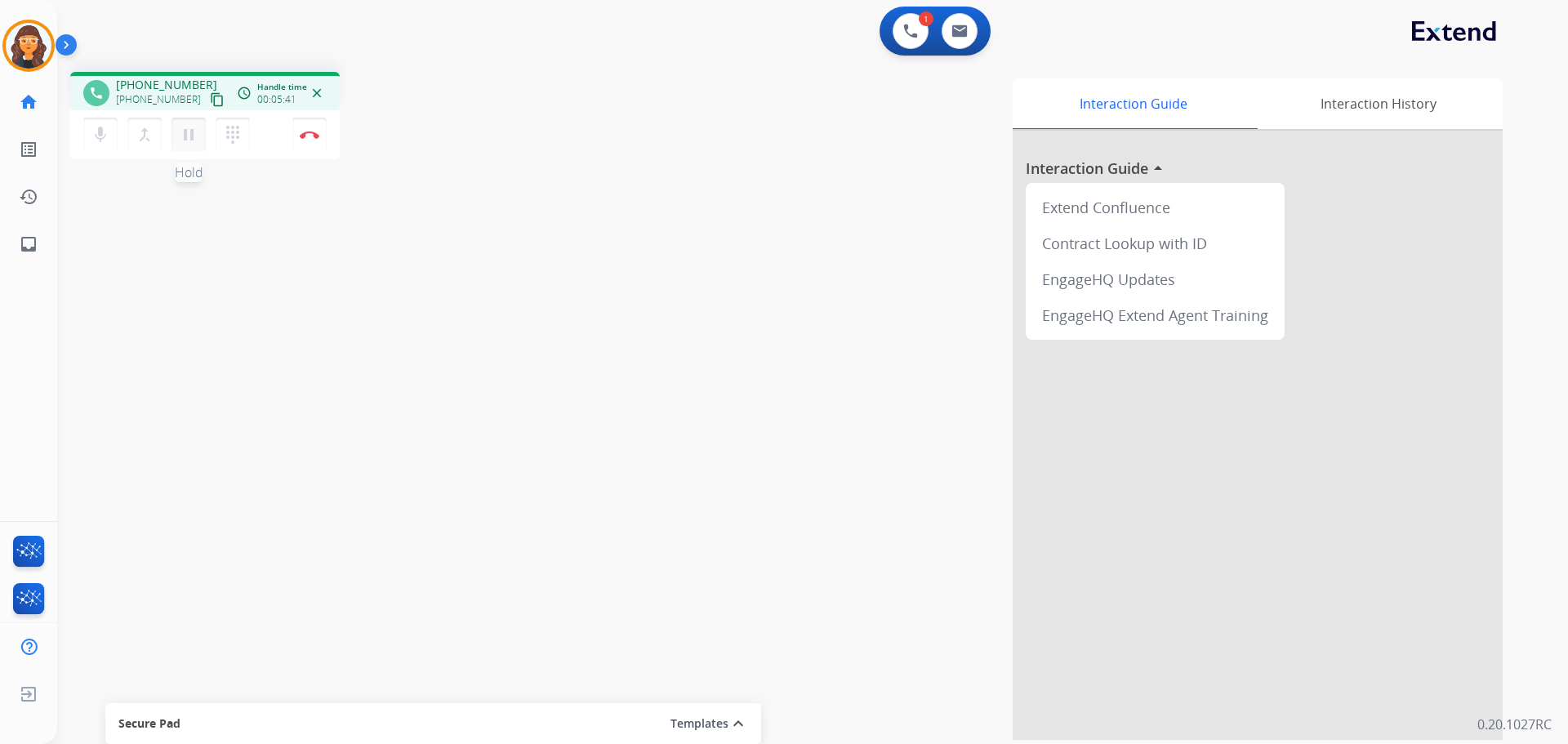
click at [187, 136] on mat-icon "pause" at bounding box center [189, 135] width 19 height 19
click at [236, 131] on mat-icon "dialpad" at bounding box center [233, 135] width 19 height 19
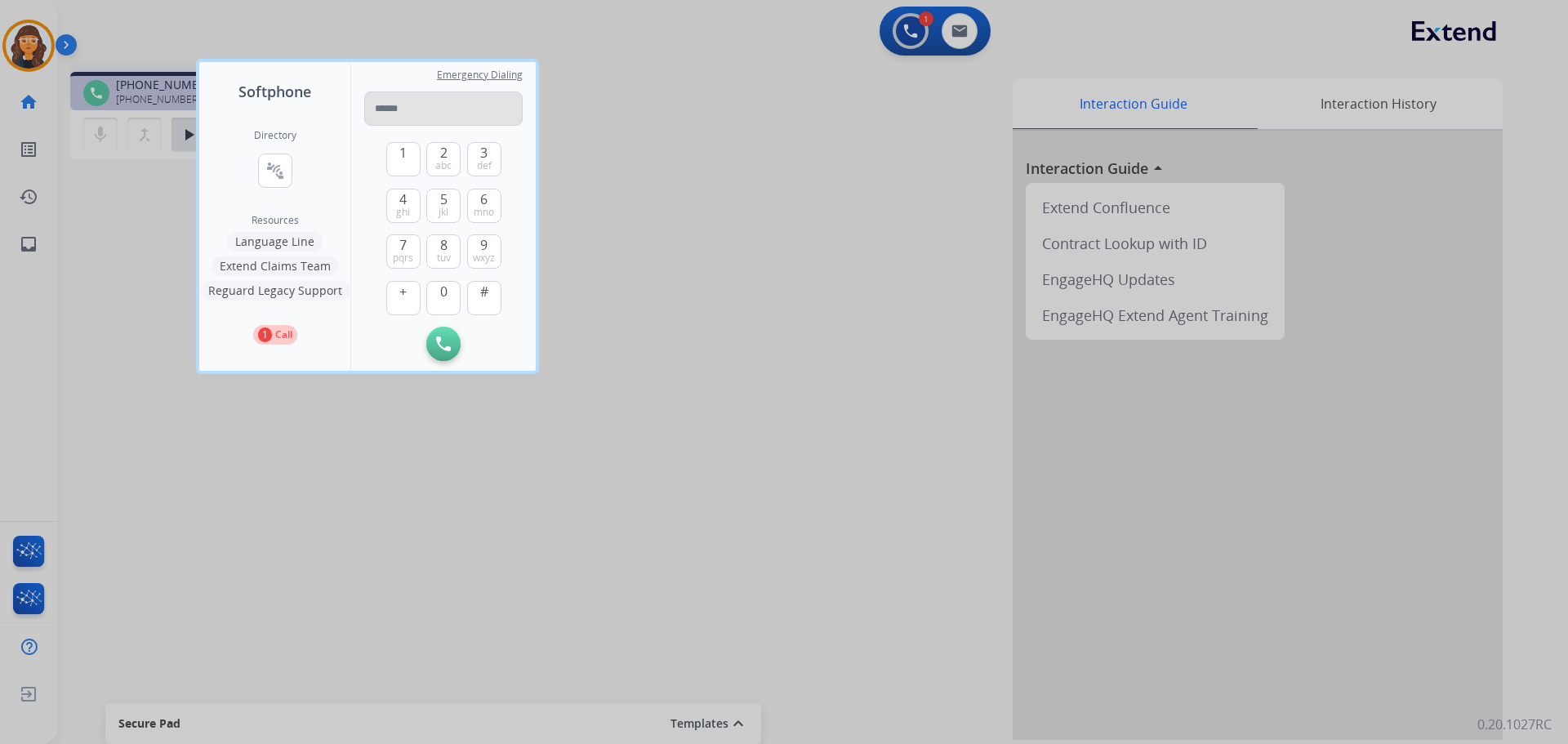
click at [399, 111] on input "tel" at bounding box center [443, 108] width 159 height 35
type input "**********"
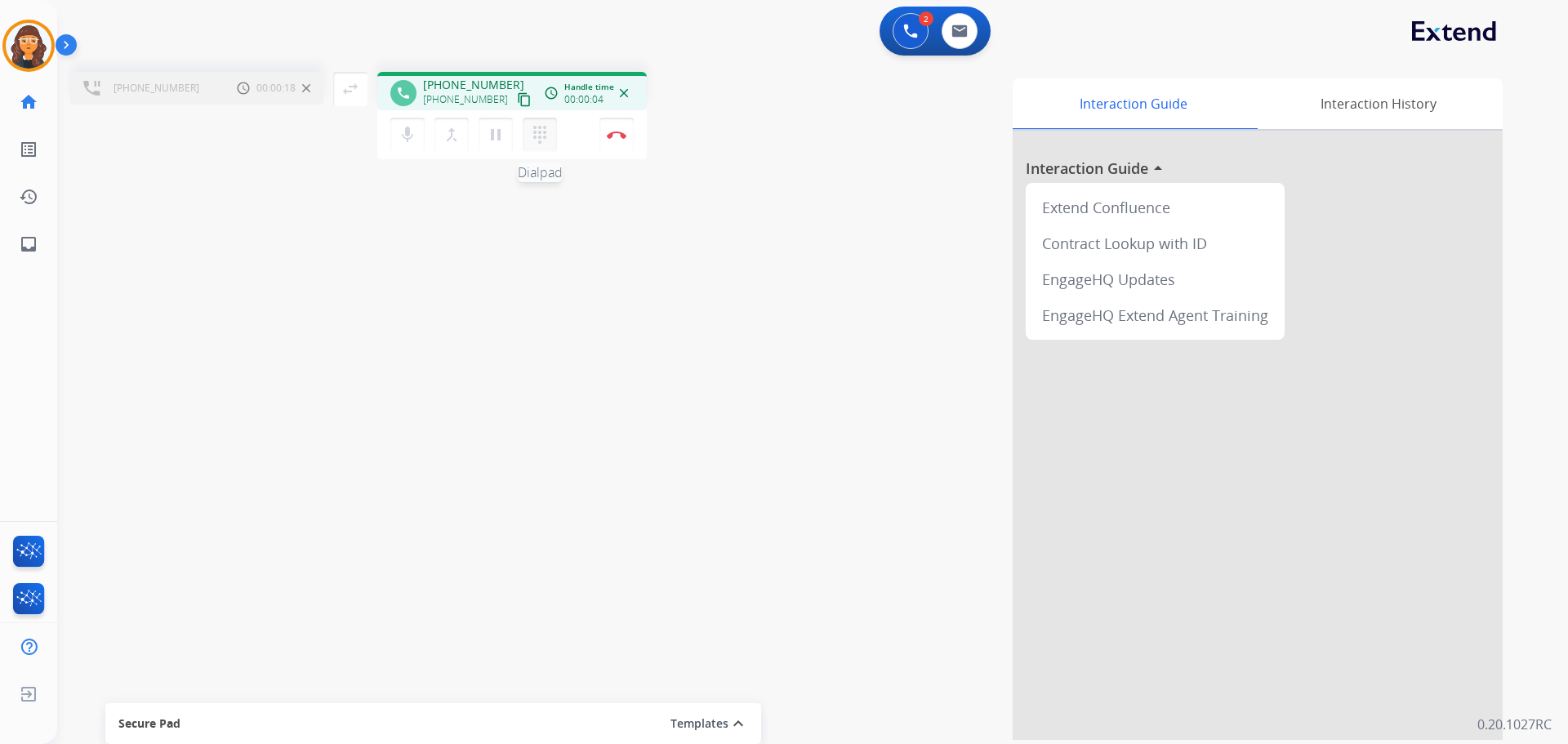
click at [538, 131] on mat-icon "dialpad" at bounding box center [539, 135] width 19 height 19
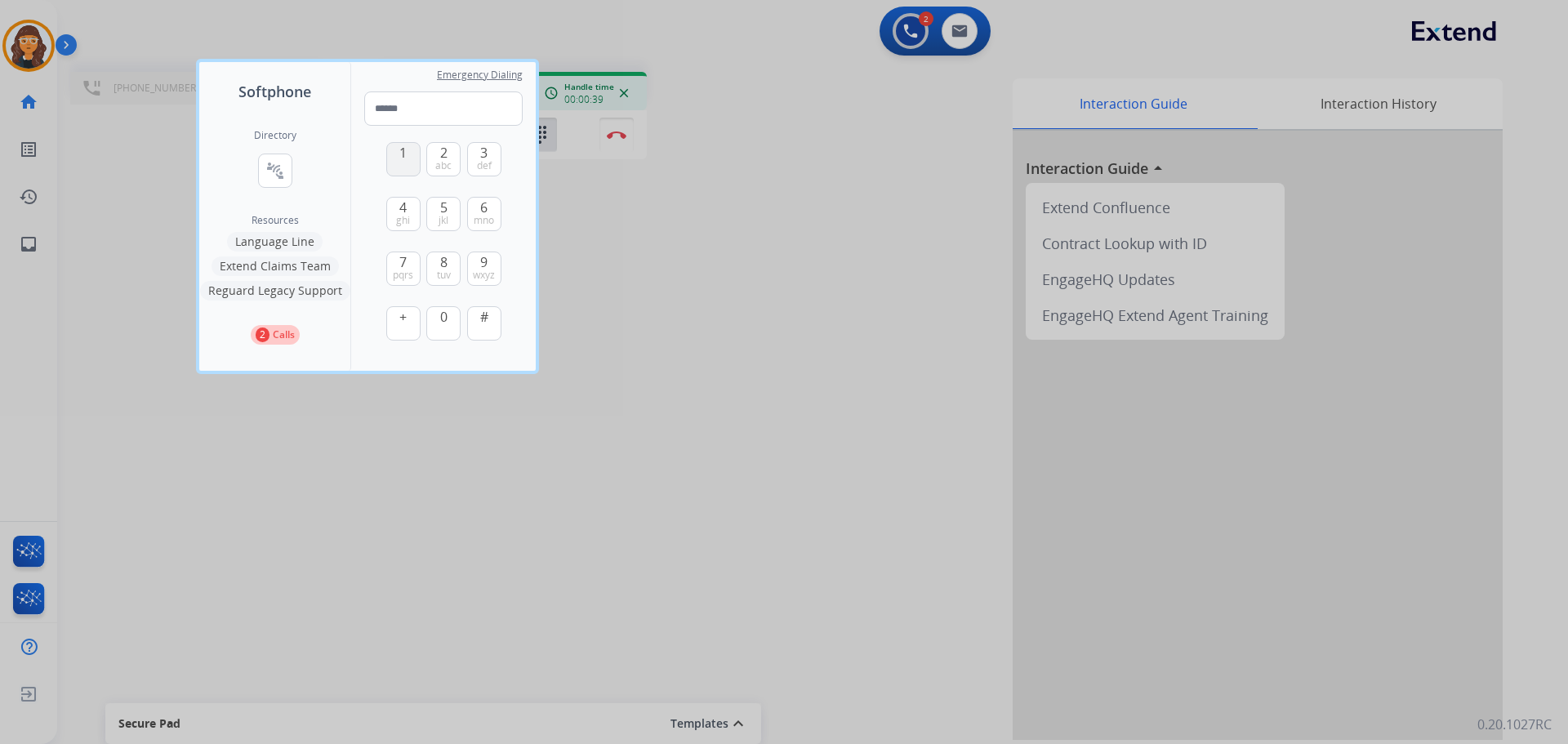
click at [391, 150] on button "1" at bounding box center [403, 159] width 35 height 35
click at [400, 159] on span "1" at bounding box center [403, 152] width 7 height 19
type input "**"
click at [684, 373] on div at bounding box center [784, 372] width 1568 height 744
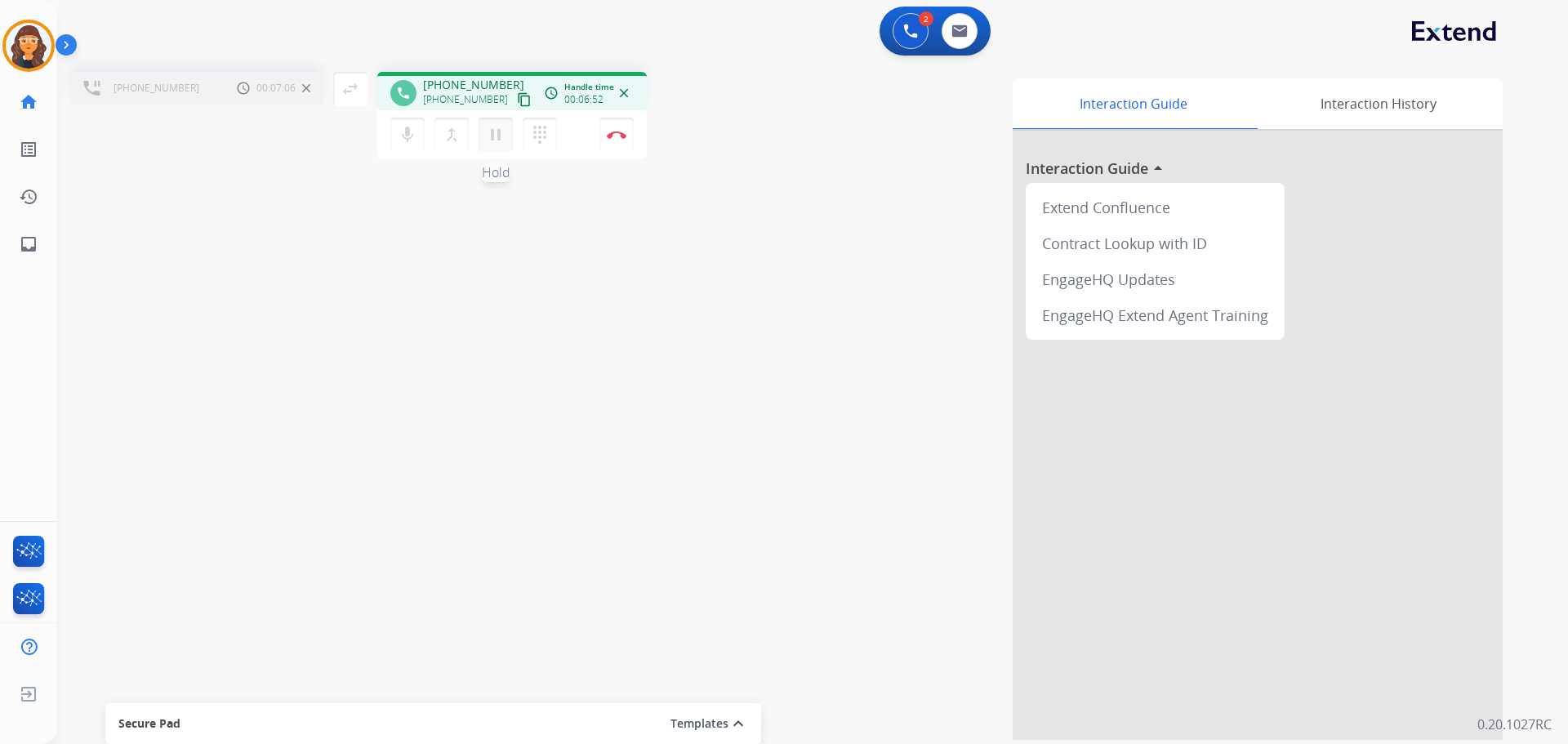
click at [496, 141] on mat-icon "pause" at bounding box center [495, 135] width 19 height 19
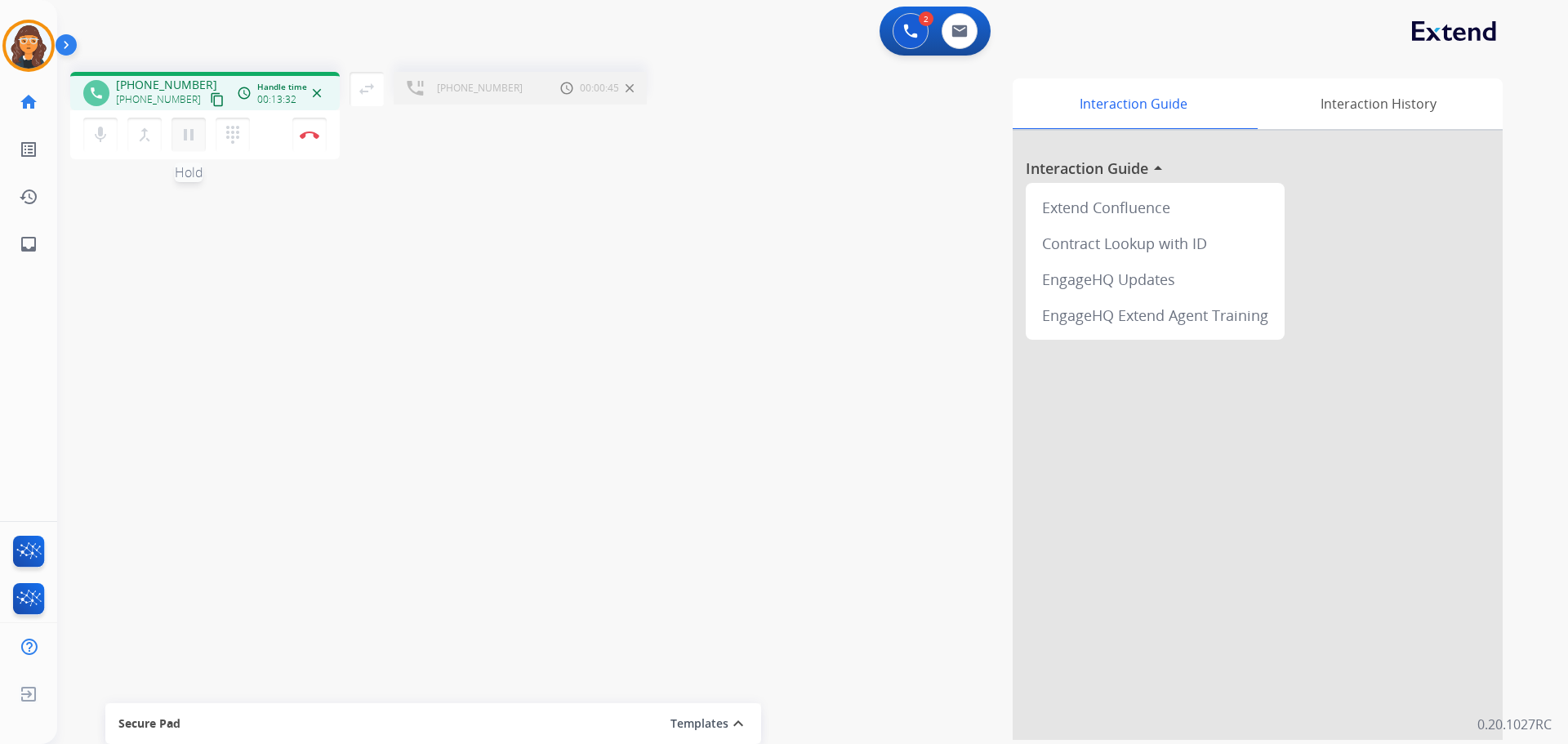
click at [187, 136] on mat-icon "pause" at bounding box center [189, 135] width 19 height 19
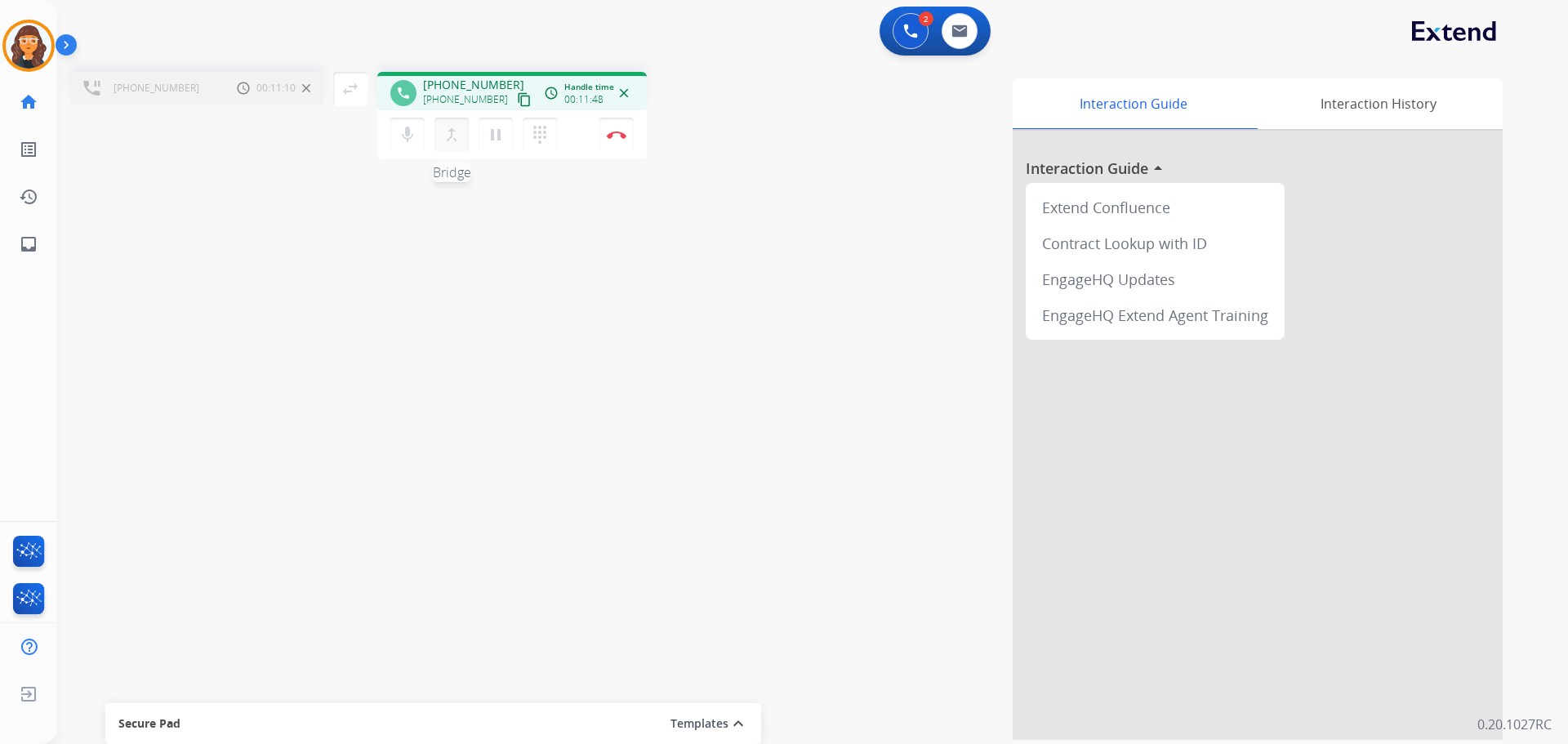
click at [455, 135] on mat-icon "merge_type" at bounding box center [452, 135] width 19 height 19
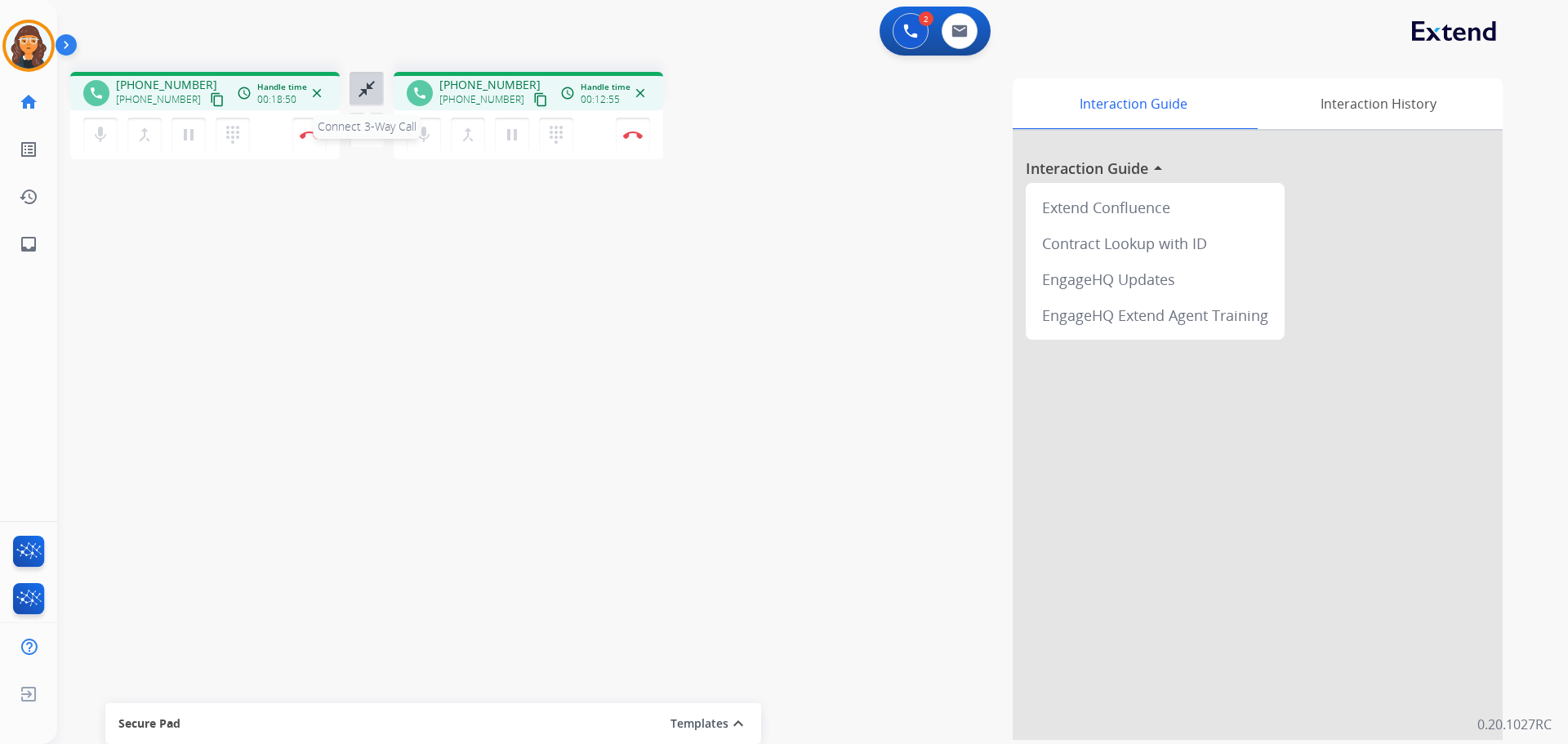
click at [373, 86] on mat-icon "close_fullscreen" at bounding box center [367, 89] width 19 height 19
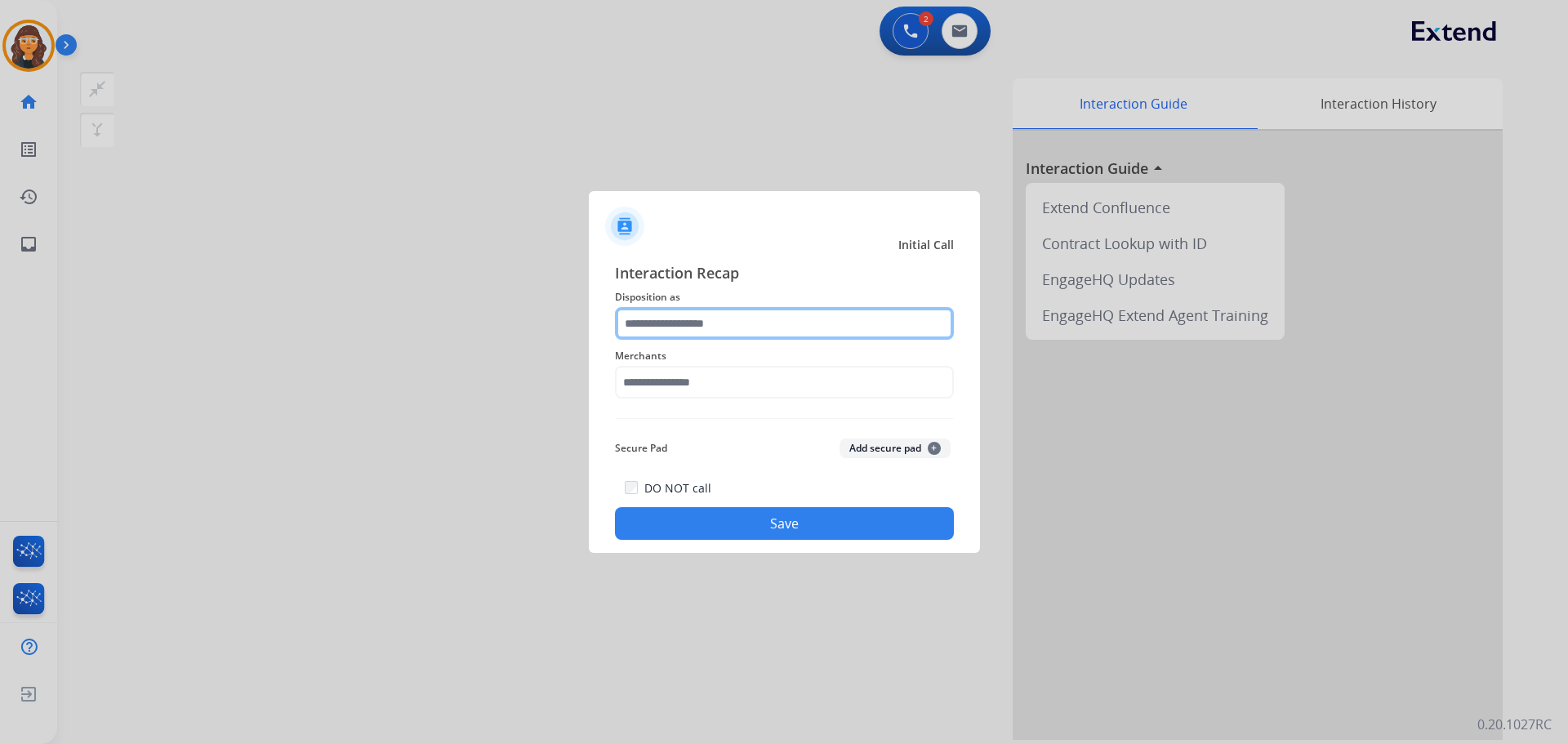
click at [677, 329] on input "text" at bounding box center [784, 323] width 339 height 33
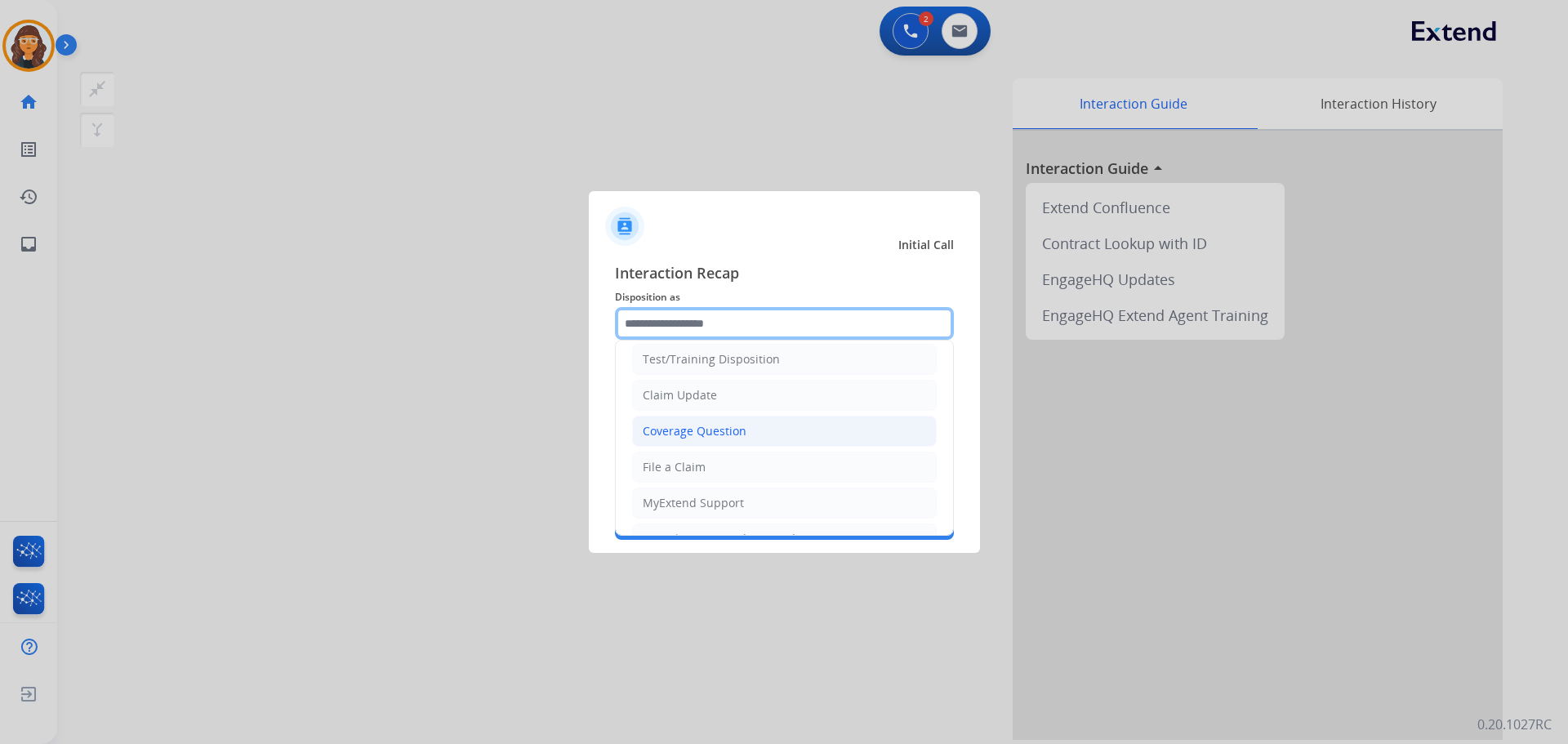
scroll to position [81, 0]
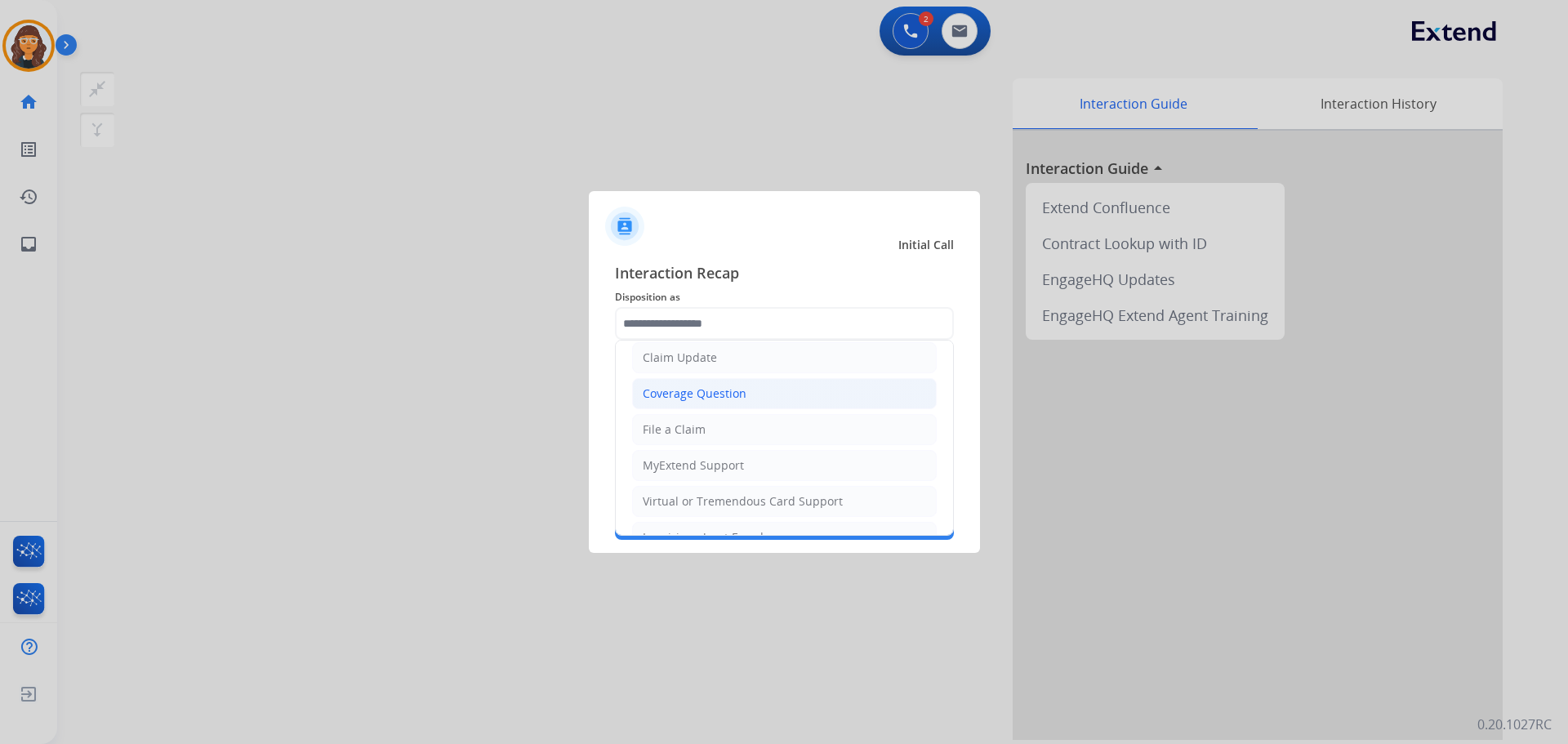
click at [695, 389] on div "Coverage Question" at bounding box center [694, 393] width 104 height 16
type input "**********"
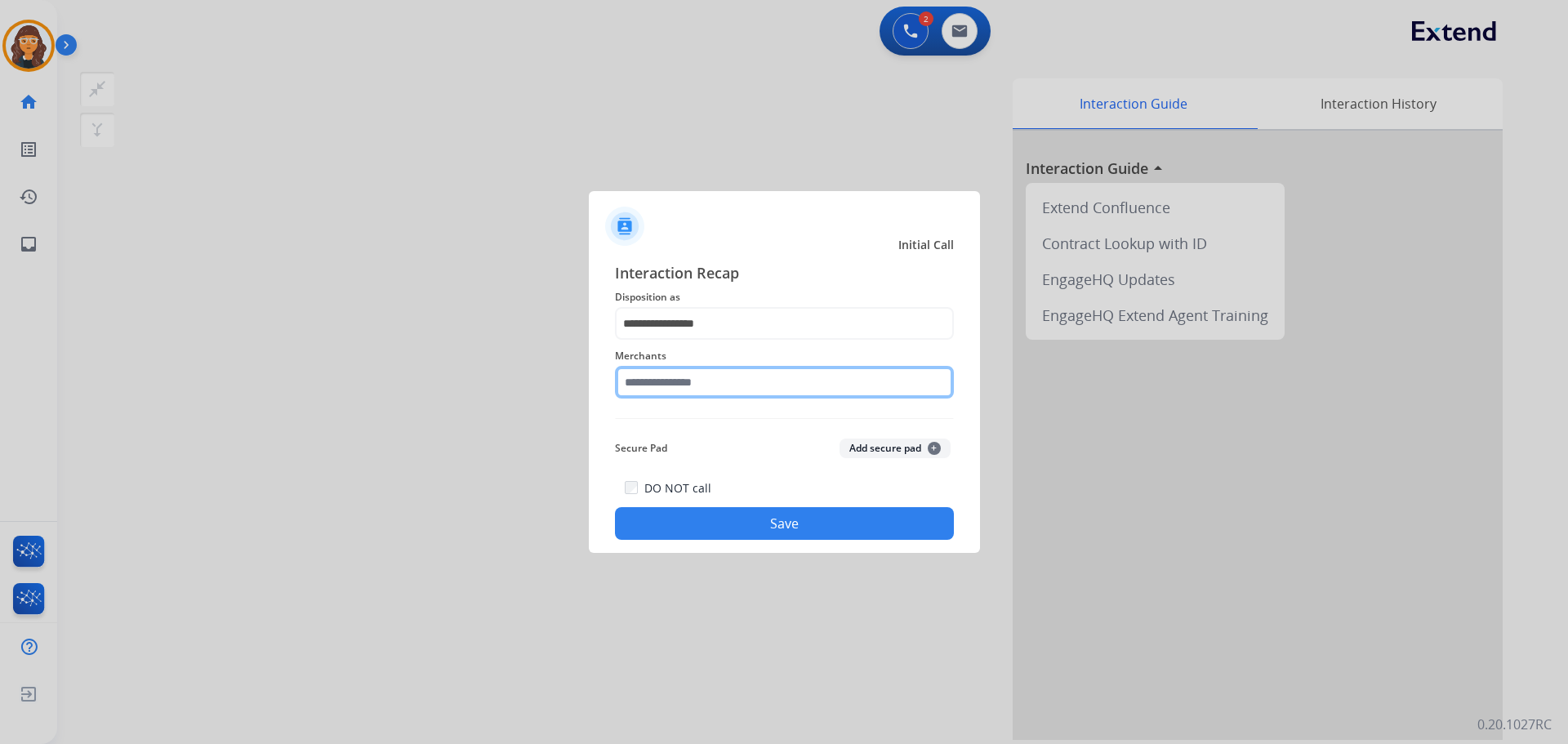
click at [647, 391] on input "text" at bounding box center [784, 382] width 339 height 33
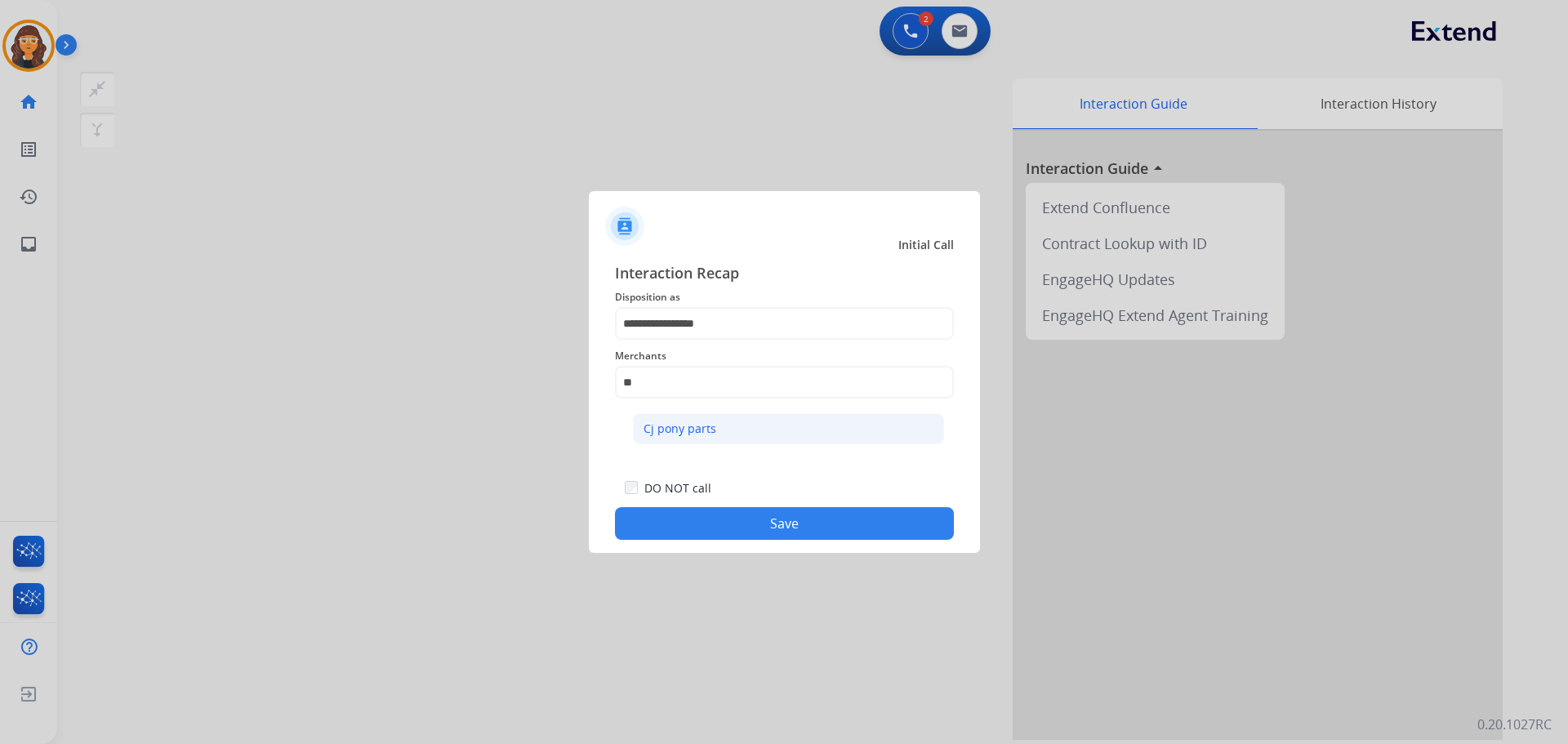
drag, startPoint x: 656, startPoint y: 439, endPoint x: 673, endPoint y: 453, distance: 22.0
click at [658, 437] on li "Cj pony parts" at bounding box center [788, 428] width 311 height 31
type input "**********"
click at [679, 523] on button "Save" at bounding box center [784, 523] width 339 height 33
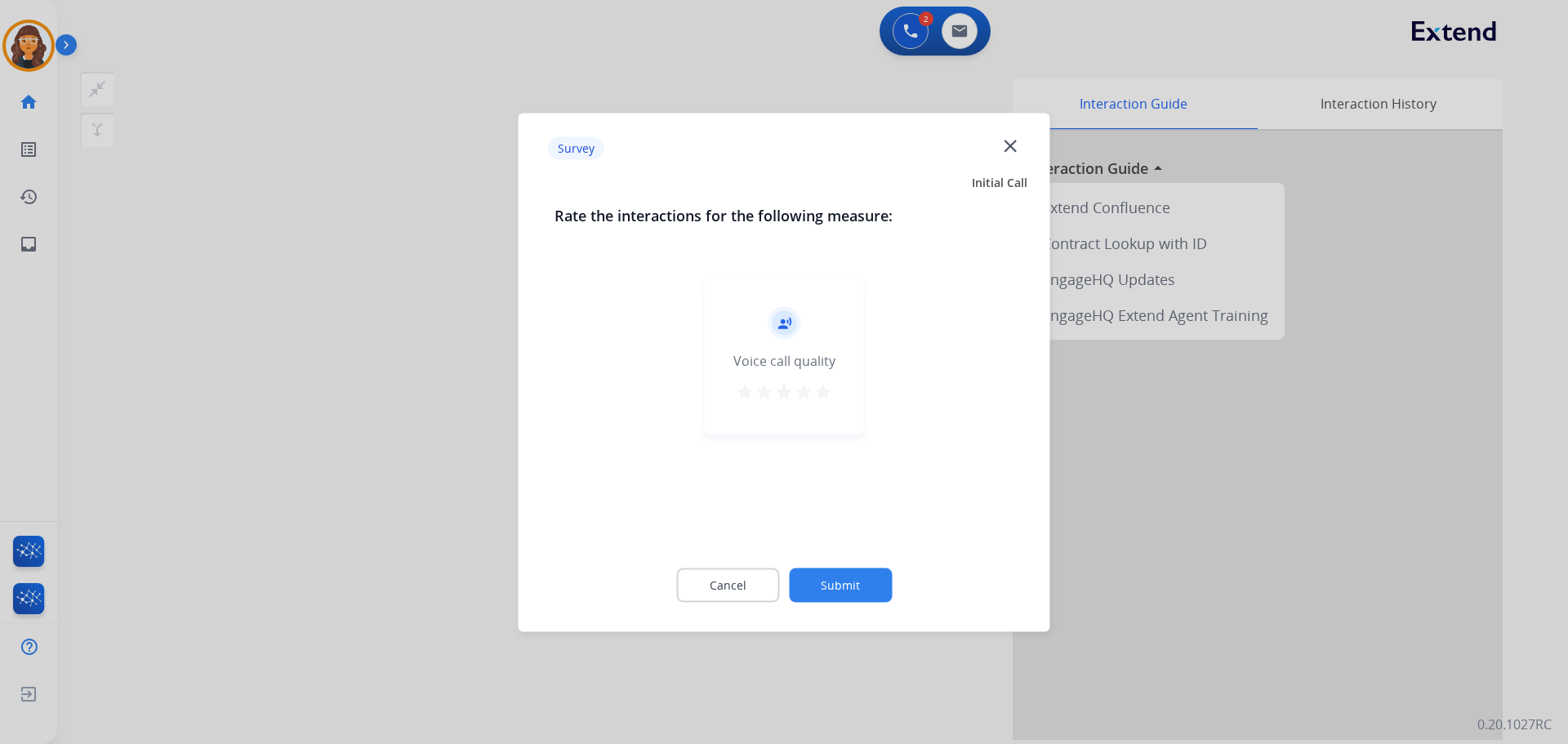
drag, startPoint x: 828, startPoint y: 391, endPoint x: 842, endPoint y: 454, distance: 64.5
click at [830, 392] on mat-icon "star" at bounding box center [823, 391] width 19 height 19
click at [854, 591] on button "Submit" at bounding box center [841, 585] width 103 height 35
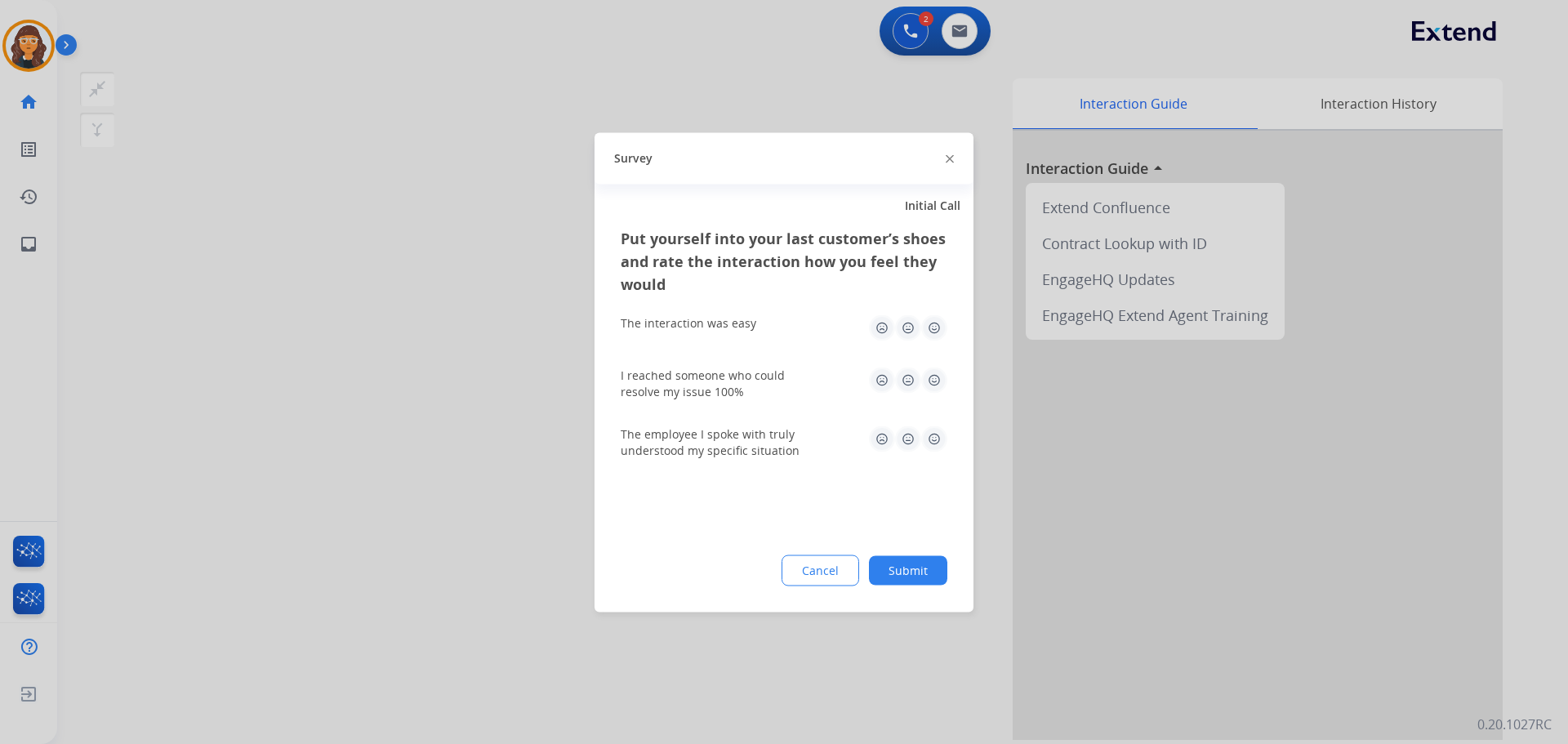
click at [941, 329] on img at bounding box center [934, 327] width 26 height 26
click at [942, 386] on img at bounding box center [934, 379] width 26 height 26
click at [931, 450] on img at bounding box center [934, 438] width 26 height 26
click at [902, 577] on button "Submit" at bounding box center [908, 570] width 78 height 29
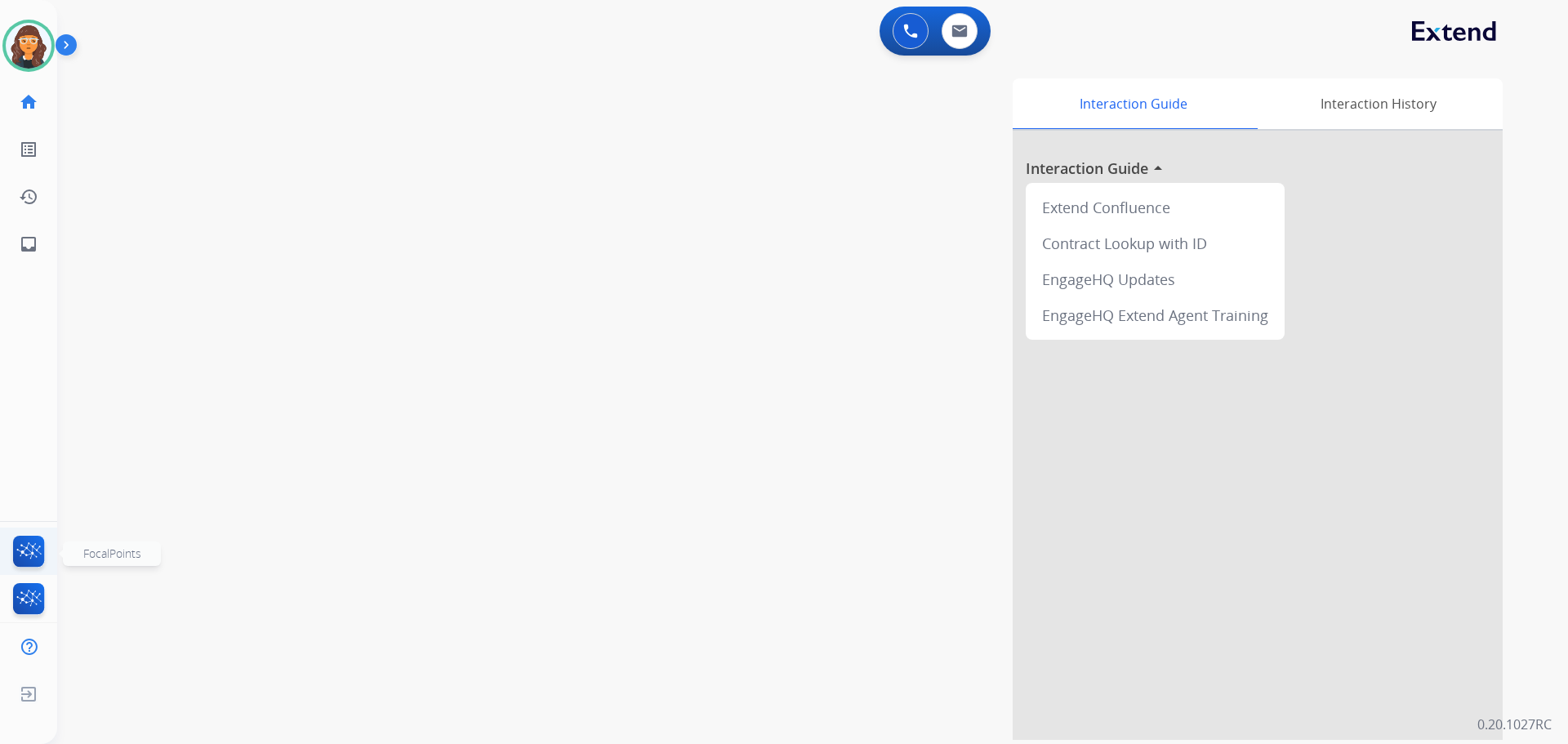
click at [24, 548] on img at bounding box center [28, 554] width 38 height 37
click at [965, 32] on img at bounding box center [959, 31] width 16 height 13
select select "**********"
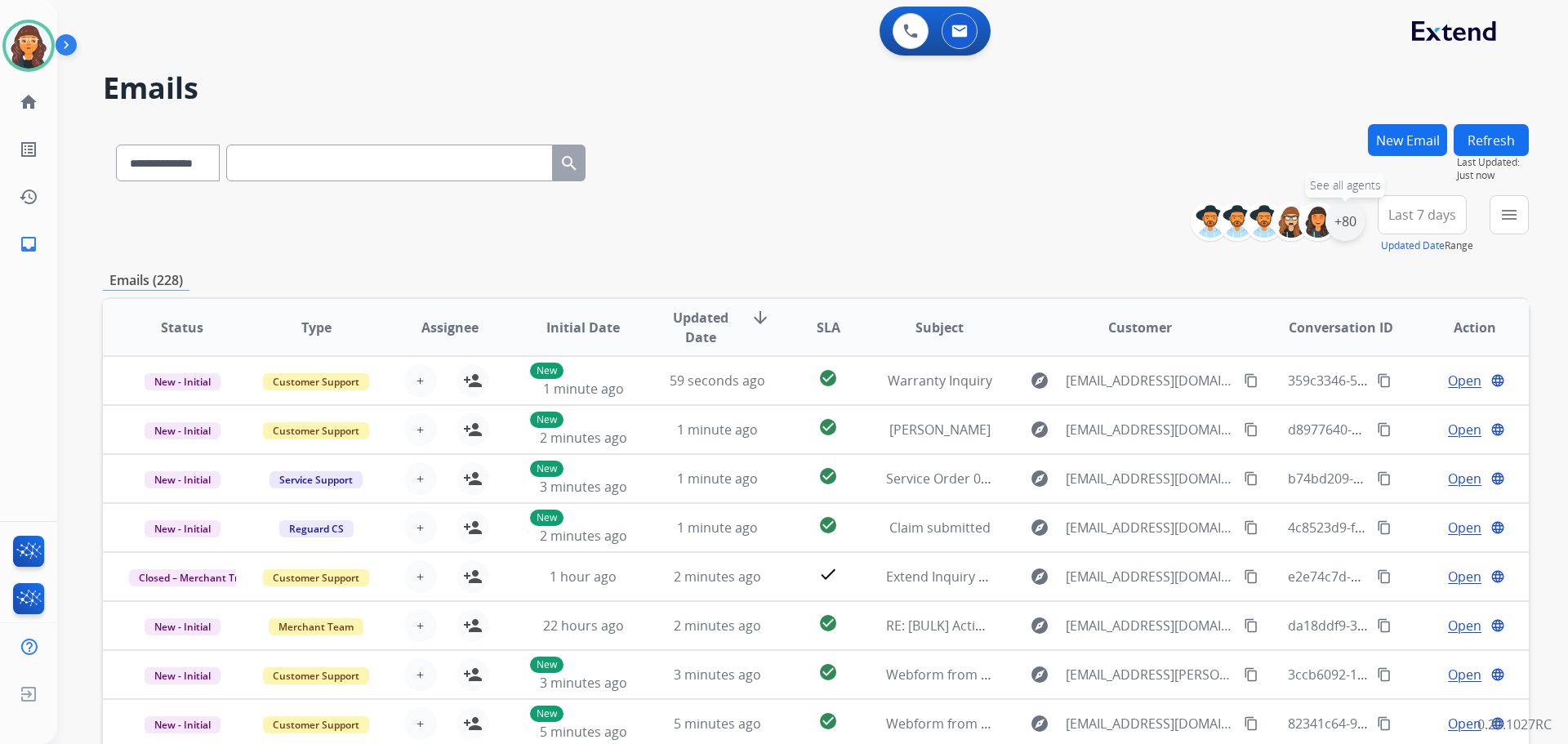
click at [1343, 224] on div "+80" at bounding box center [1345, 221] width 39 height 39
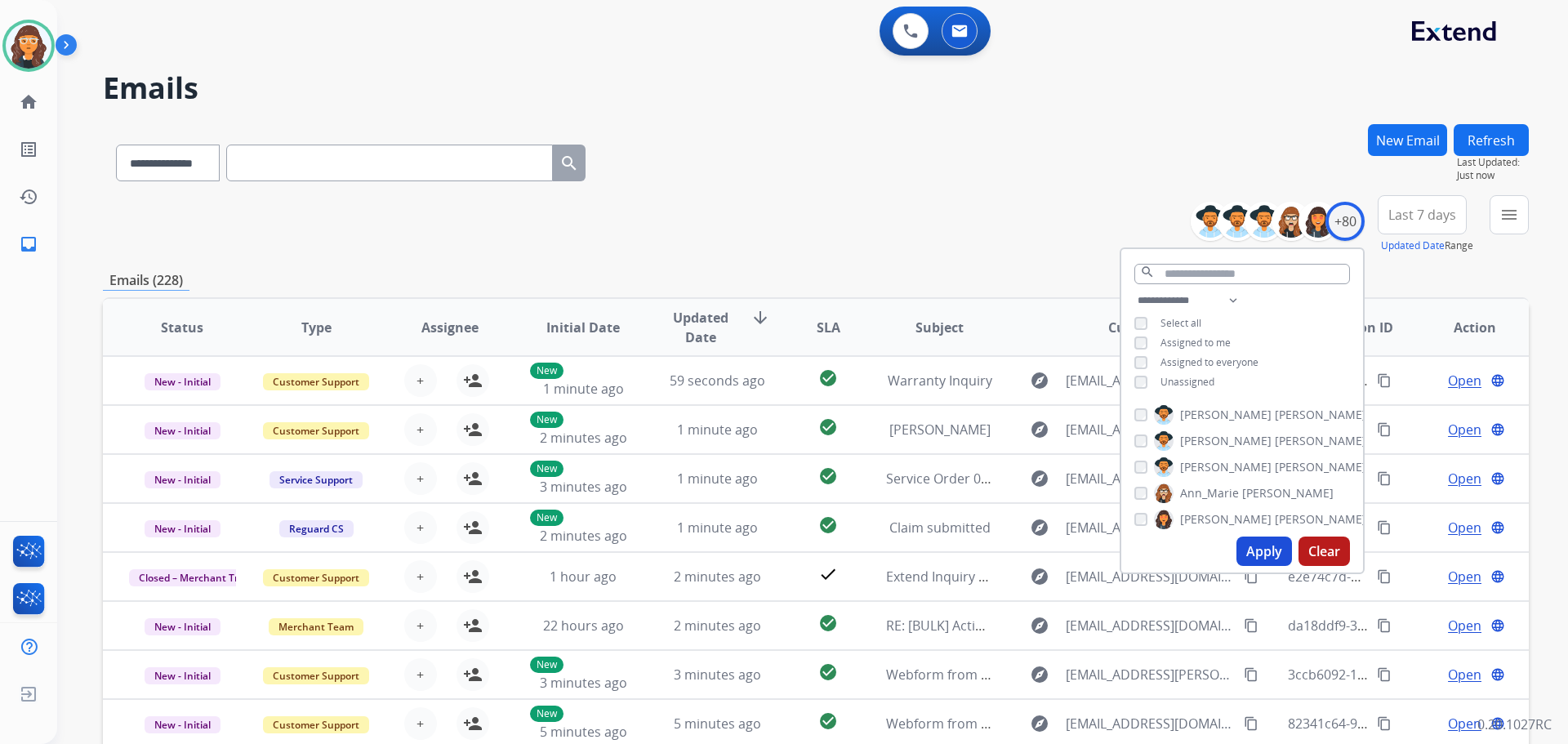
click at [1252, 548] on button "Apply" at bounding box center [1264, 551] width 56 height 29
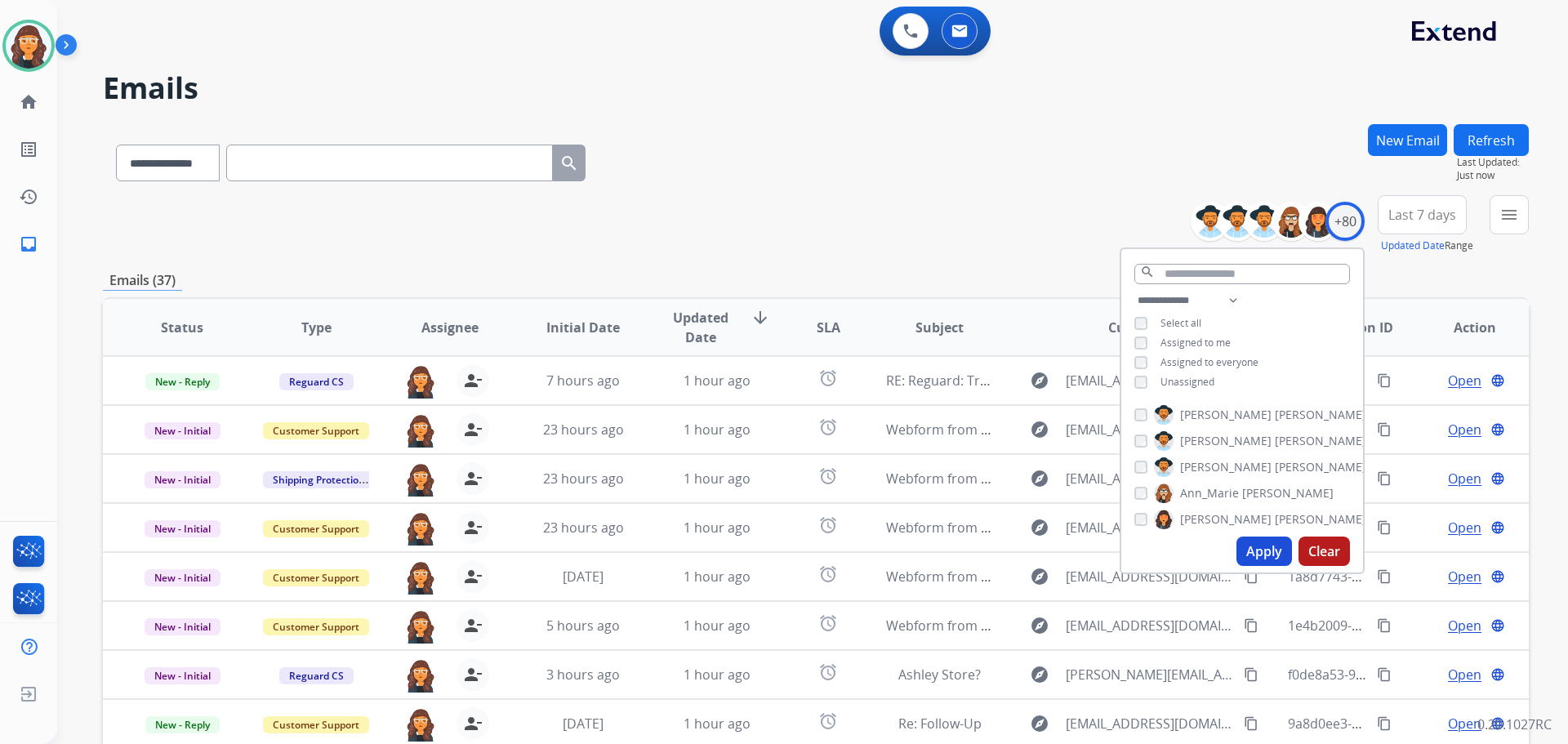
click at [819, 204] on div "**********" at bounding box center [816, 224] width 1426 height 58
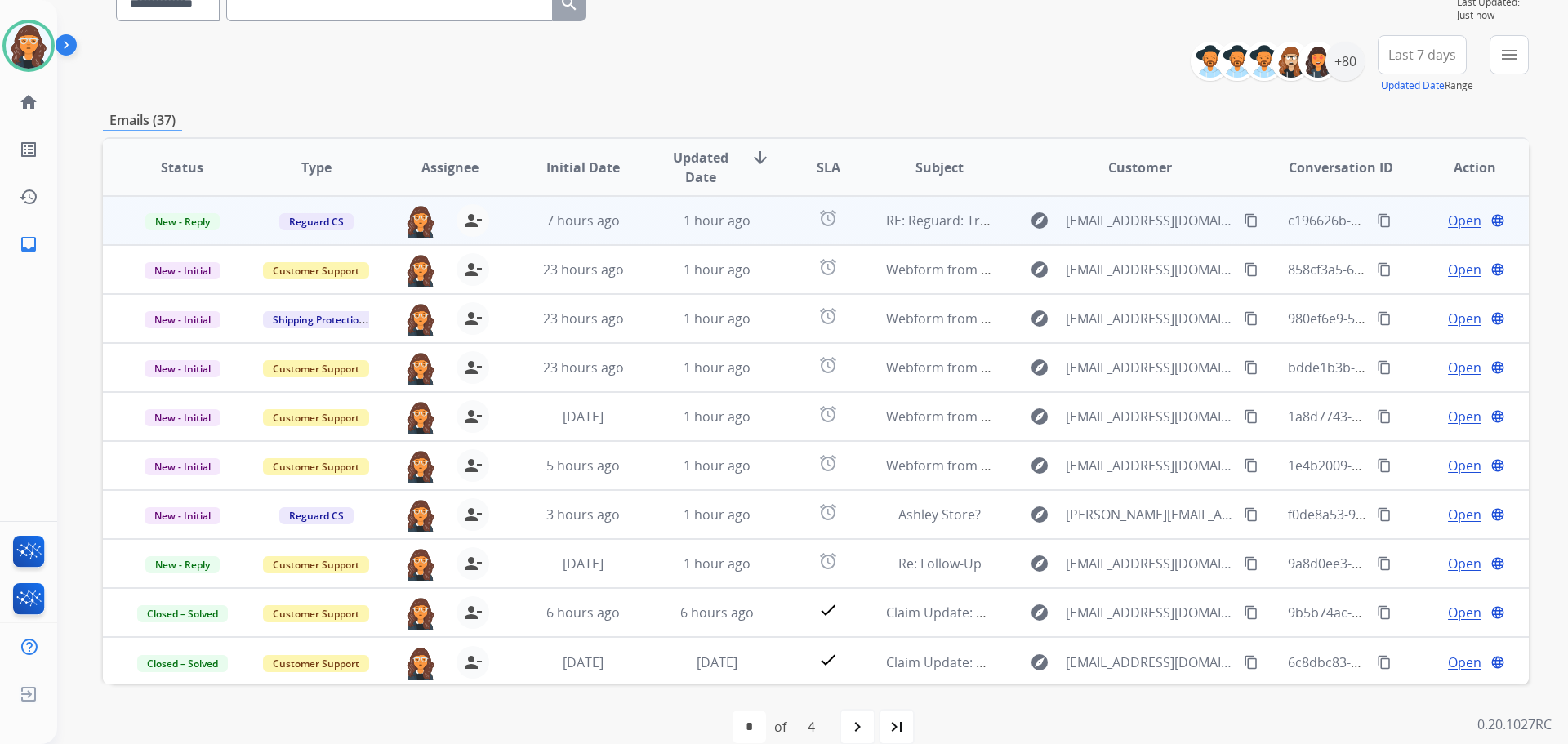
scroll to position [185, 0]
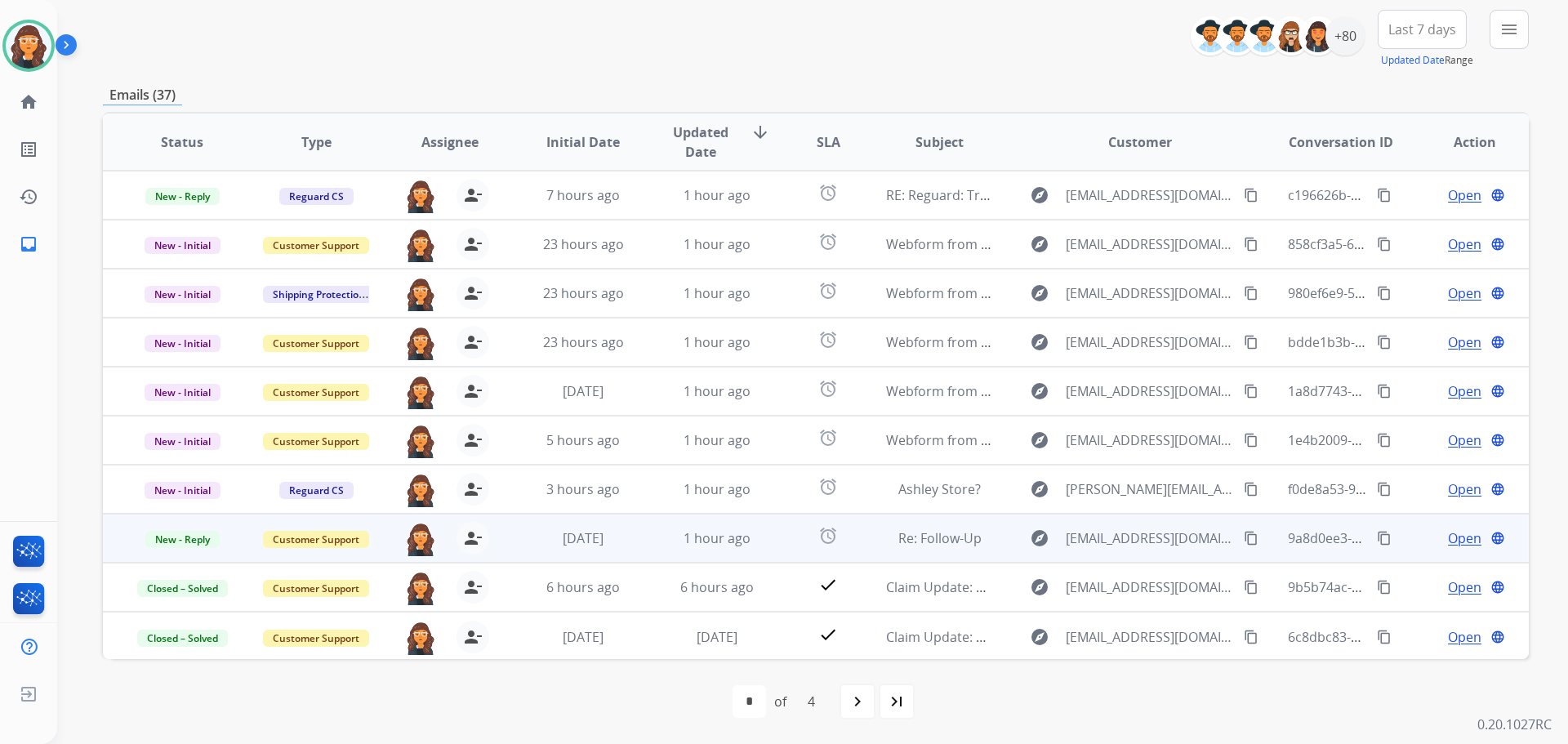
click at [1455, 539] on span "Open" at bounding box center [1464, 538] width 34 height 19
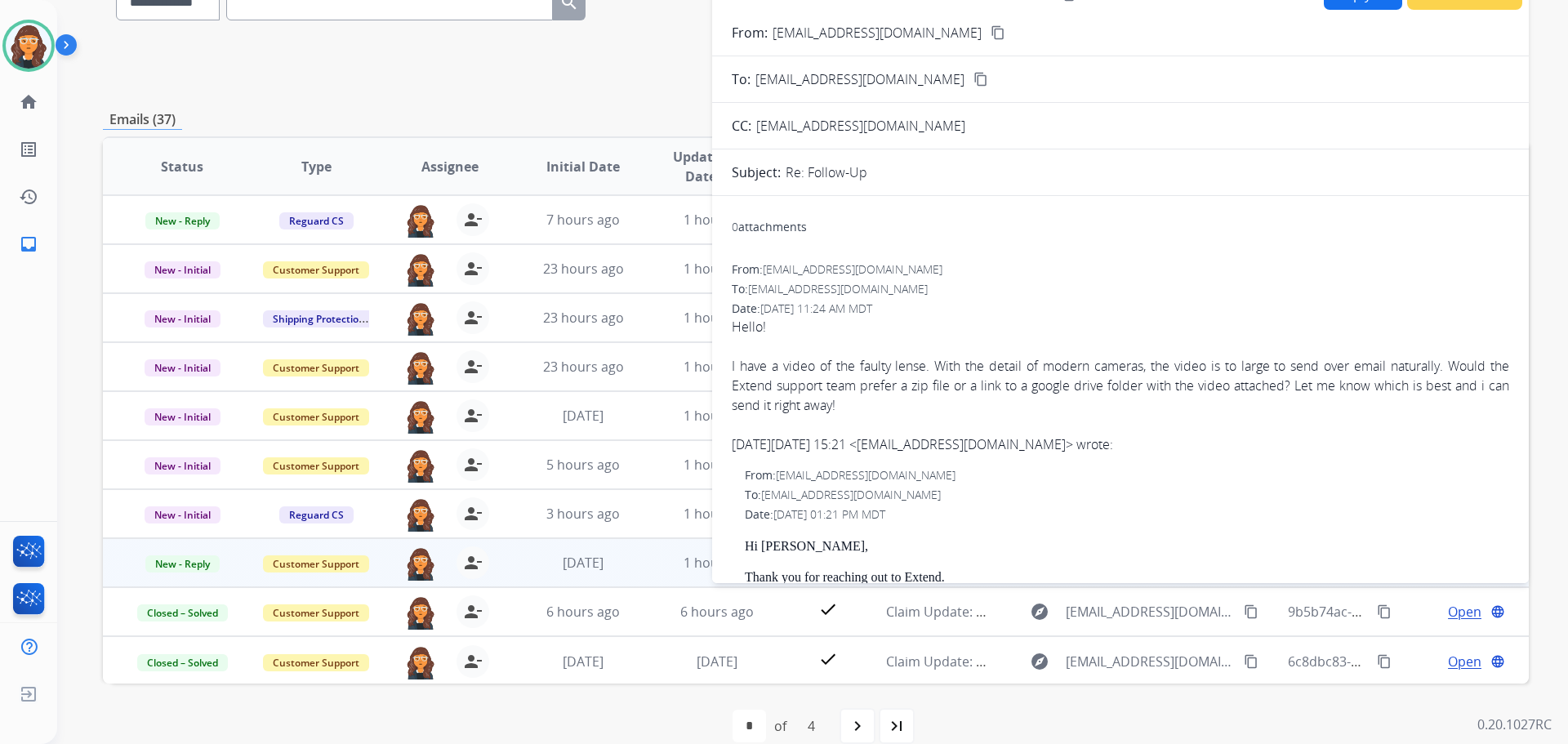
scroll to position [22, 0]
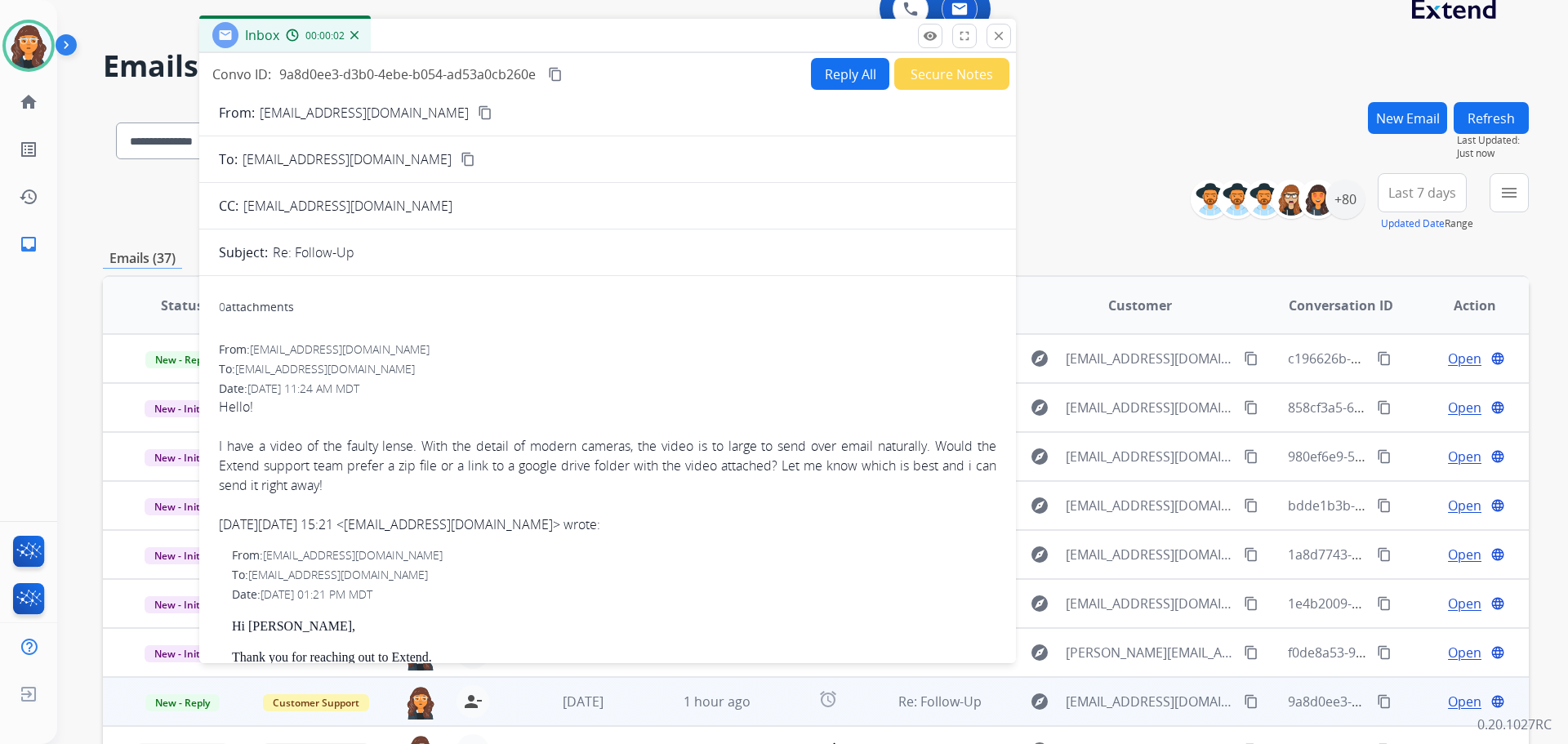
drag, startPoint x: 1089, startPoint y: 98, endPoint x: 578, endPoint y: 50, distance: 513.2
click at [575, 38] on div "Inbox 00:00:02" at bounding box center [608, 35] width 817 height 35
click at [990, 36] on mat-icon "close" at bounding box center [997, 35] width 15 height 15
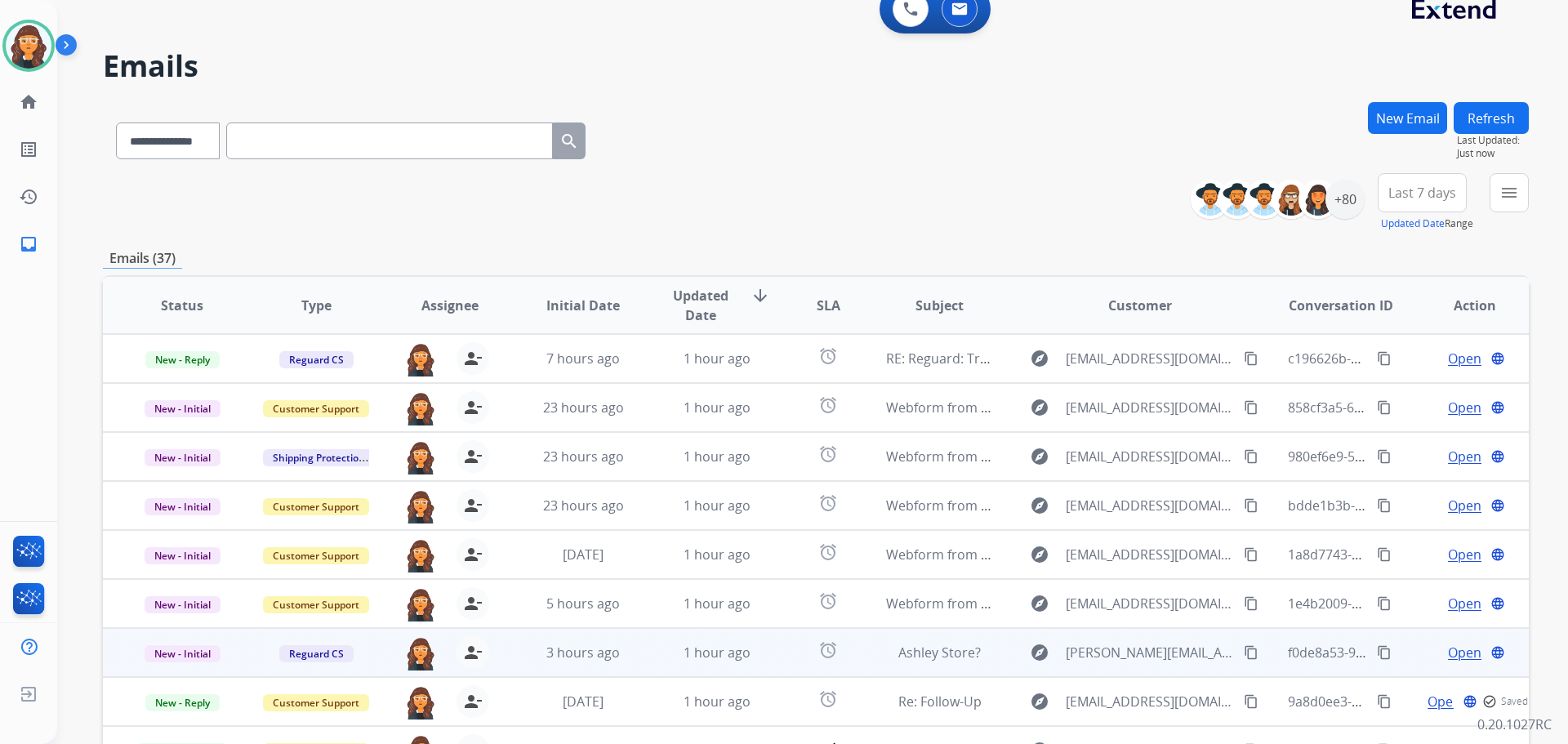
click at [1463, 655] on span "Open" at bounding box center [1464, 652] width 34 height 19
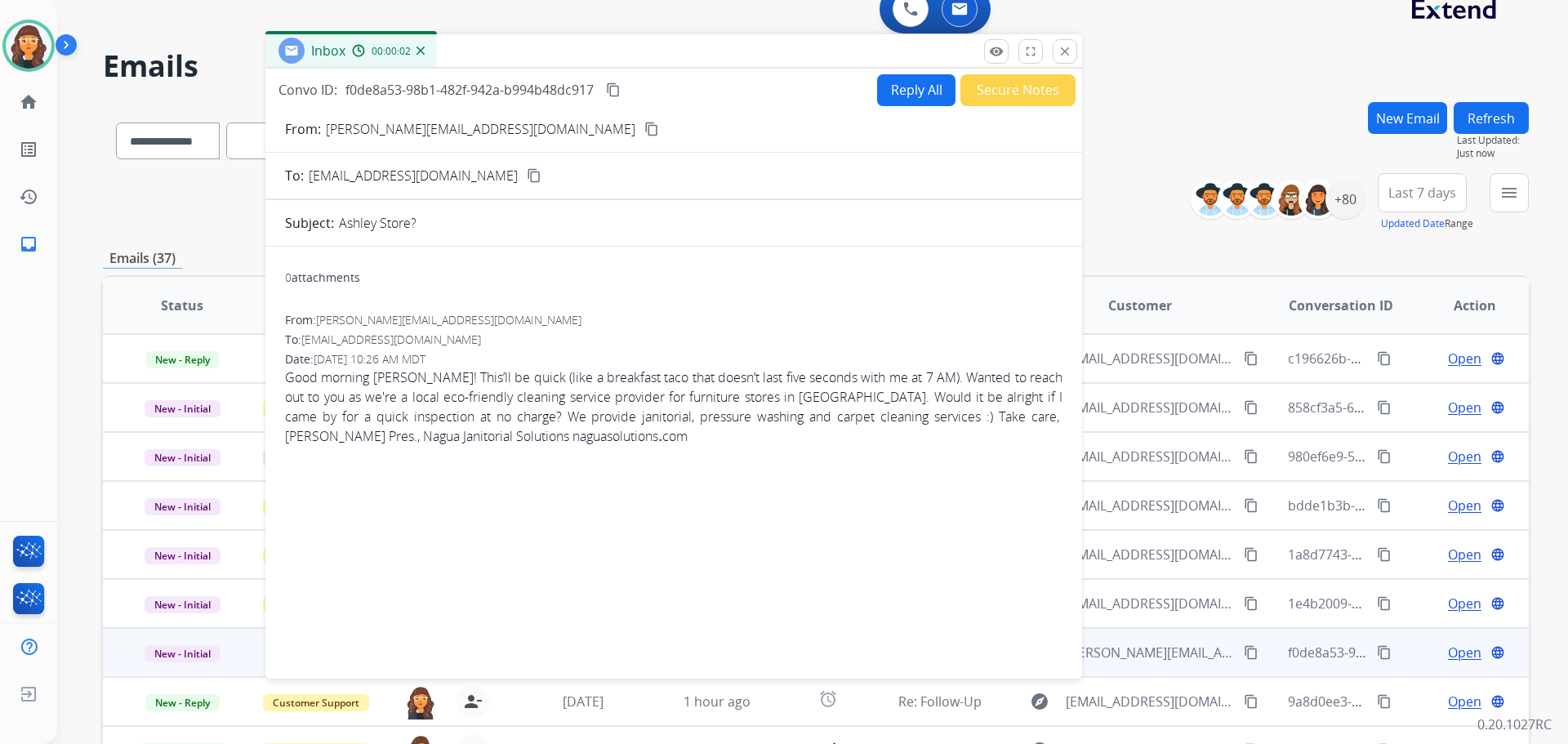
drag, startPoint x: 1039, startPoint y: 97, endPoint x: 593, endPoint y: 53, distance: 448.2
click at [593, 53] on div "Inbox 00:00:02" at bounding box center [674, 51] width 817 height 35
click at [1070, 58] on mat-icon "close" at bounding box center [1065, 51] width 15 height 15
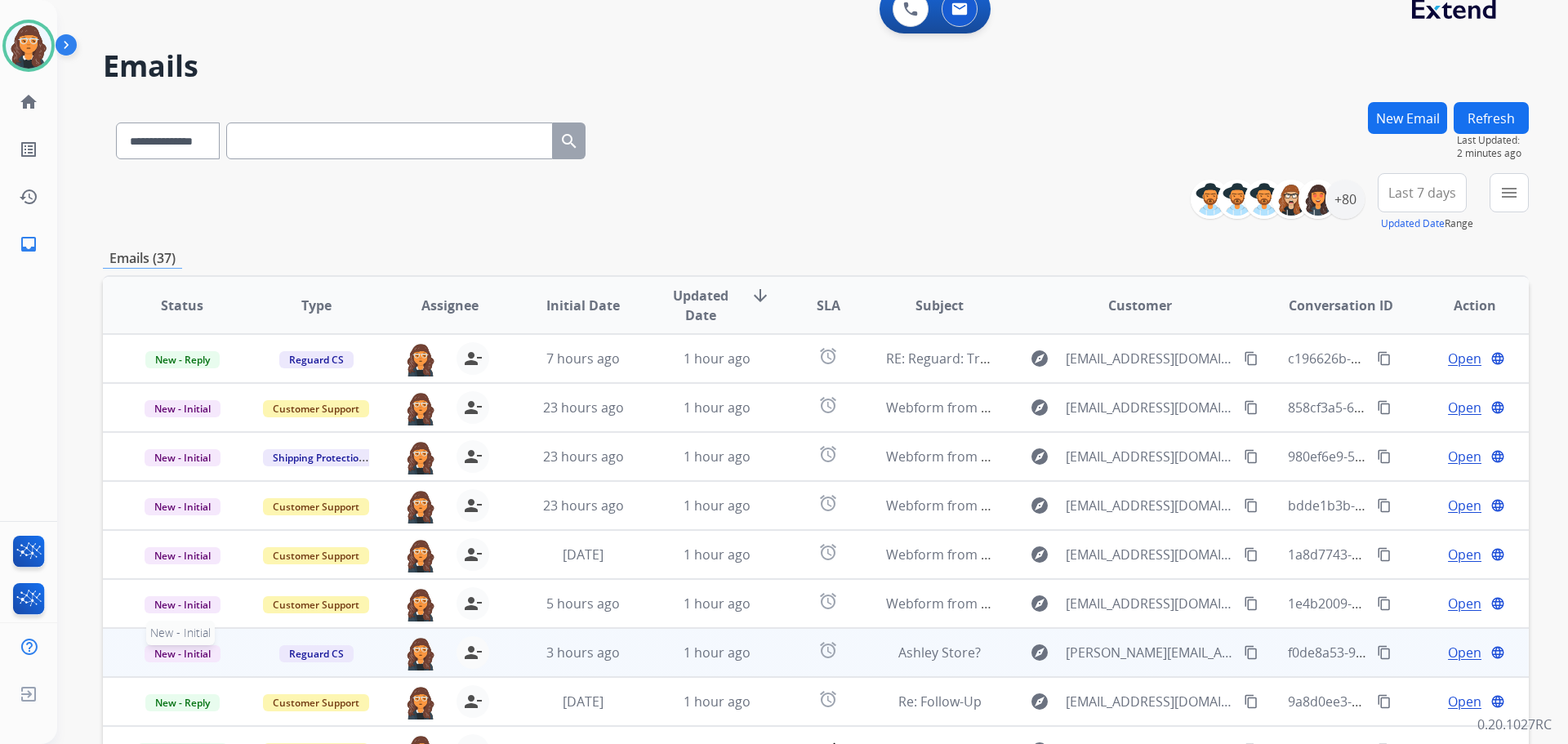
click at [190, 651] on span "New - Initial" at bounding box center [182, 653] width 76 height 17
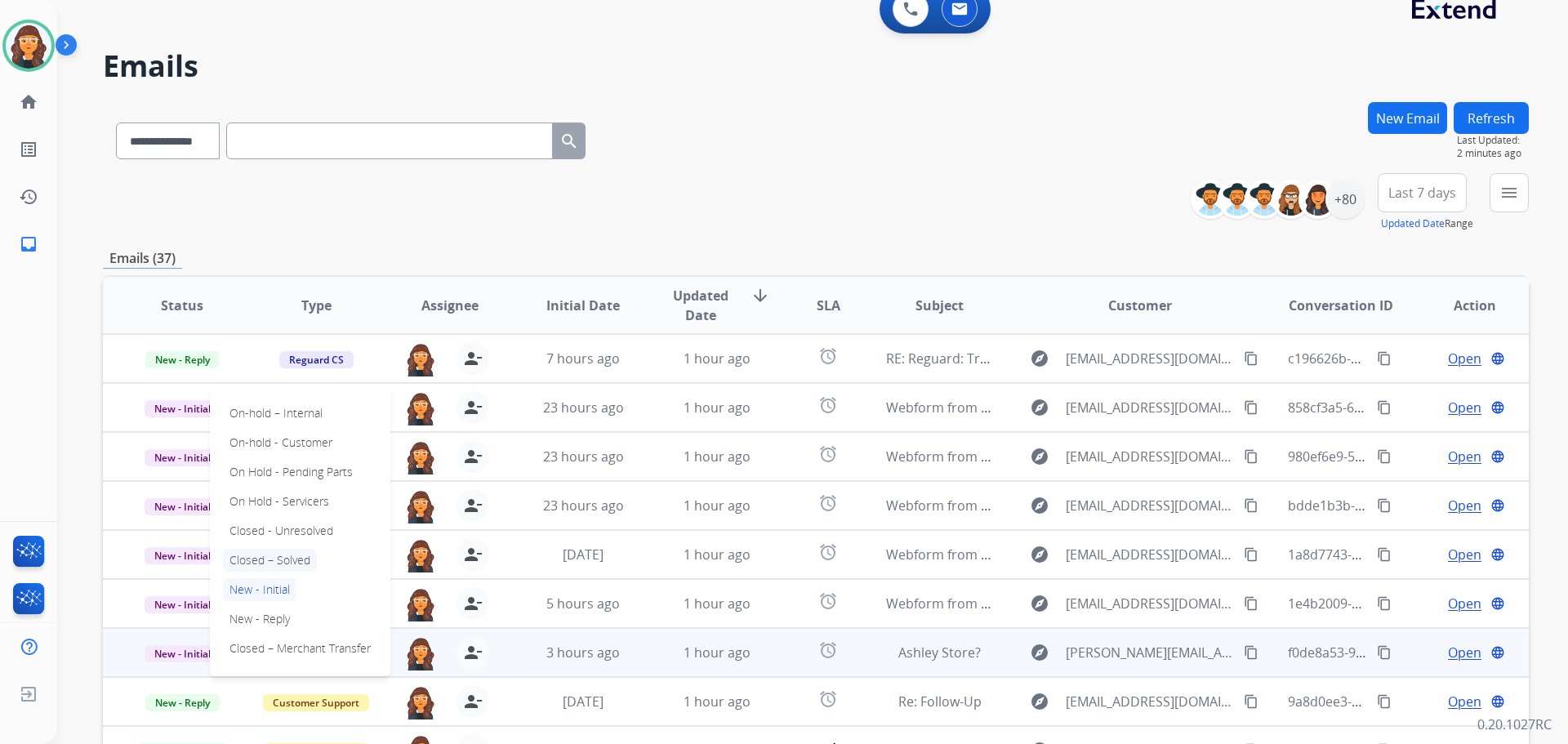
click at [264, 556] on p "Closed – Solved" at bounding box center [270, 560] width 94 height 23
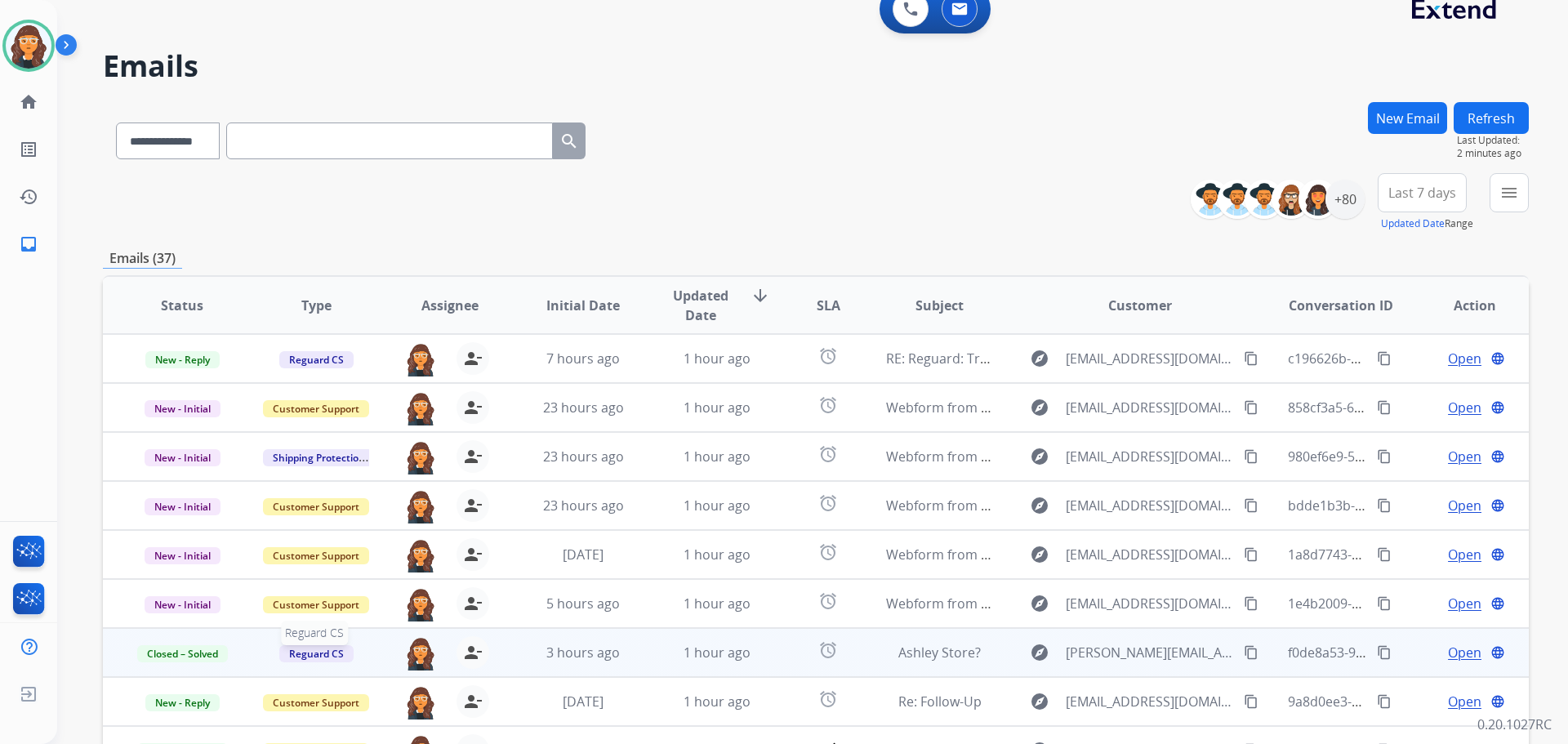
click at [307, 654] on span "Reguard CS" at bounding box center [316, 653] width 74 height 17
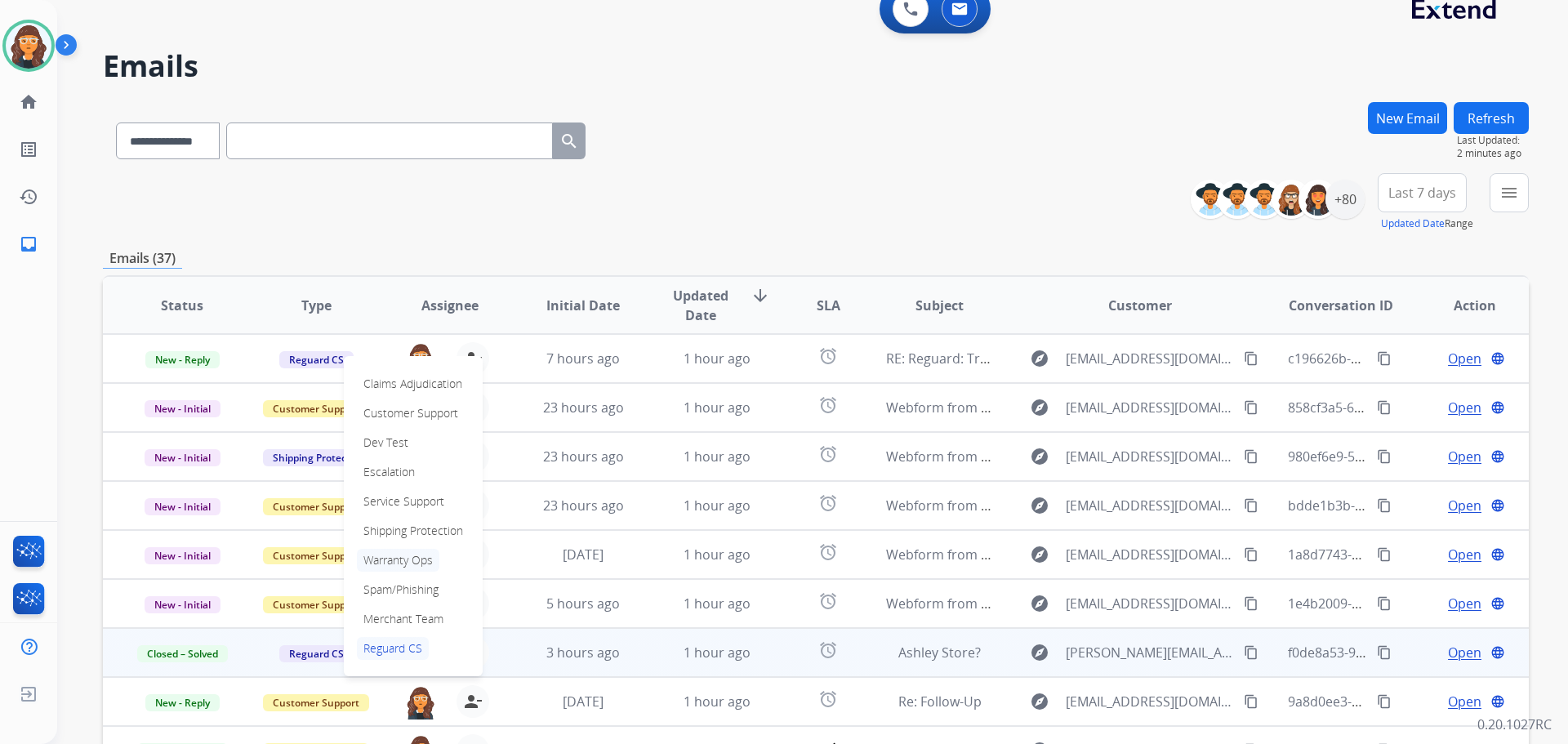
scroll to position [2, 0]
click at [408, 588] on p "Spam/Phishing" at bounding box center [401, 588] width 89 height 23
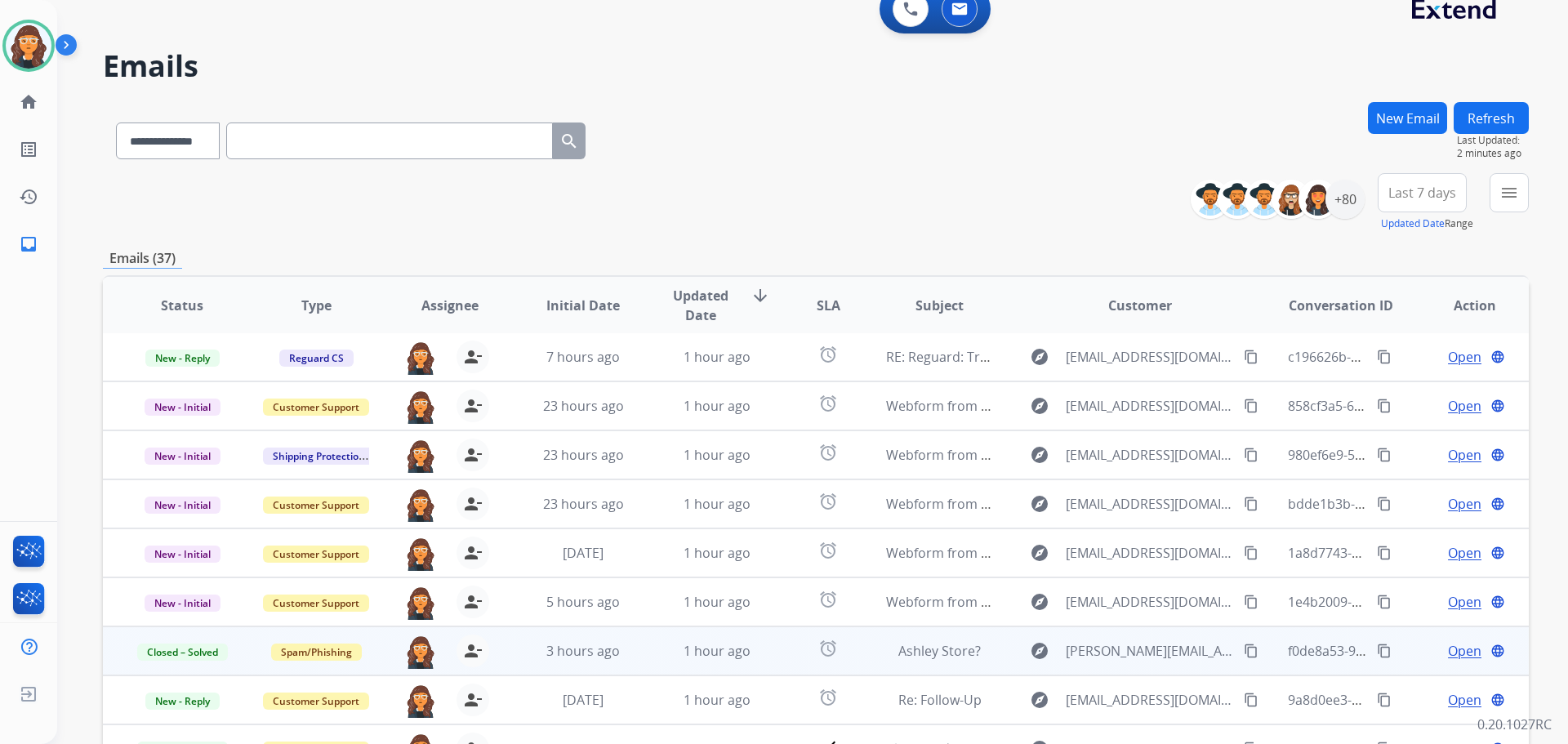
click at [1507, 120] on button "Refresh" at bounding box center [1491, 118] width 75 height 32
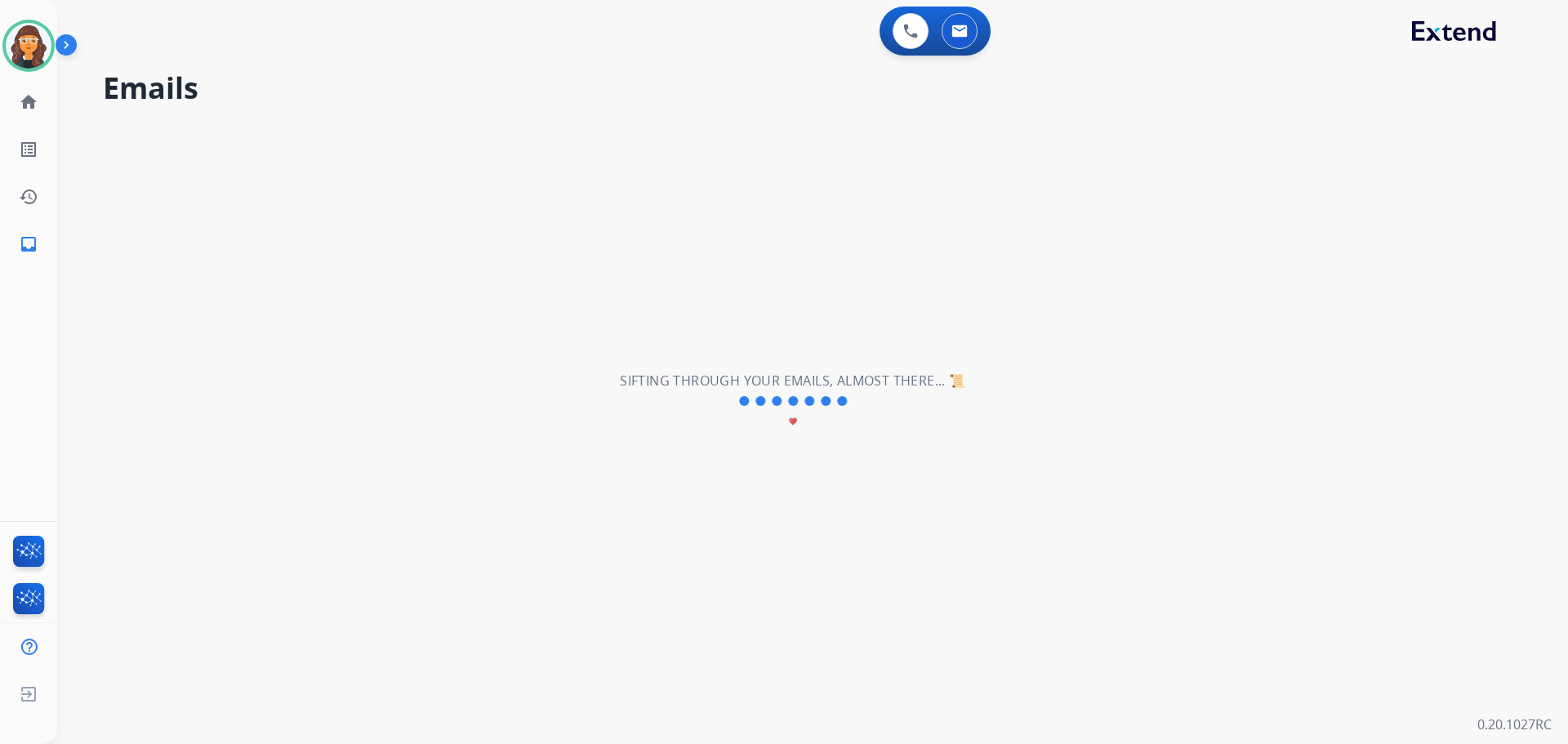
scroll to position [0, 0]
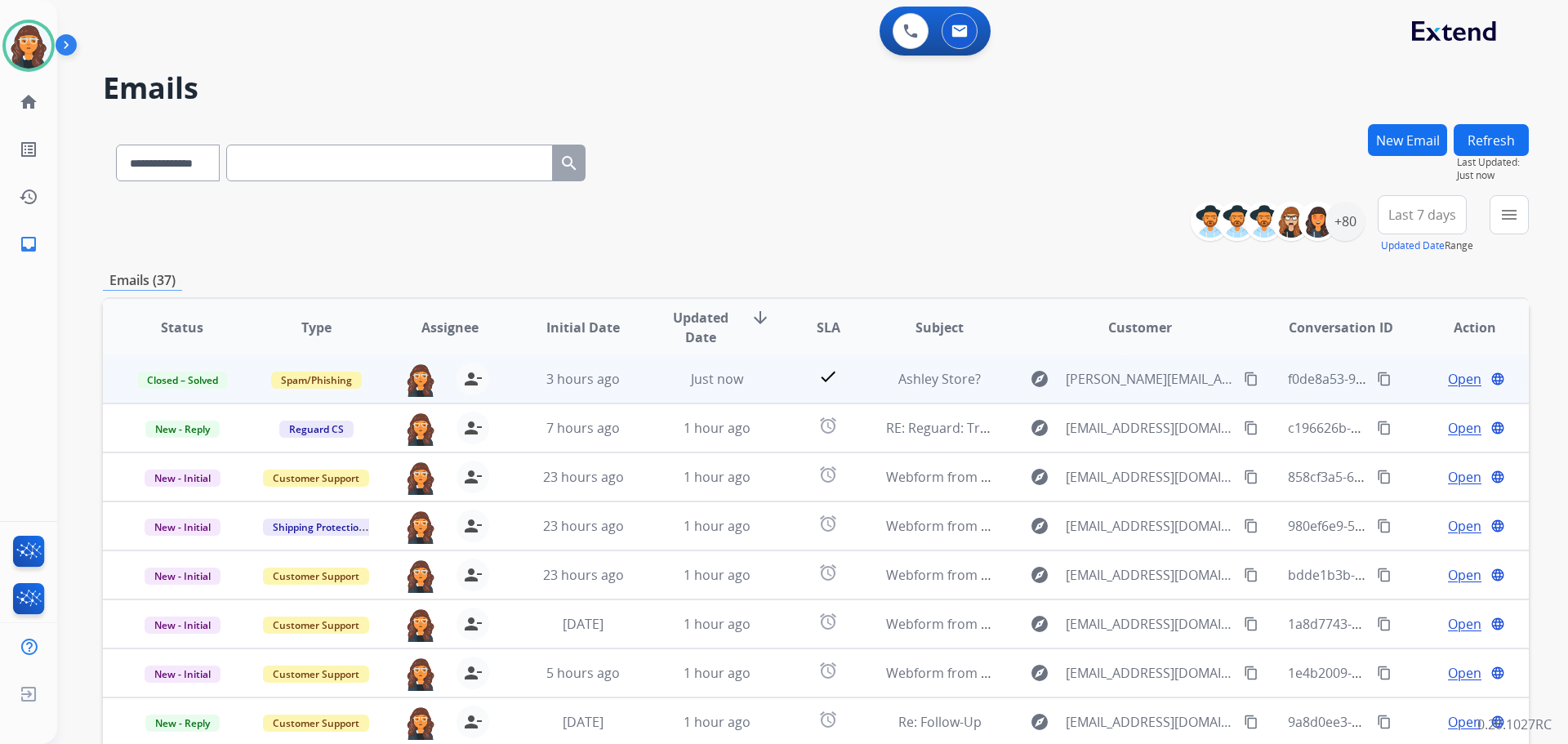
click at [848, 155] on div "**********" at bounding box center [816, 159] width 1426 height 71
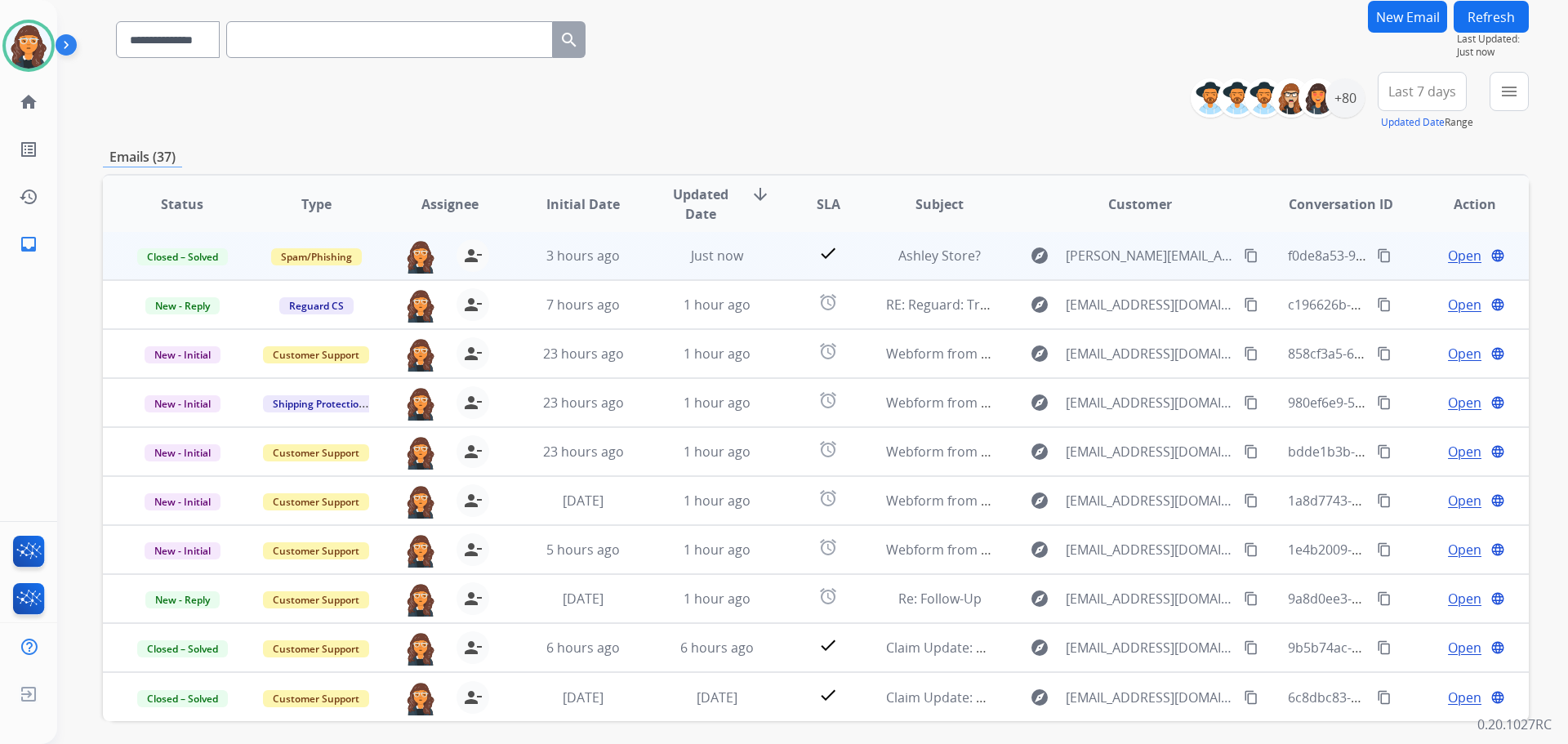
scroll to position [185, 0]
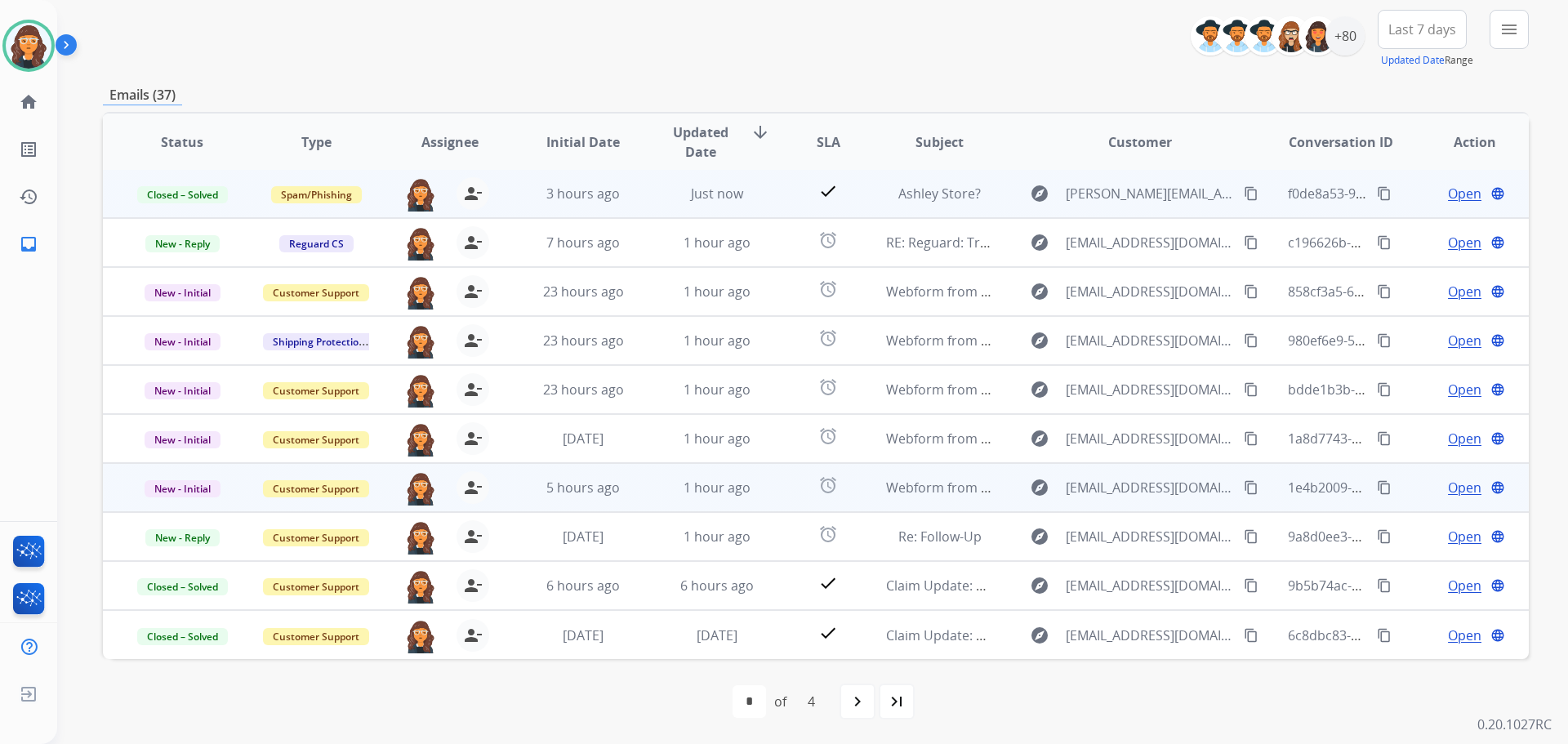
click at [1456, 496] on span "Open" at bounding box center [1464, 487] width 34 height 19
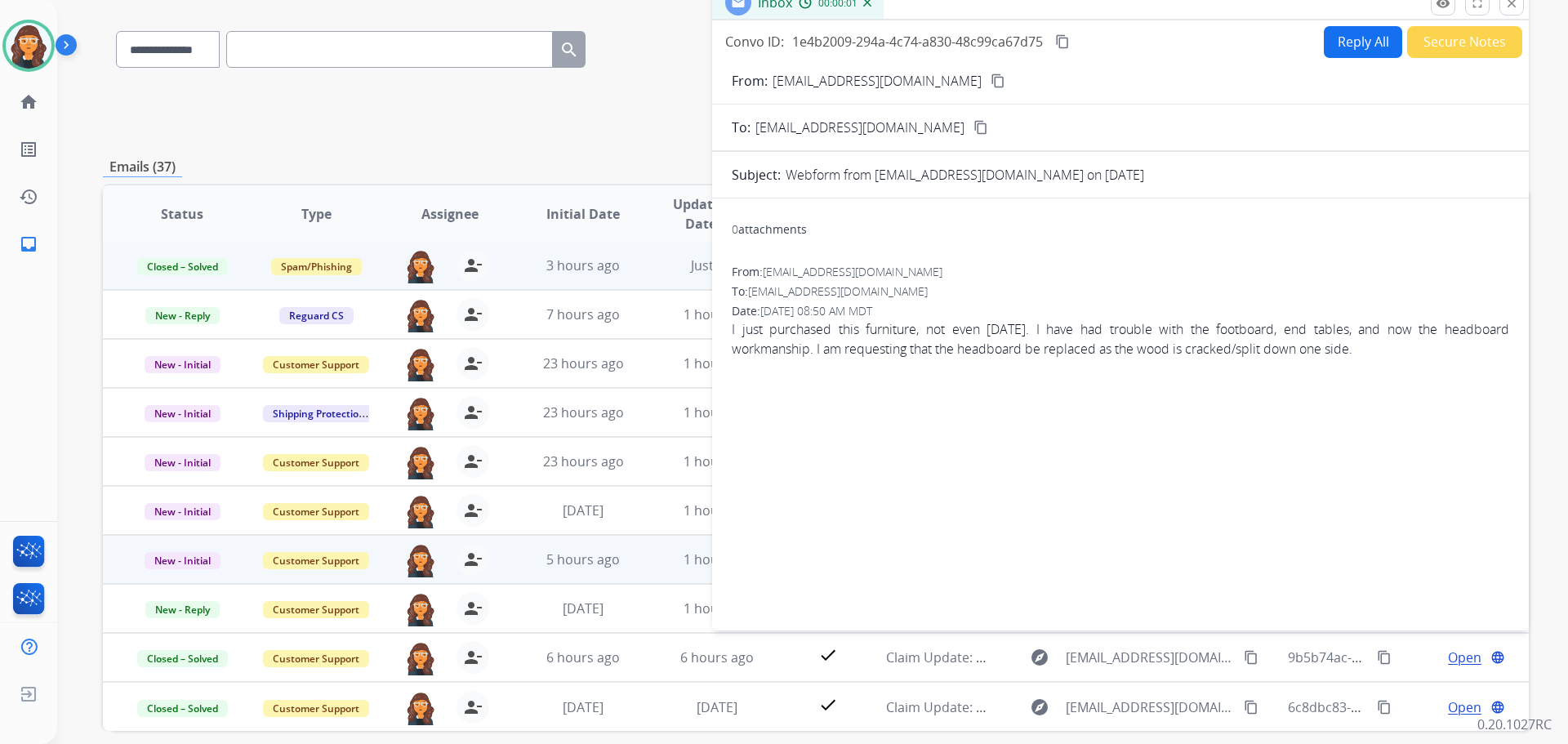
scroll to position [104, 0]
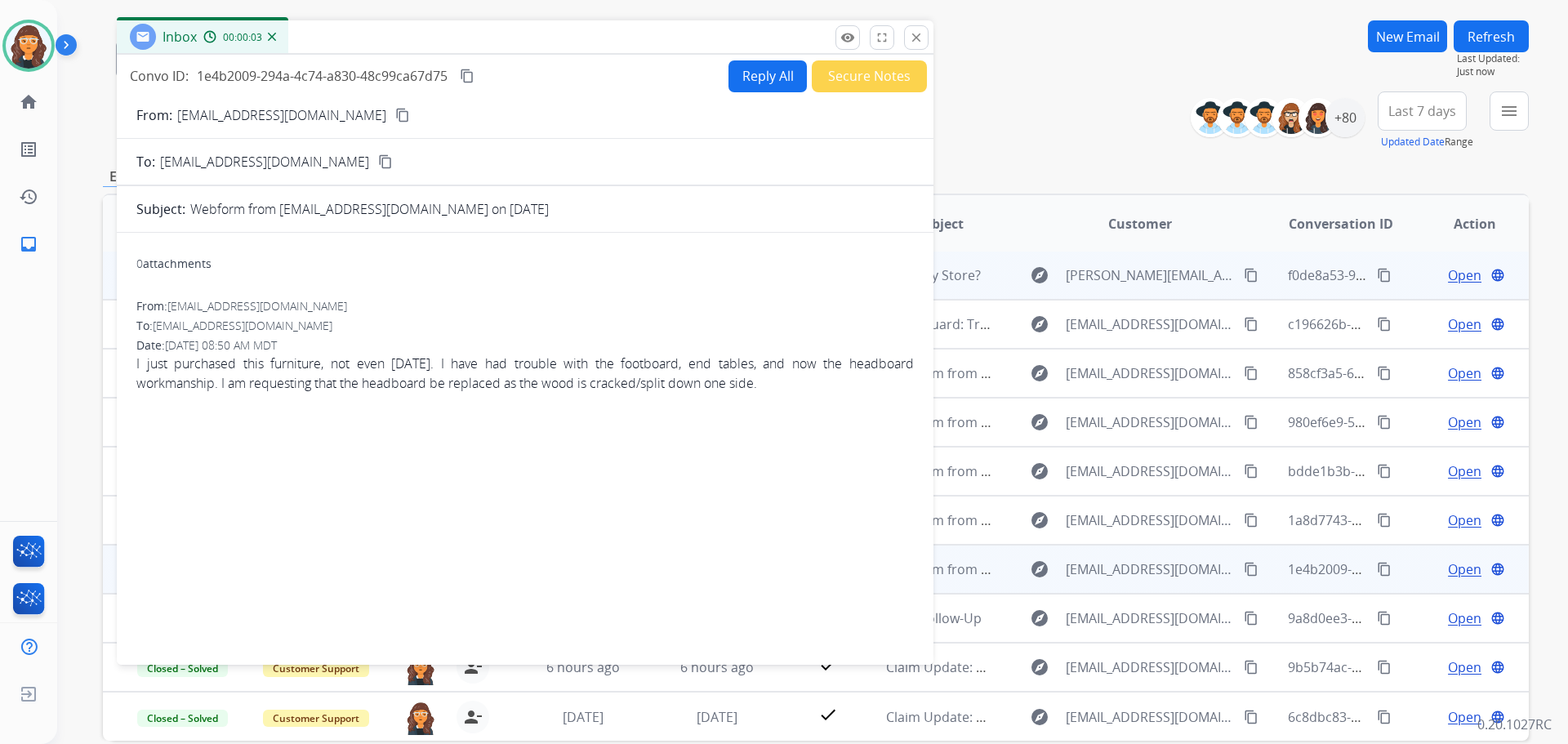
drag, startPoint x: 991, startPoint y: 17, endPoint x: 400, endPoint y: 42, distance: 591.5
click at [400, 42] on div "Inbox 00:00:03" at bounding box center [525, 37] width 817 height 35
click at [253, 110] on p "[EMAIL_ADDRESS][DOMAIN_NAME]" at bounding box center [282, 115] width 209 height 19
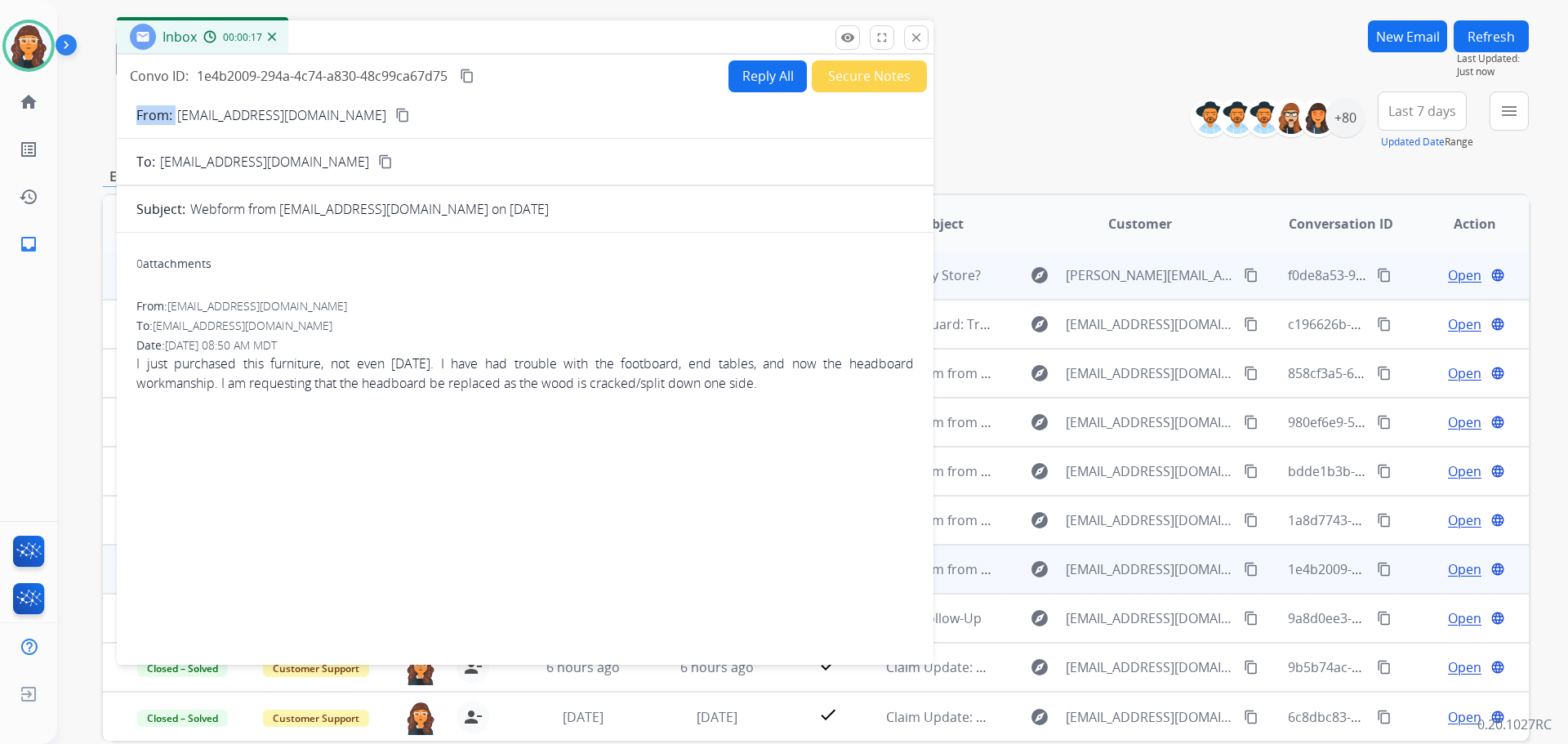
copy p "From:"
click at [750, 78] on button "Reply All" at bounding box center [767, 76] width 78 height 32
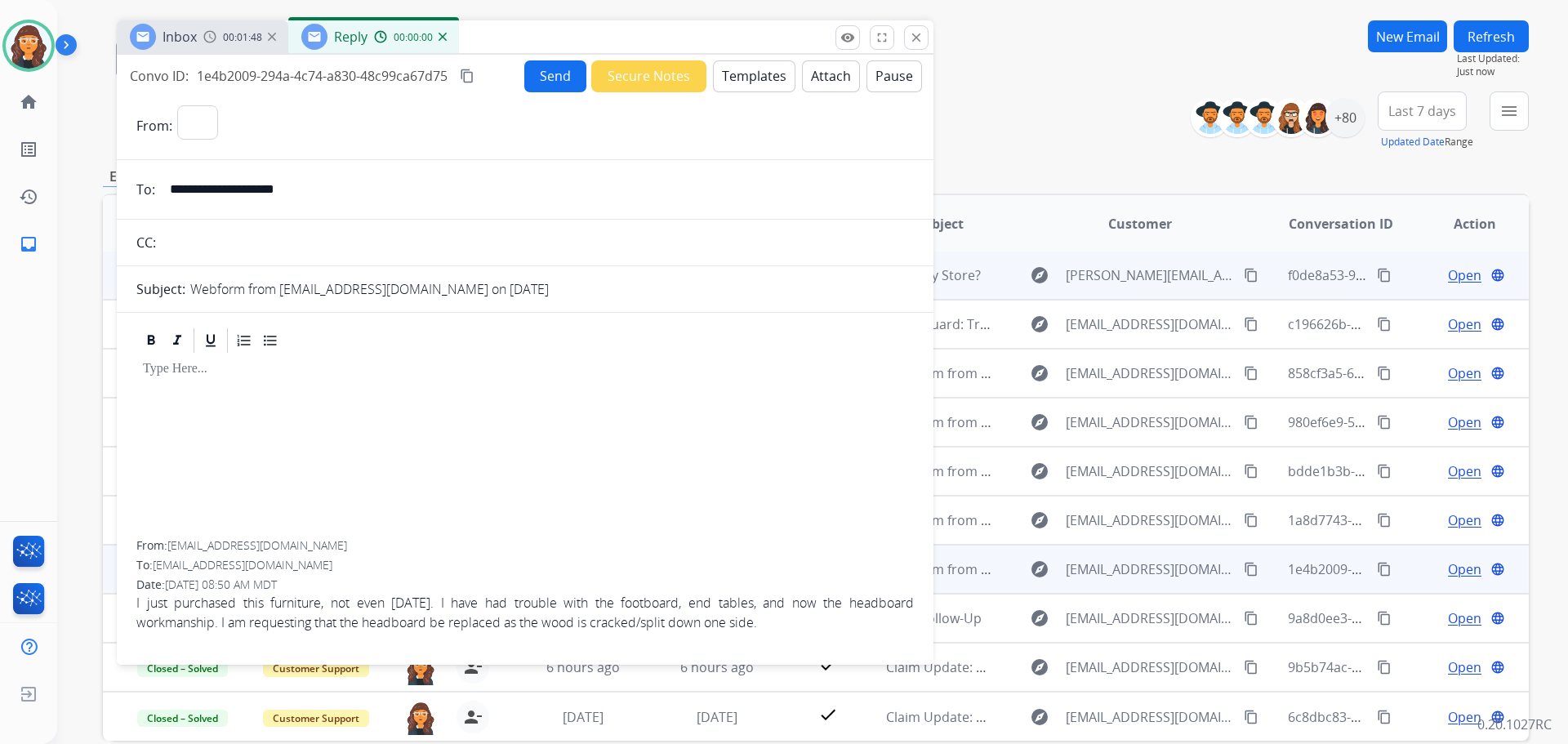
select select "**********"
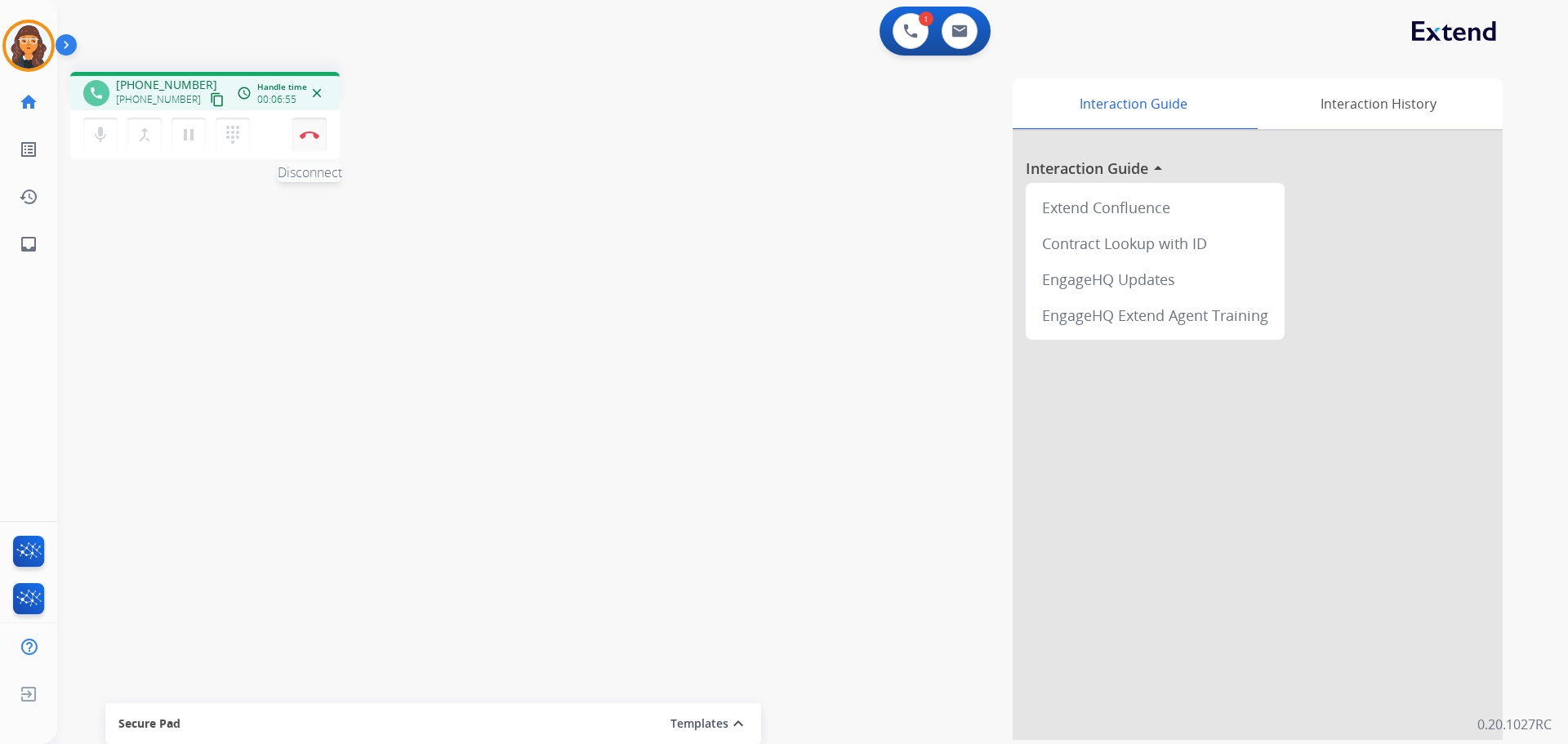
click at [308, 133] on img at bounding box center [309, 134] width 19 height 8
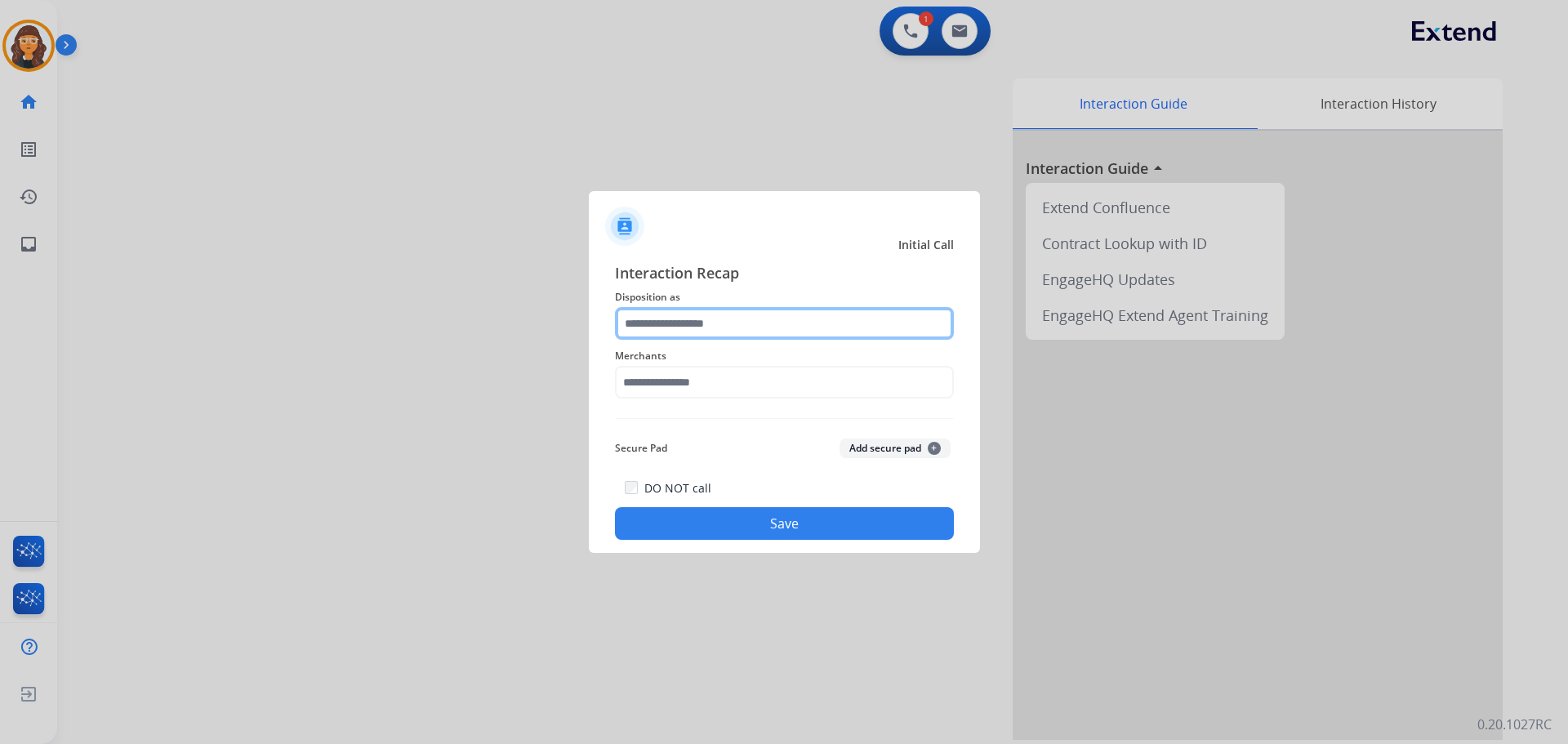
click at [672, 325] on input "text" at bounding box center [784, 323] width 339 height 33
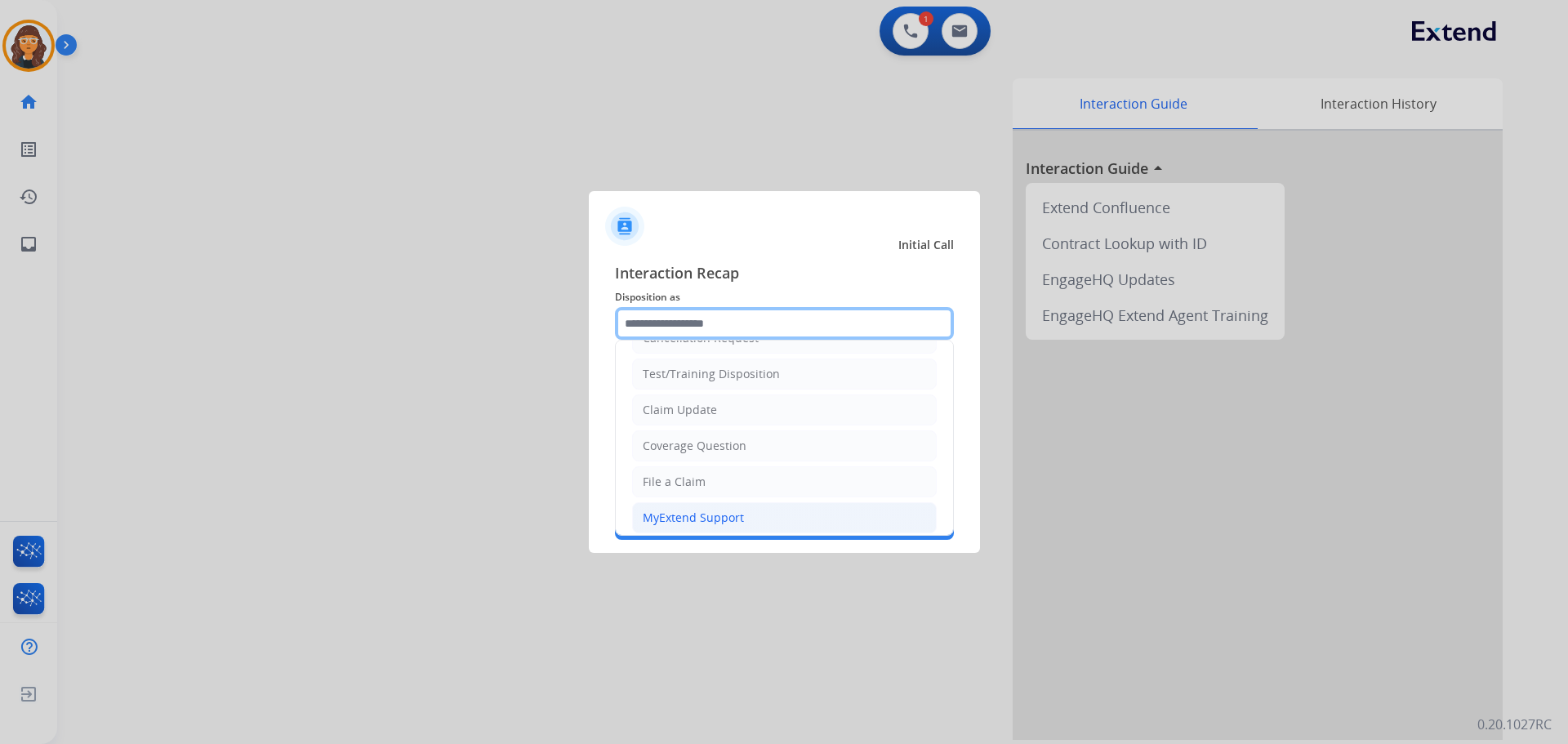
scroll to position [81, 0]
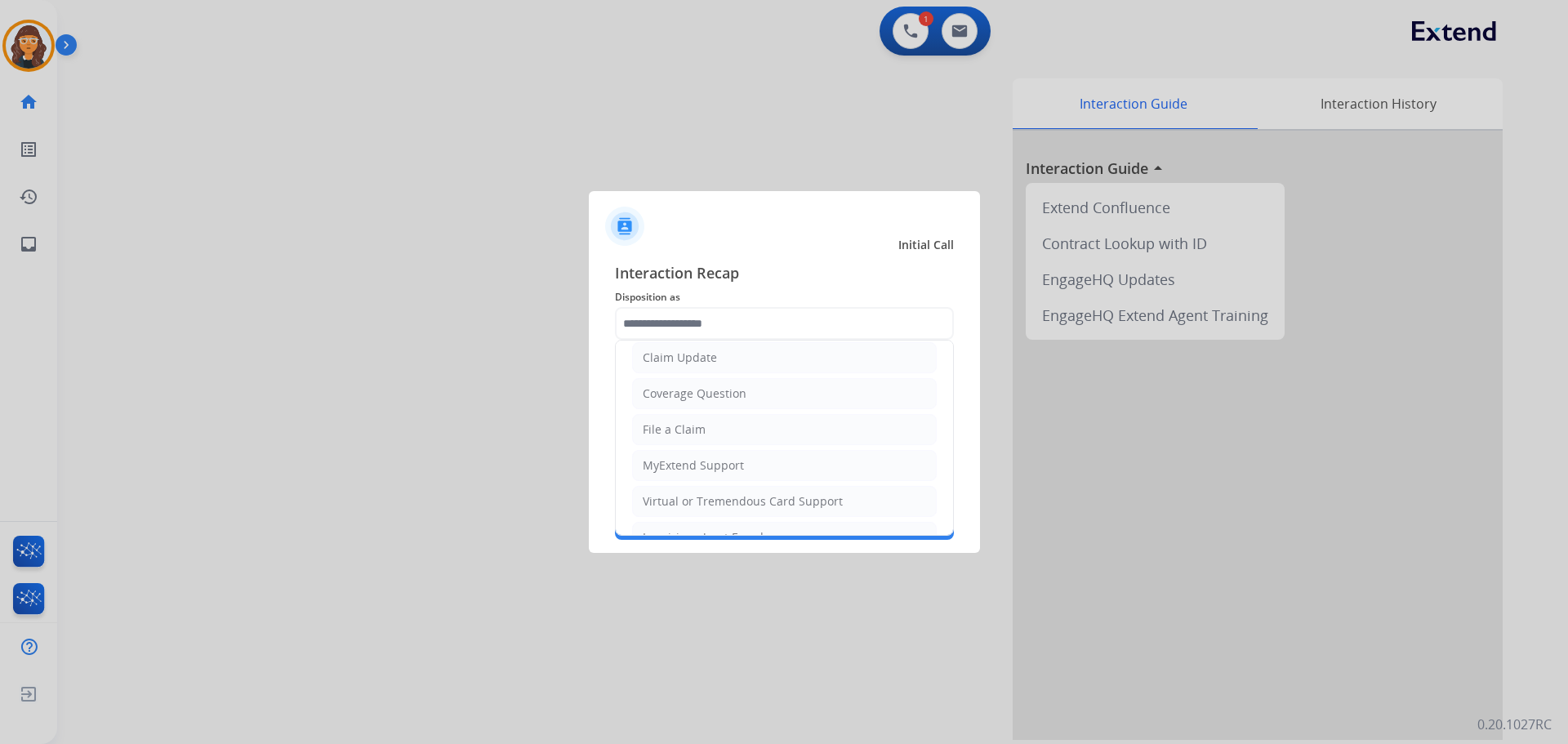
drag, startPoint x: 695, startPoint y: 496, endPoint x: 698, endPoint y: 473, distance: 23.2
click at [695, 495] on div "Virtual or Tremendous Card Support" at bounding box center [742, 501] width 200 height 16
type input "**********"
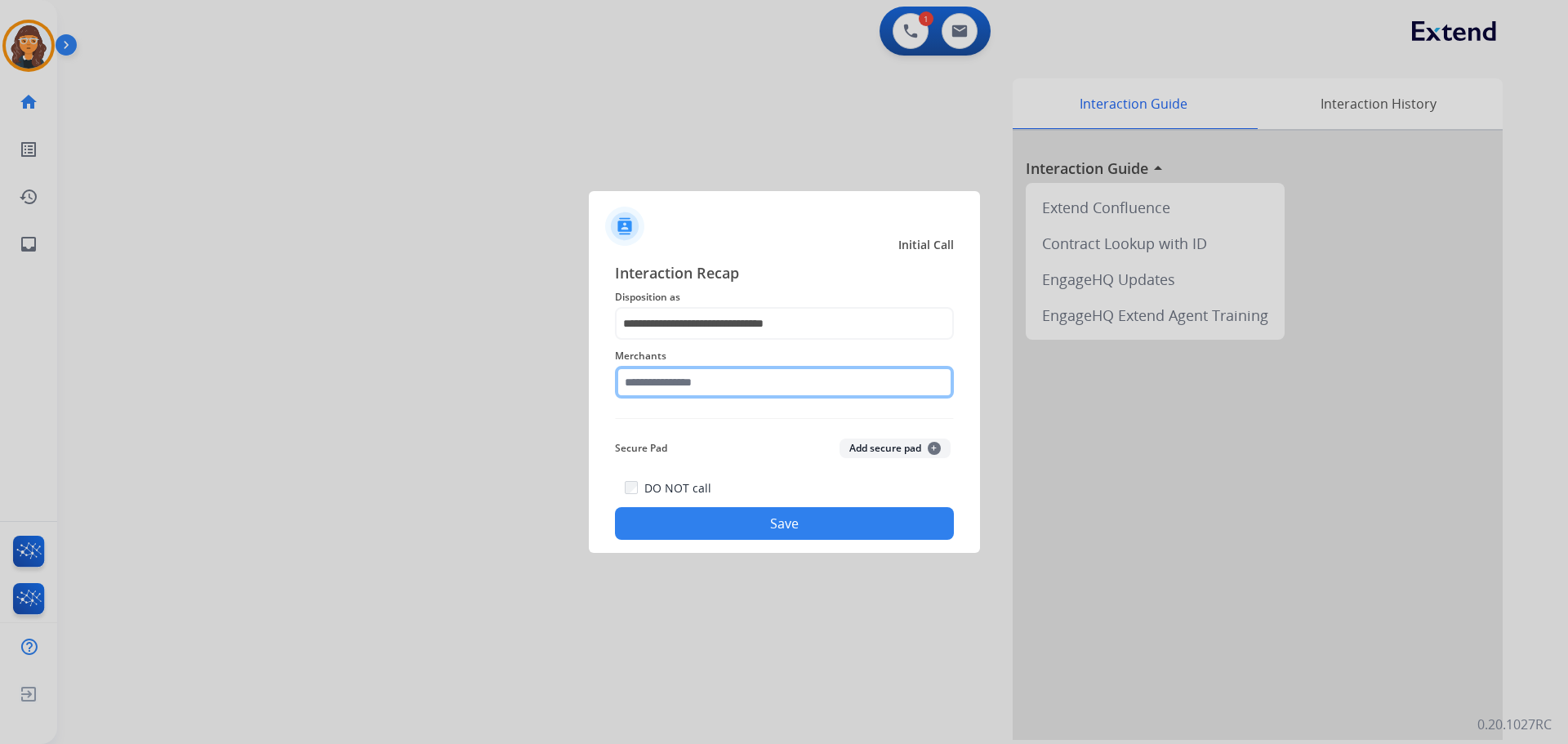
click at [674, 385] on input "text" at bounding box center [784, 382] width 339 height 33
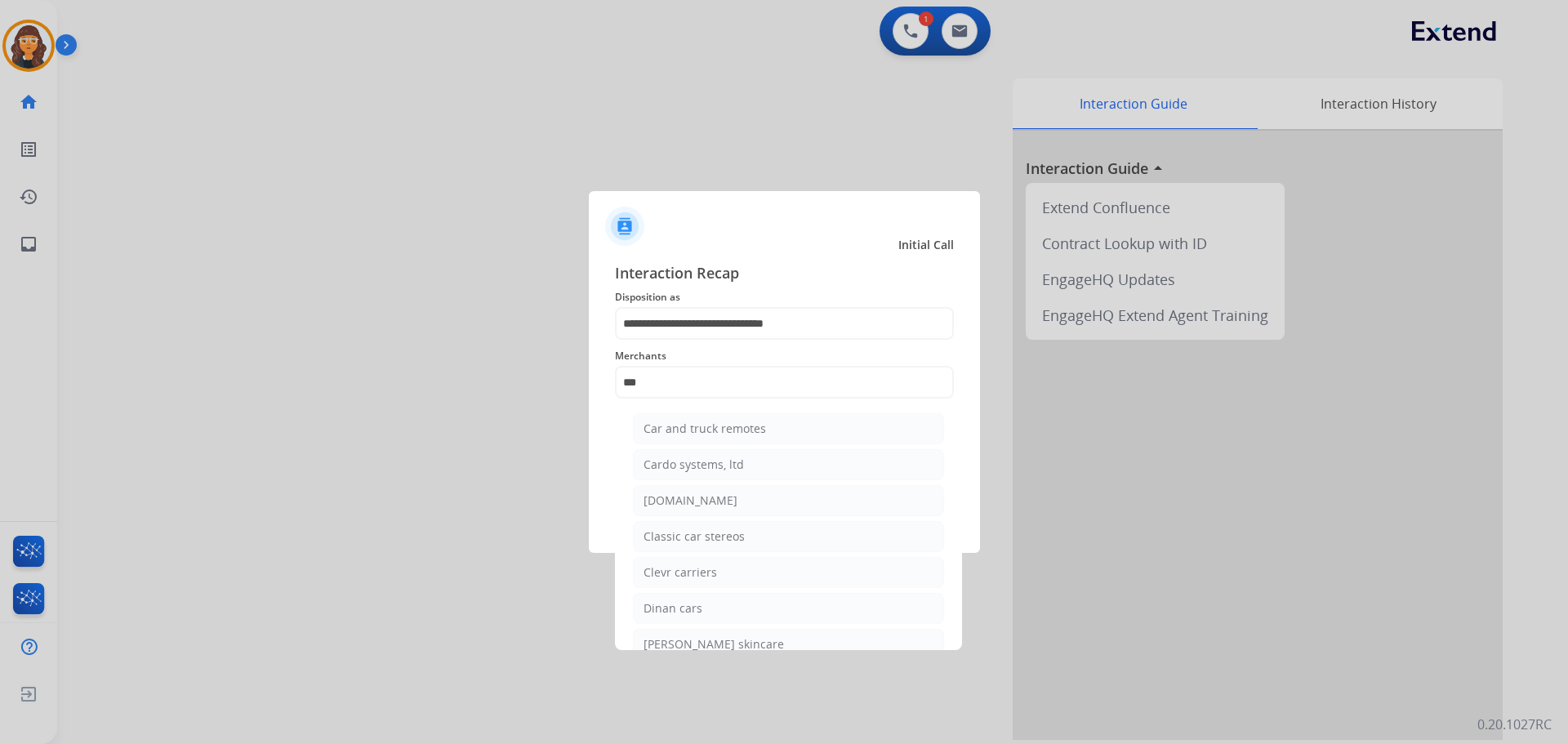
click at [667, 504] on div "[DOMAIN_NAME]" at bounding box center [690, 500] width 94 height 16
type input "**********"
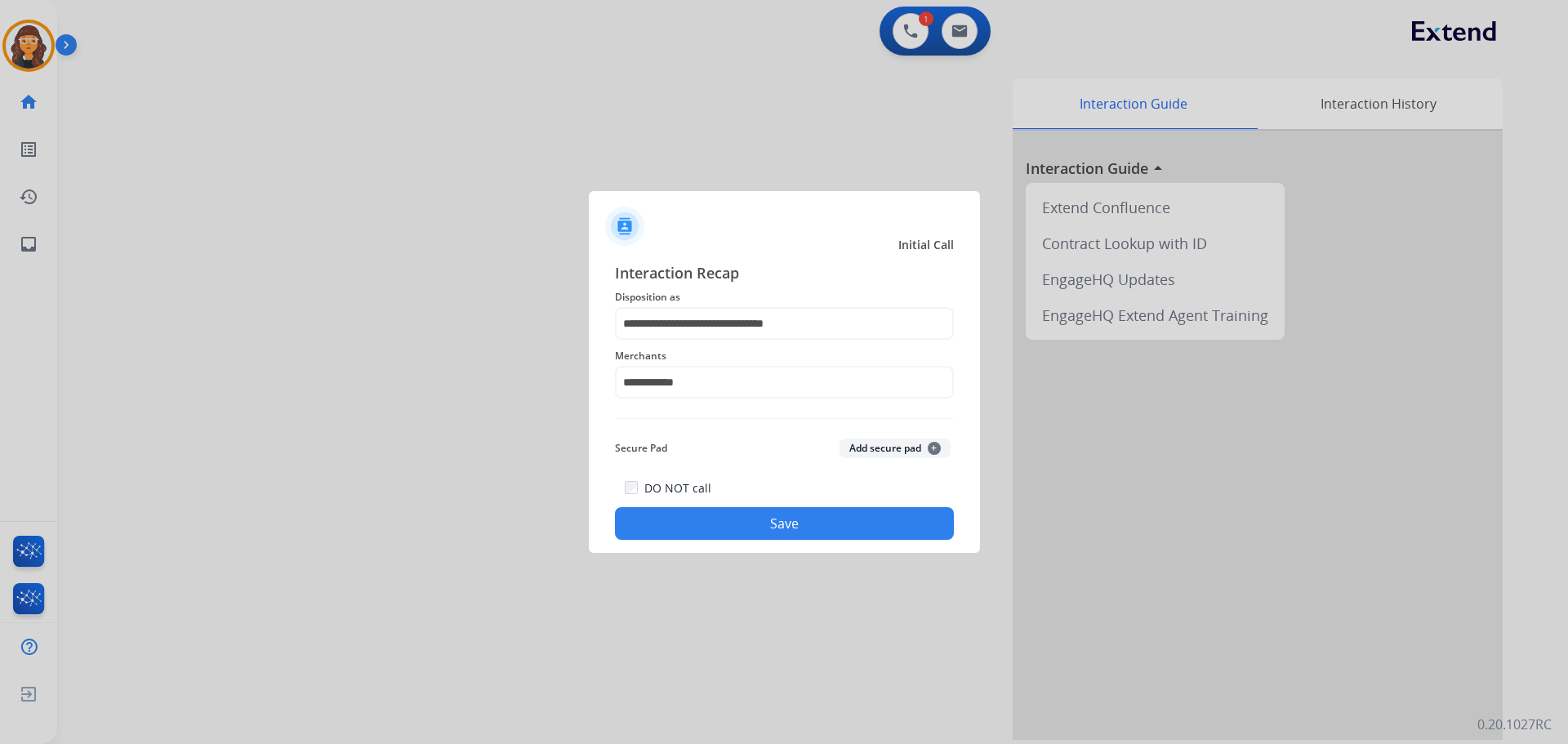
click at [701, 546] on div "**********" at bounding box center [785, 400] width 392 height 305
click at [701, 520] on button "Save" at bounding box center [784, 523] width 339 height 33
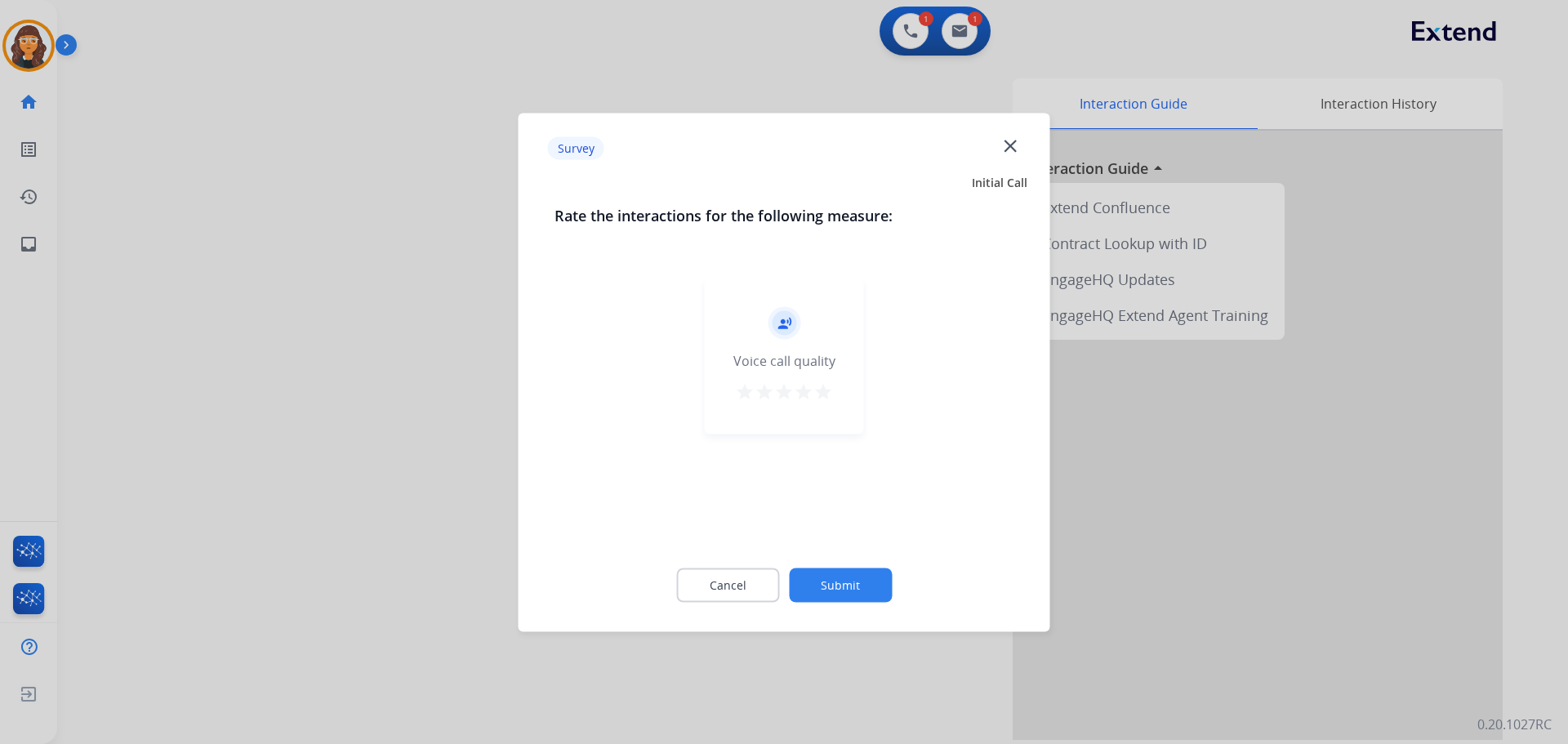
click at [823, 396] on mat-icon "star" at bounding box center [823, 391] width 19 height 19
click at [838, 582] on button "Submit" at bounding box center [841, 585] width 103 height 35
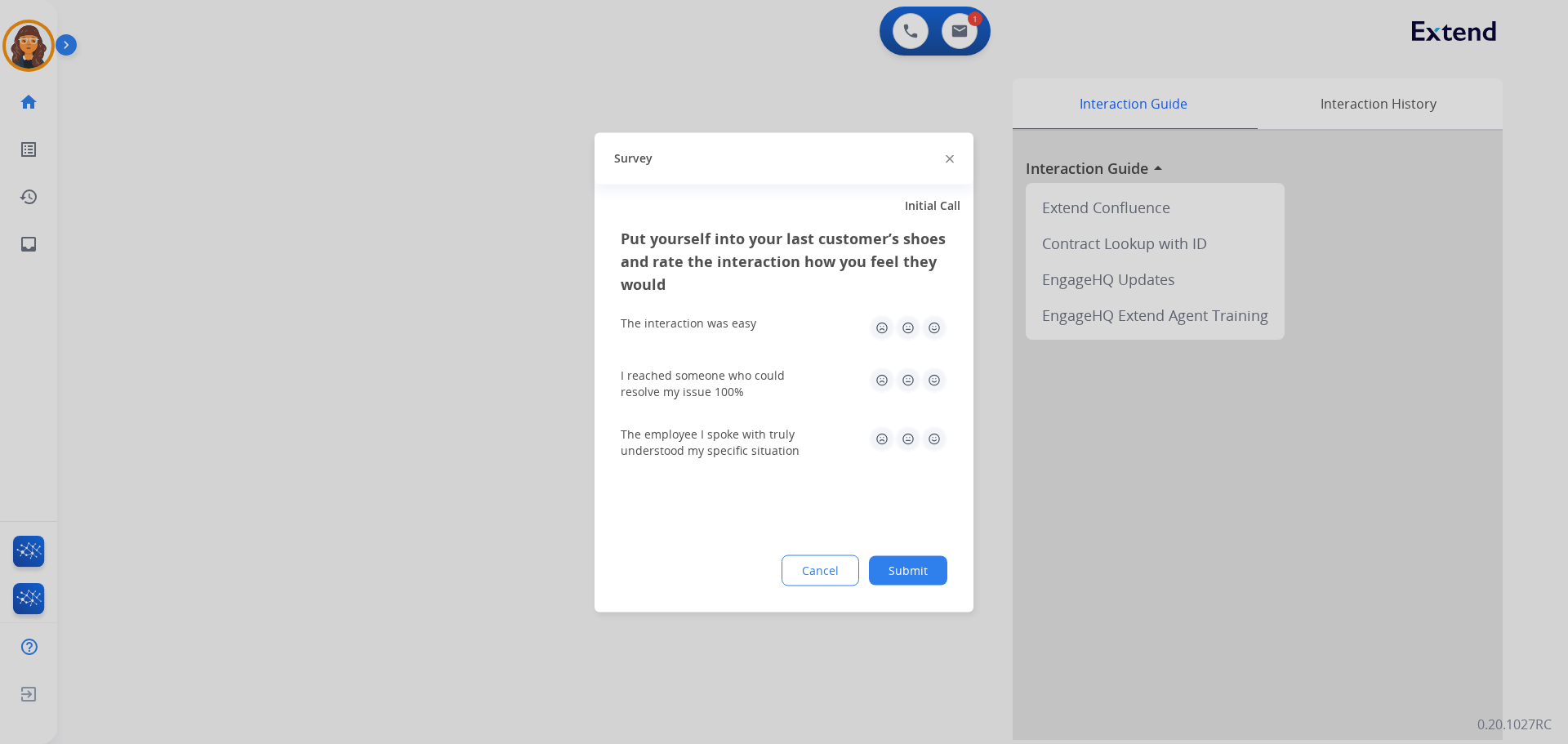
click at [935, 326] on img at bounding box center [934, 327] width 26 height 26
click at [935, 380] on img at bounding box center [934, 379] width 26 height 26
click at [940, 435] on img at bounding box center [934, 438] width 26 height 26
click at [917, 564] on button "Submit" at bounding box center [908, 570] width 78 height 29
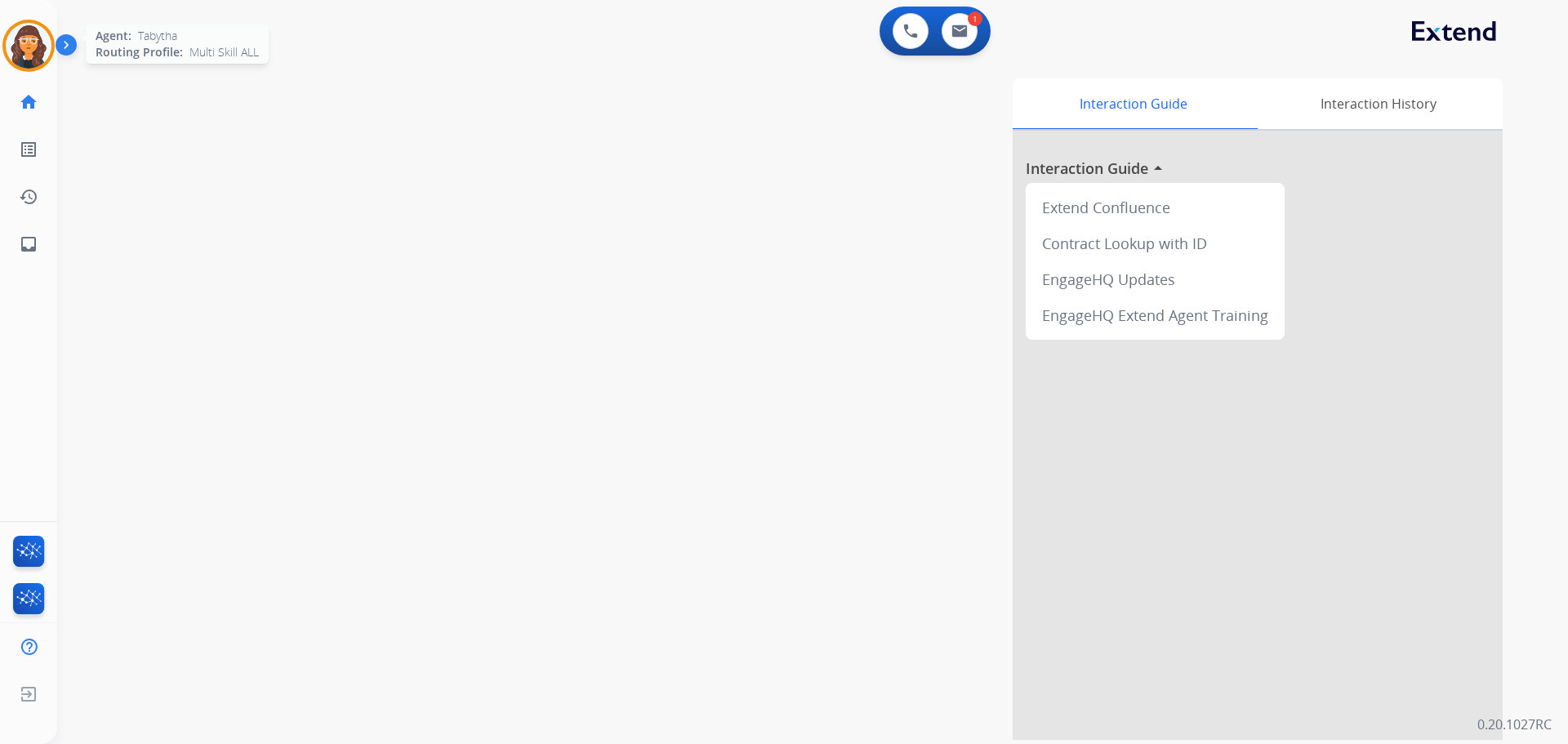
click at [34, 57] on img at bounding box center [28, 46] width 46 height 46
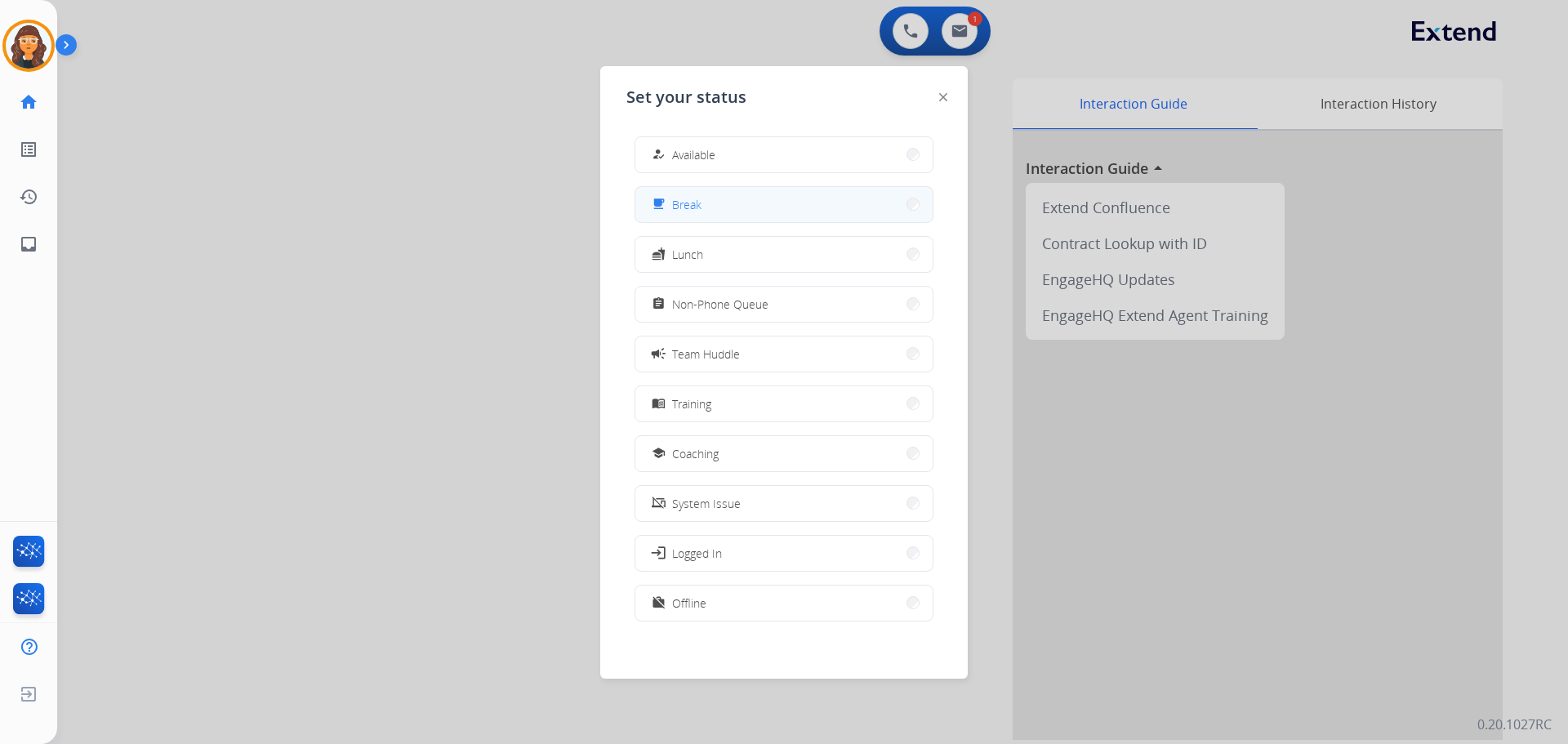
click at [684, 200] on span "Break" at bounding box center [687, 204] width 29 height 17
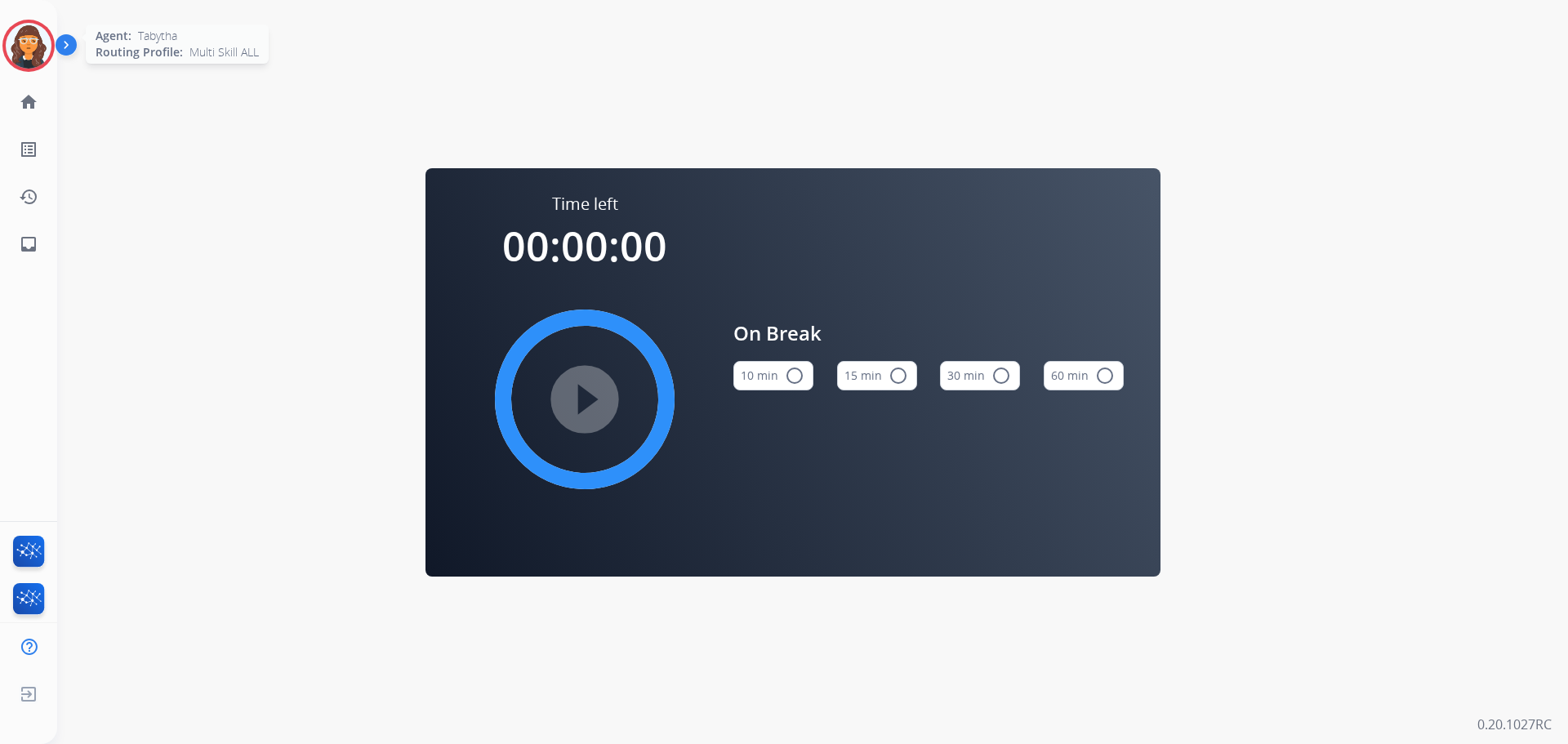
click at [34, 51] on img at bounding box center [28, 46] width 46 height 46
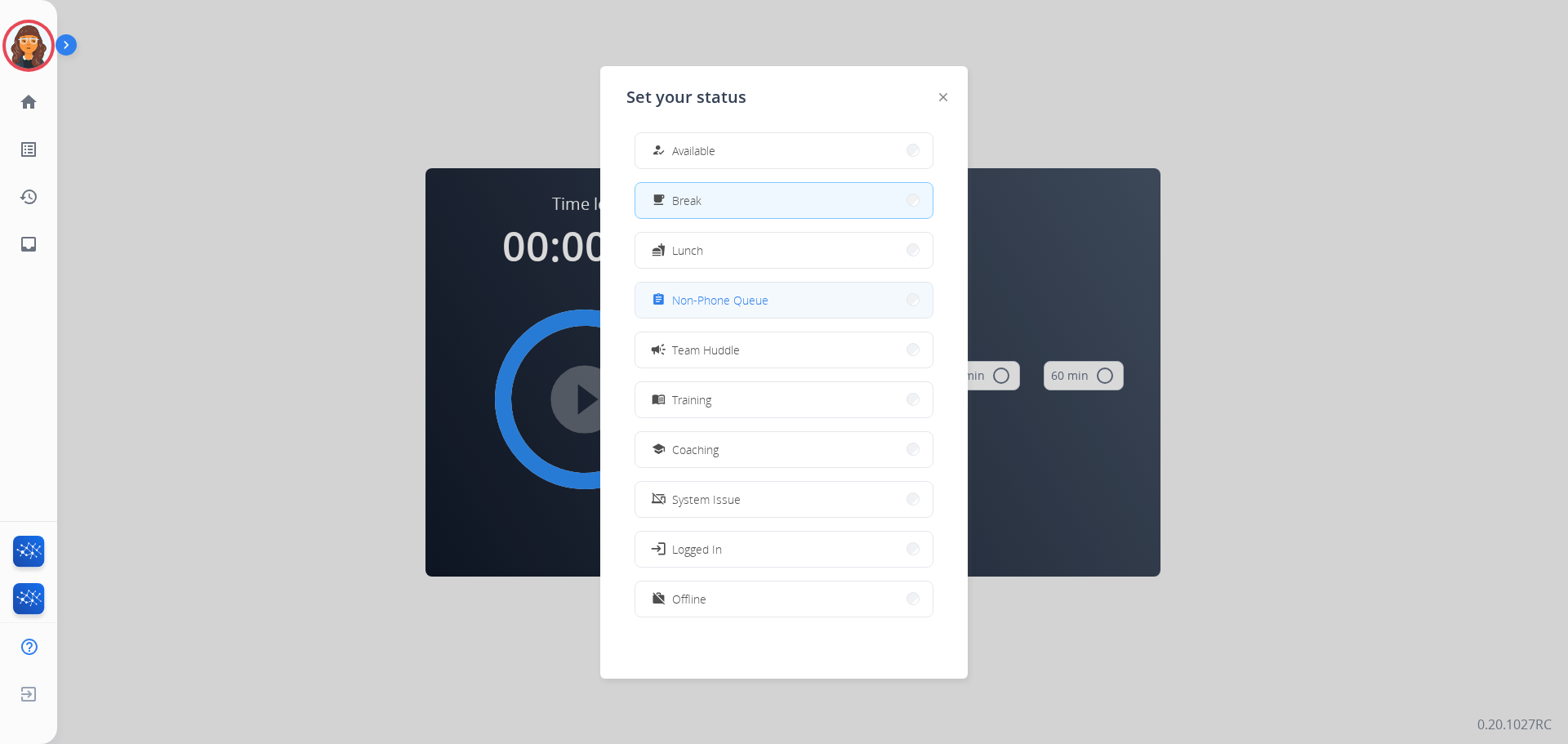
scroll to position [5, 0]
click at [726, 602] on button "work_off Offline" at bounding box center [784, 598] width 298 height 35
